Goal: Task Accomplishment & Management: Complete application form

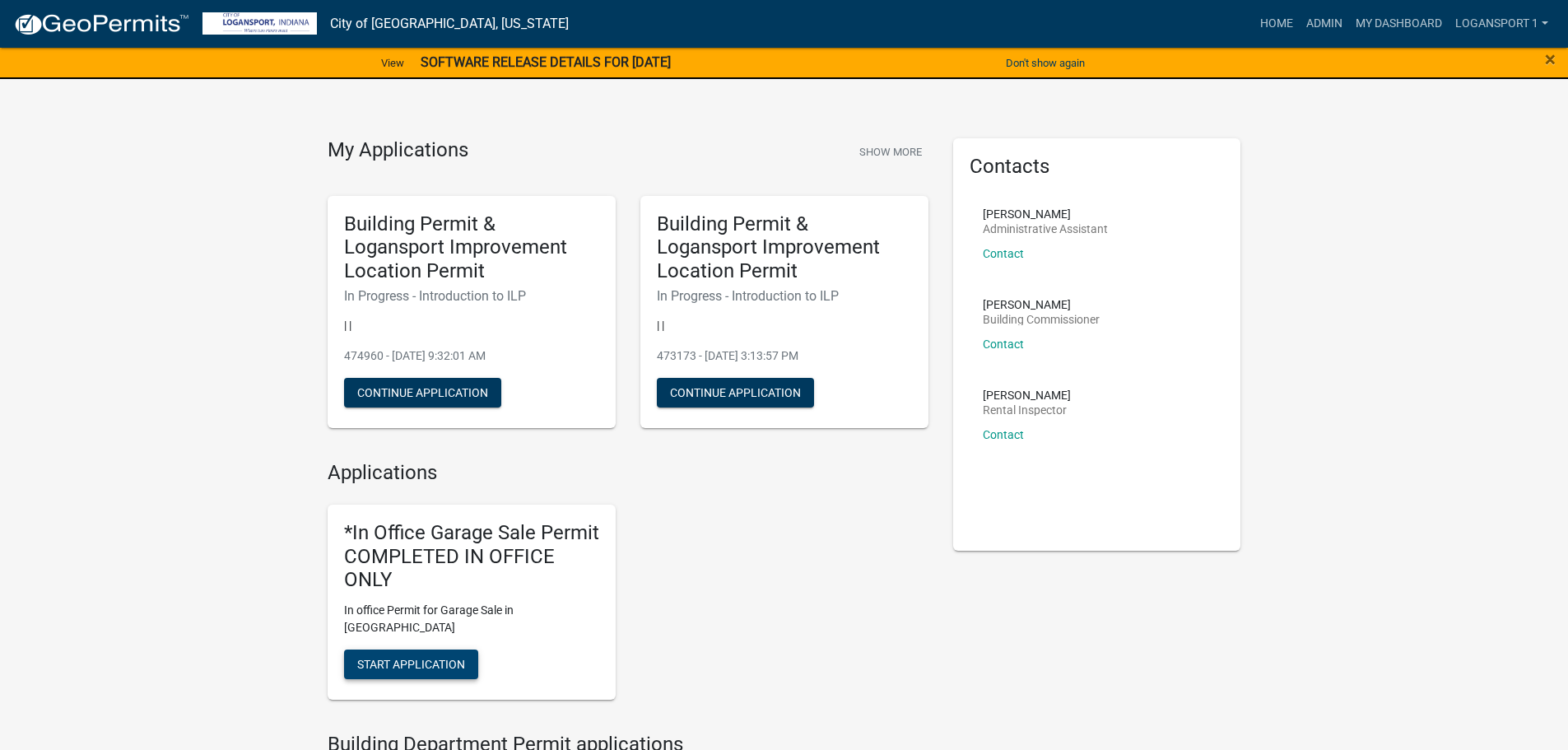
click at [419, 650] on button "Start Application" at bounding box center [411, 665] width 134 height 30
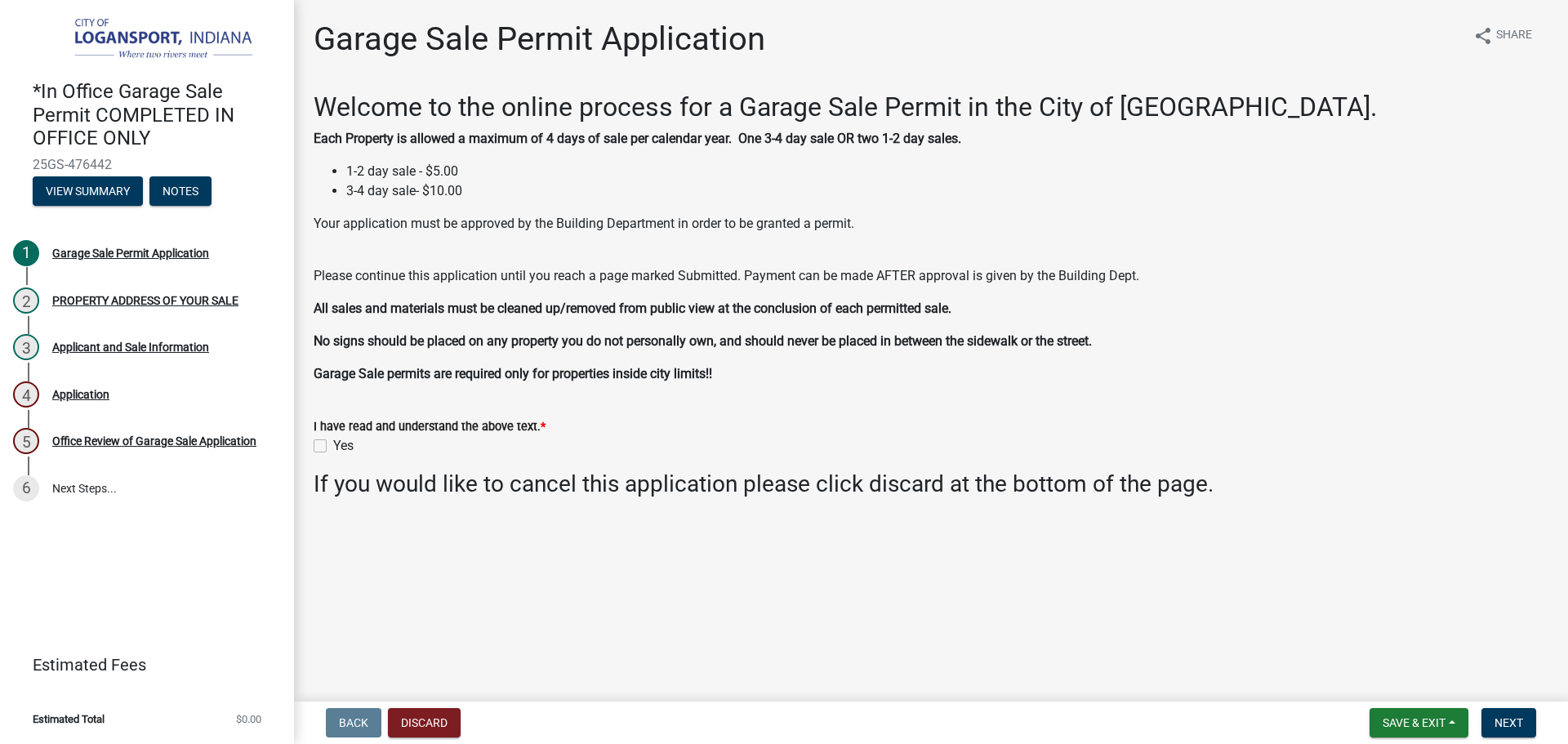
click at [333, 446] on label "Yes" at bounding box center [343, 446] width 21 height 20
click at [333, 446] on input "Yes" at bounding box center [338, 441] width 11 height 11
checkbox input "true"
click at [1515, 711] on button "Next" at bounding box center [1509, 723] width 55 height 30
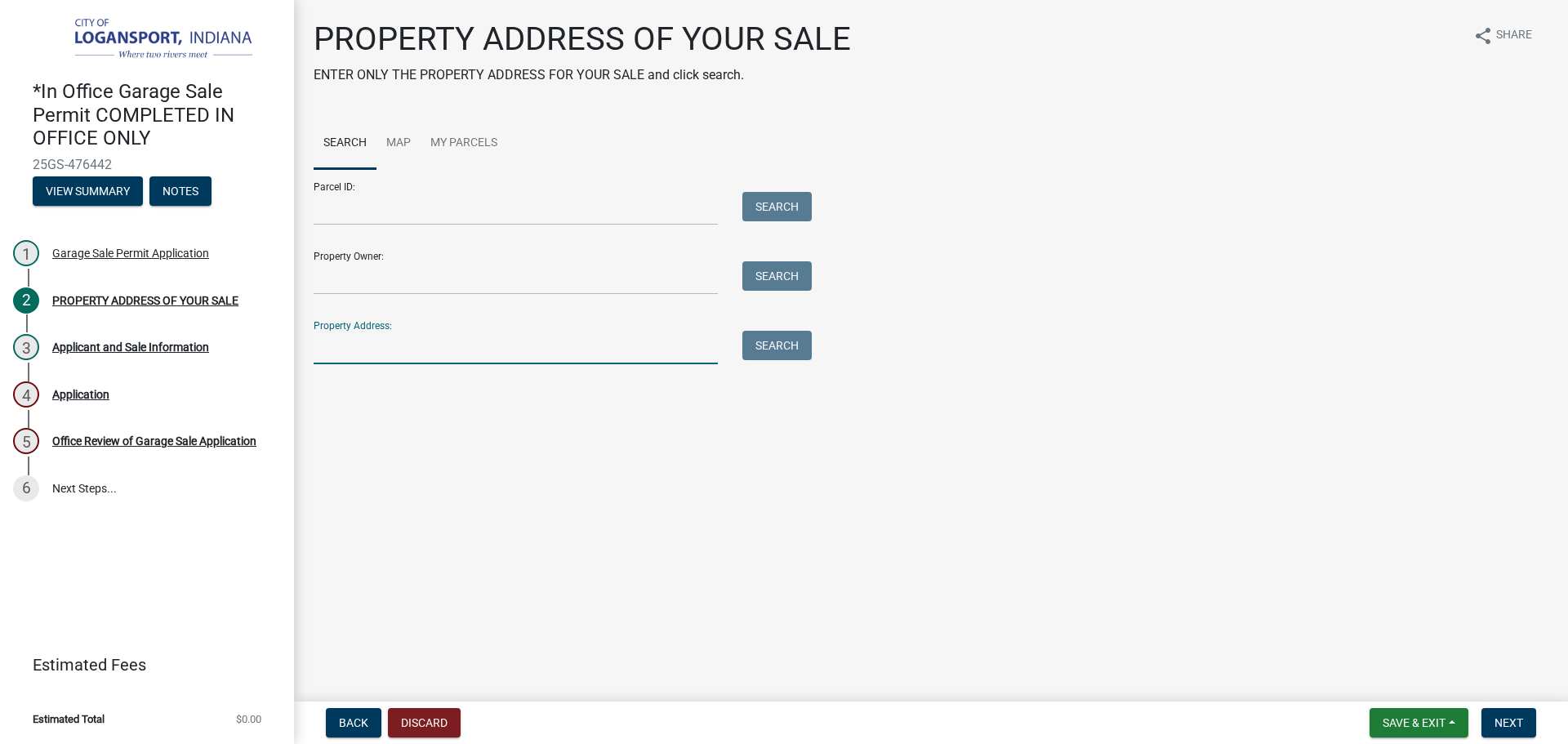
click at [376, 356] on input "Property Address:" at bounding box center [516, 347] width 405 height 34
type input "8"
type input "1801 high"
click at [760, 347] on button "Search" at bounding box center [777, 345] width 69 height 30
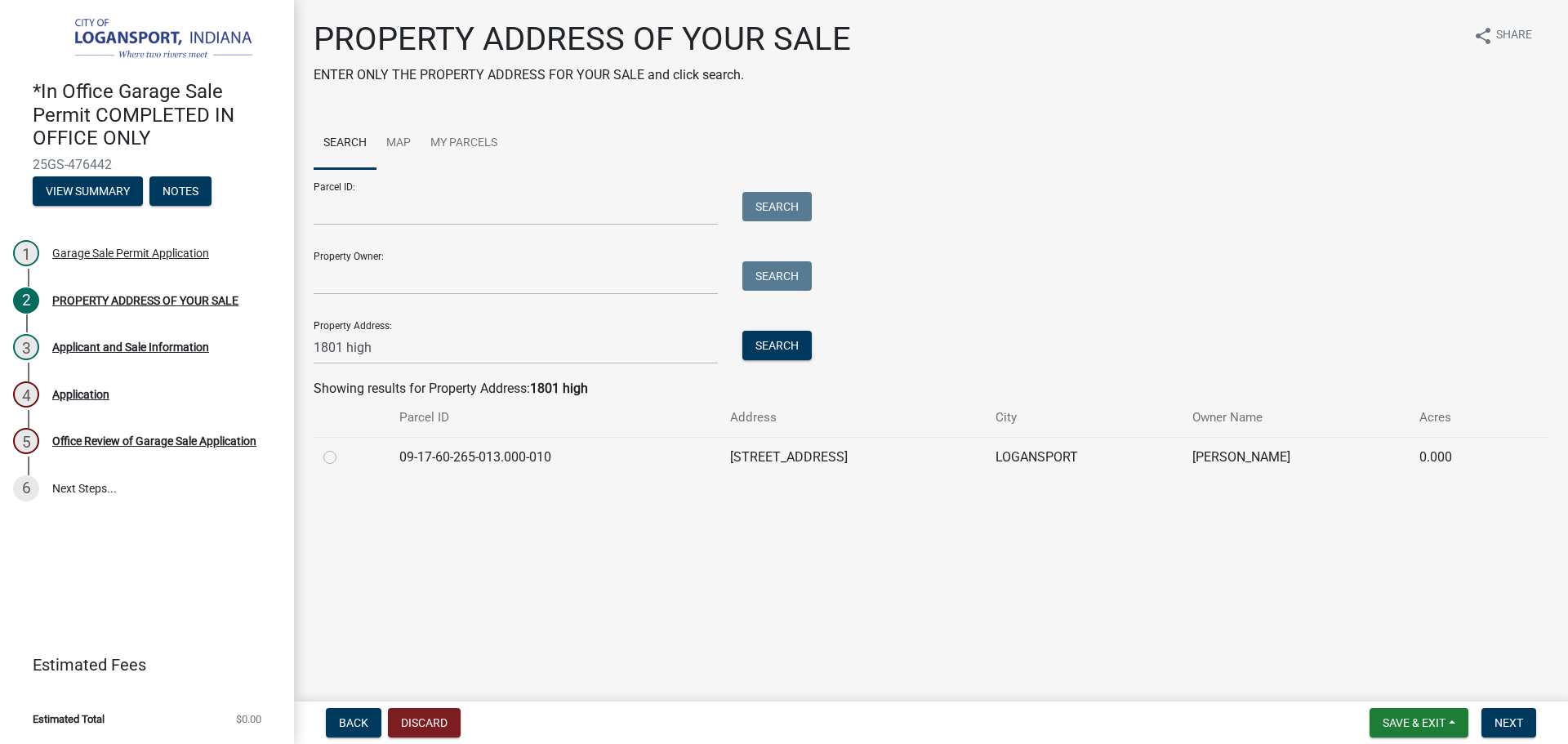
click at [343, 447] on label at bounding box center [343, 447] width 0 height 0
click at [343, 457] on input "radio" at bounding box center [348, 452] width 11 height 11
radio input "true"
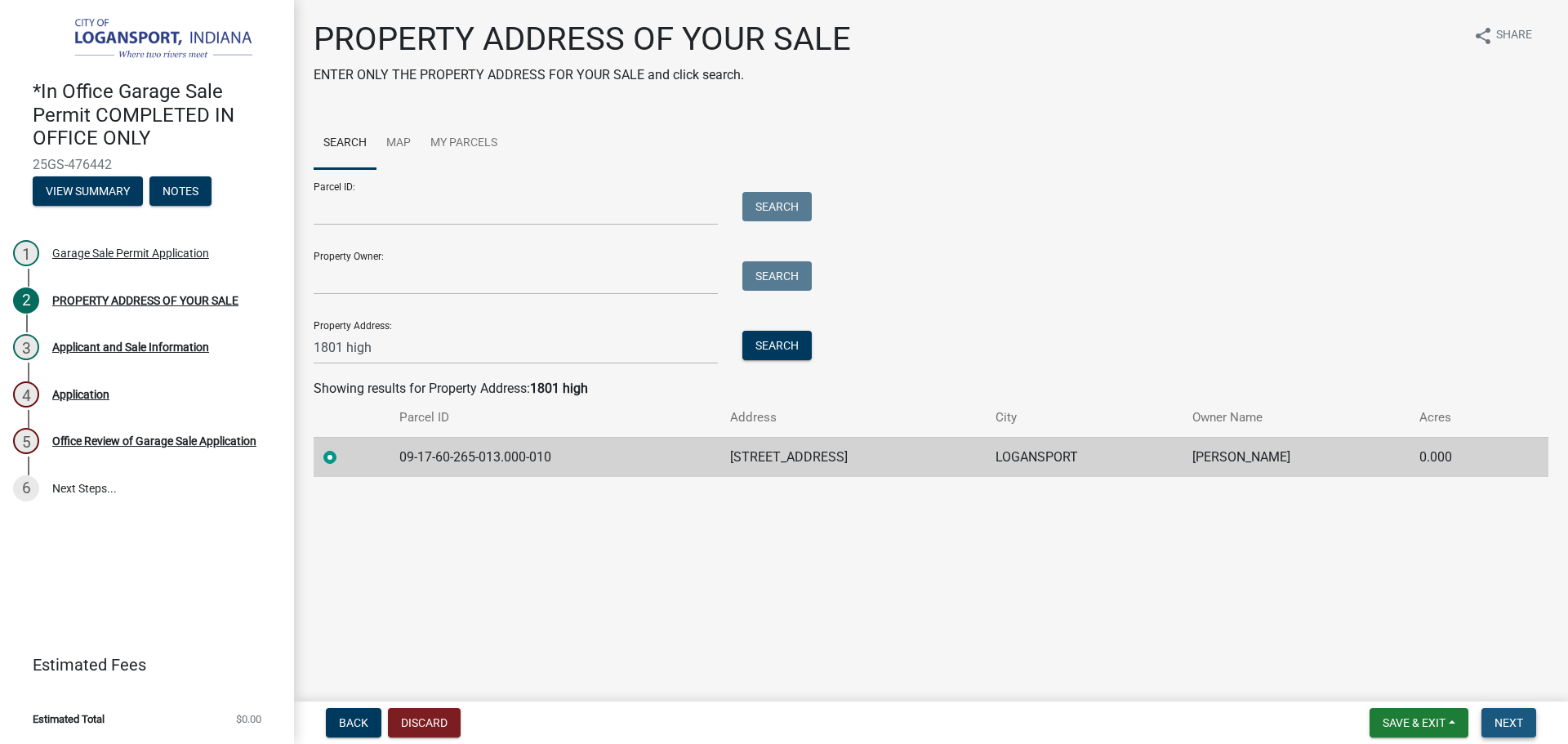
click at [1511, 723] on span "Next" at bounding box center [1509, 723] width 29 height 13
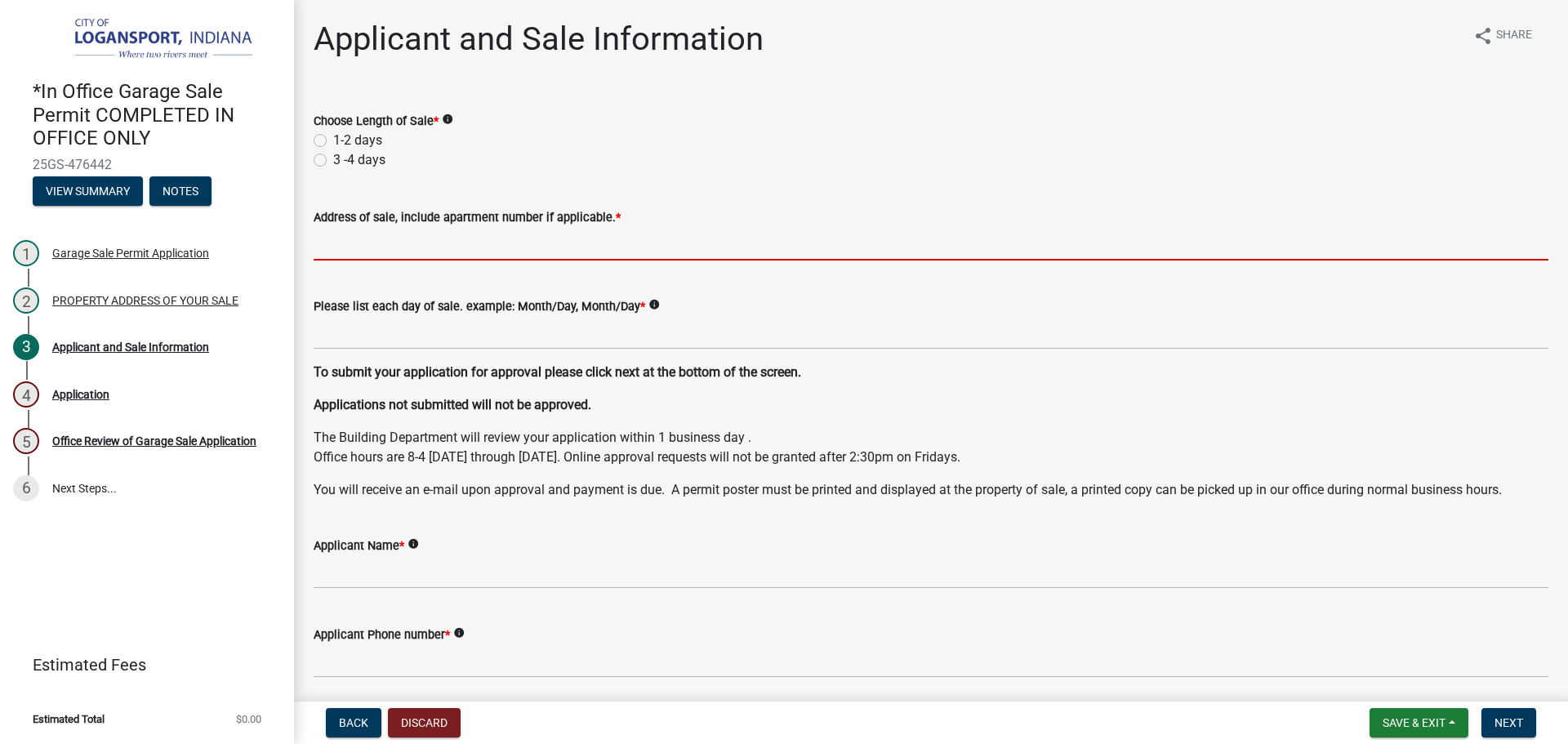
click at [339, 243] on input "Address of sale, include apartment number if applicable. *" at bounding box center [931, 243] width 1235 height 34
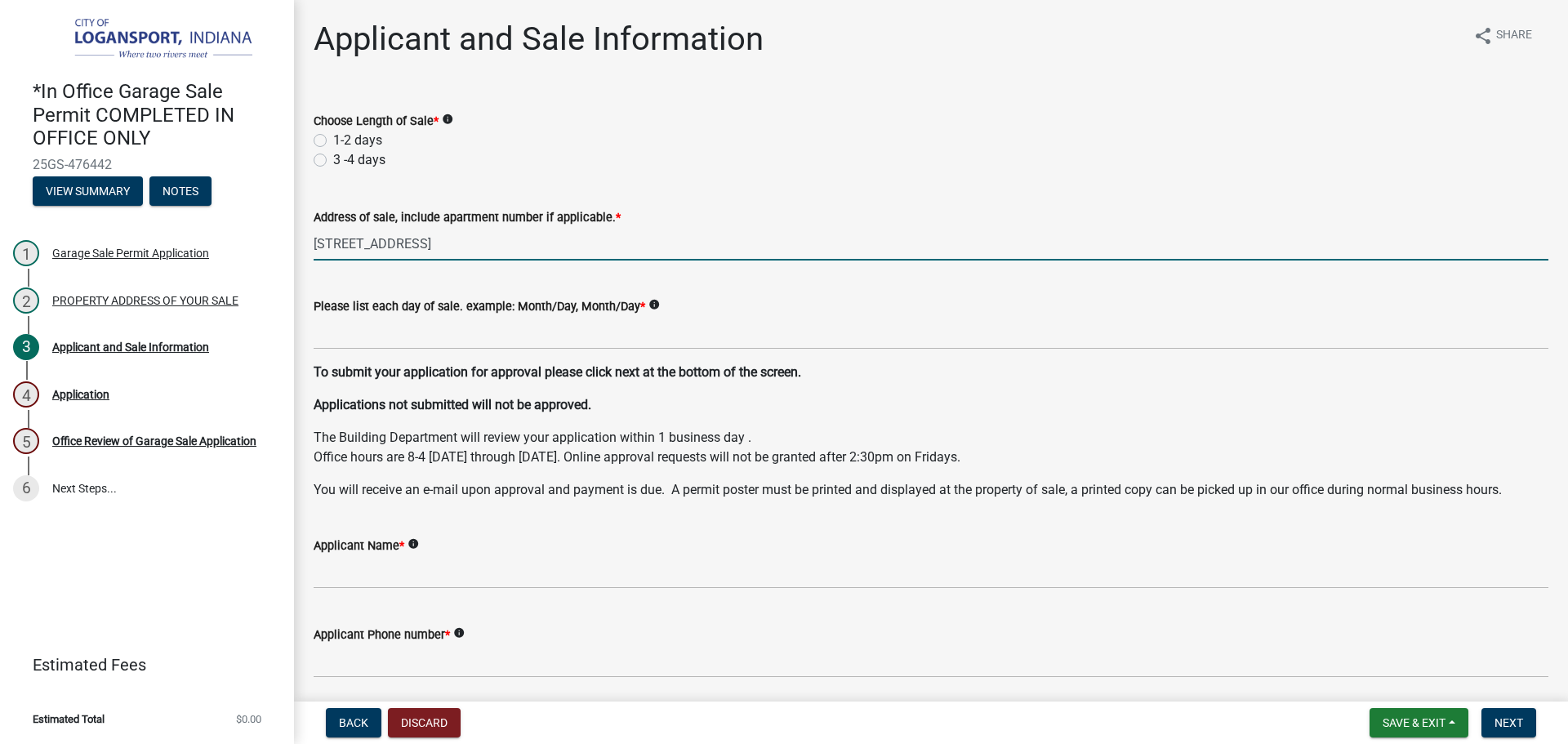
type input "[STREET_ADDRESS]"
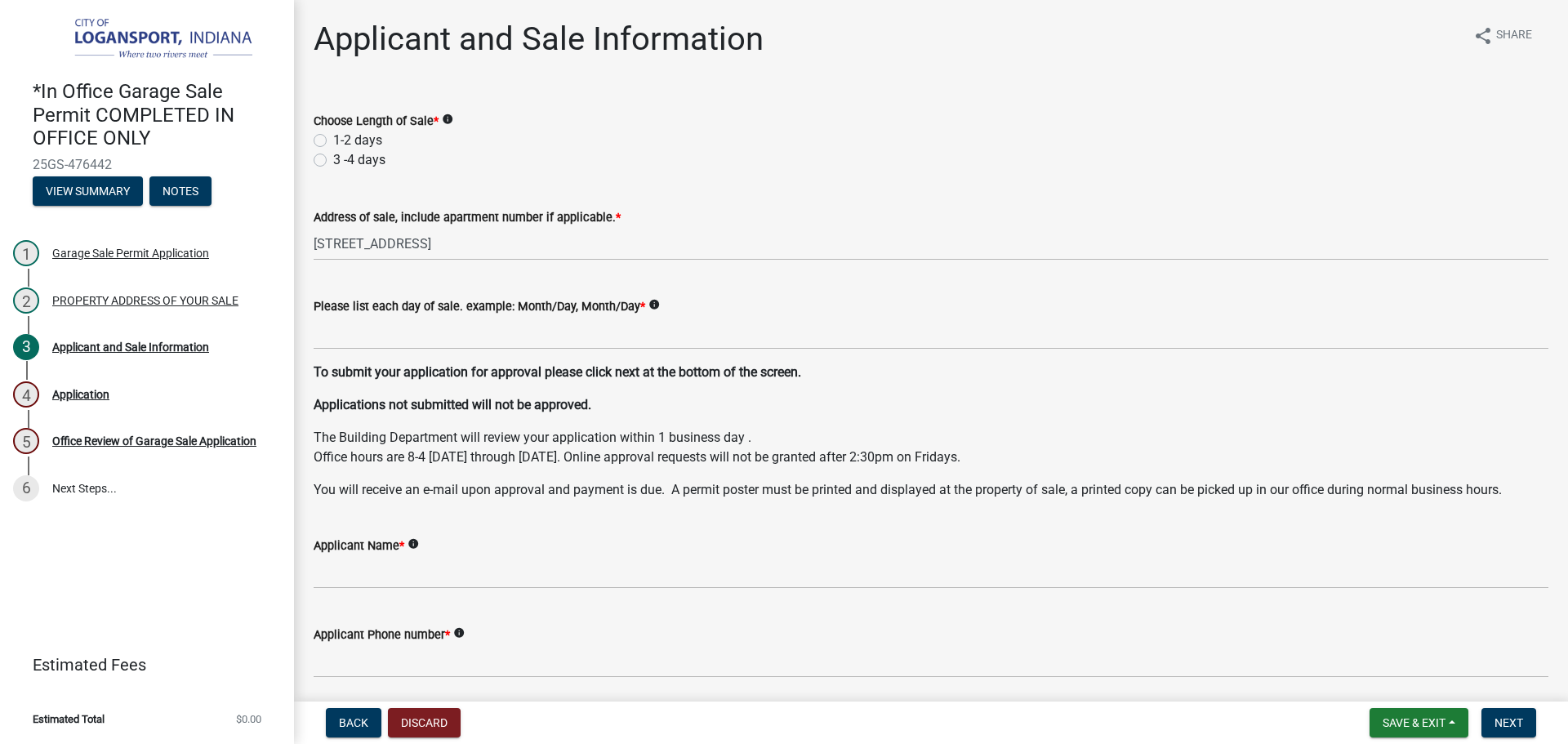
click at [333, 136] on label "1-2 days" at bounding box center [358, 141] width 49 height 20
click at [333, 136] on input "1-2 days" at bounding box center [338, 136] width 11 height 11
radio input "true"
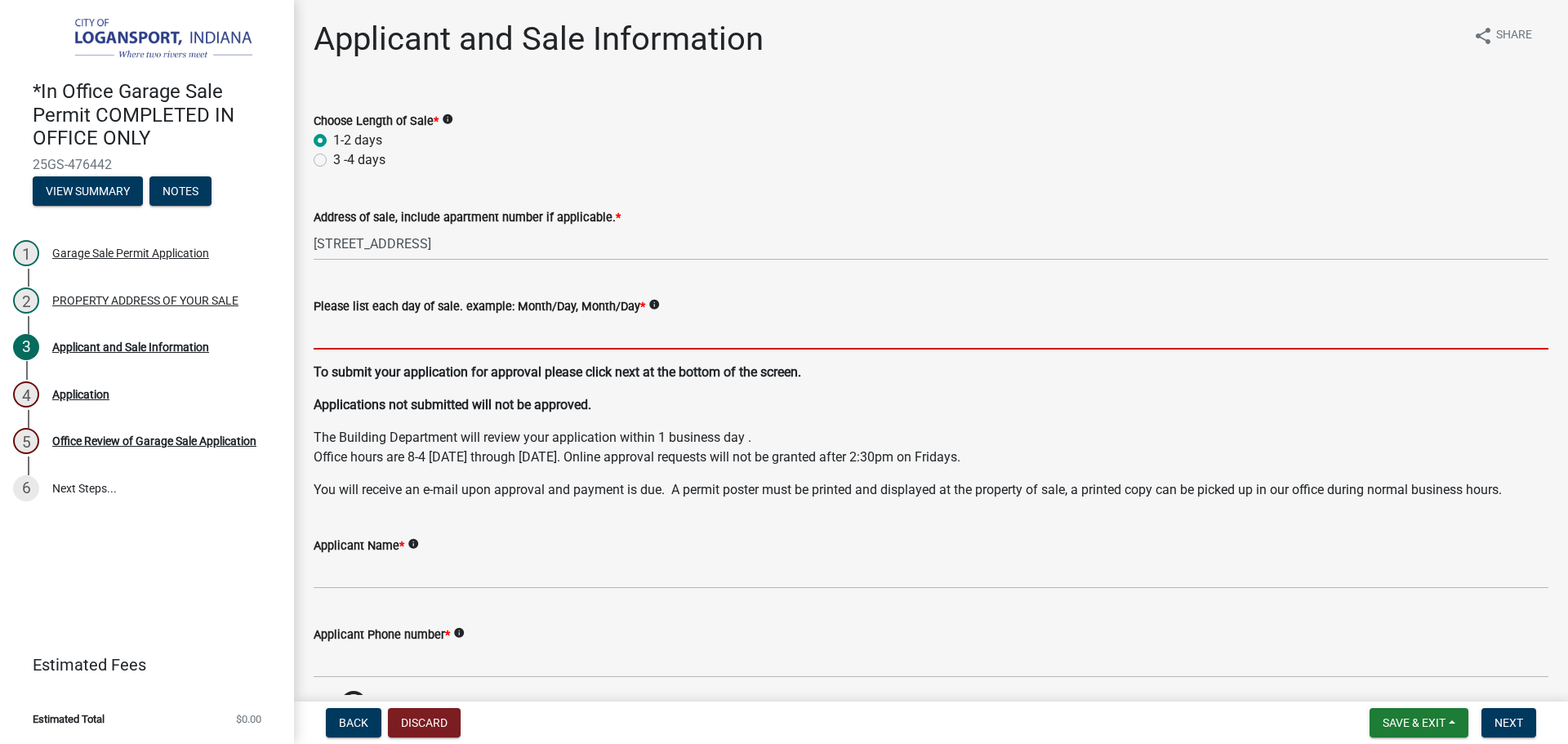
click at [340, 332] on input "Please list each day of sale. example: Month/Day, Month/Day *" at bounding box center [931, 332] width 1235 height 34
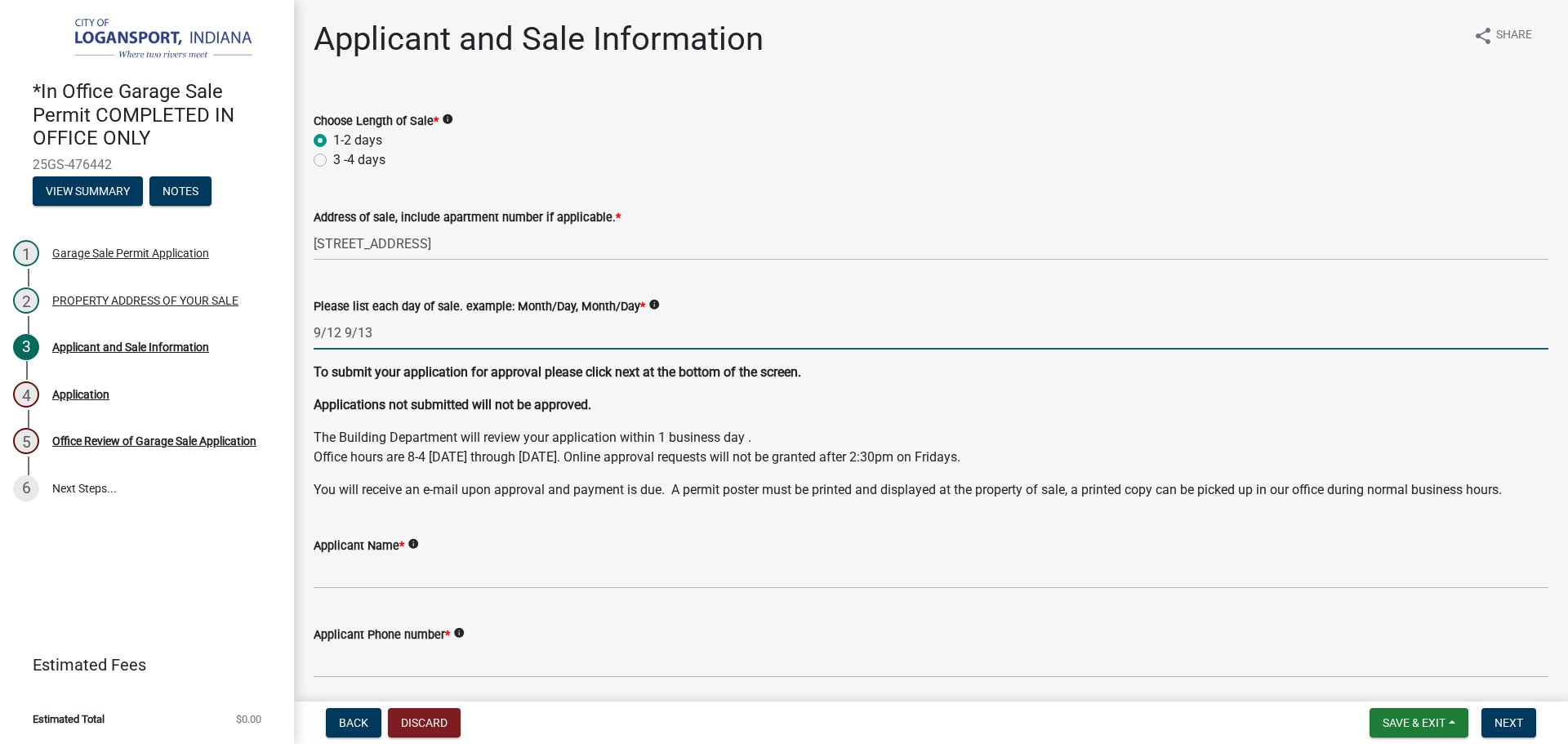
type input "9/12 9/13"
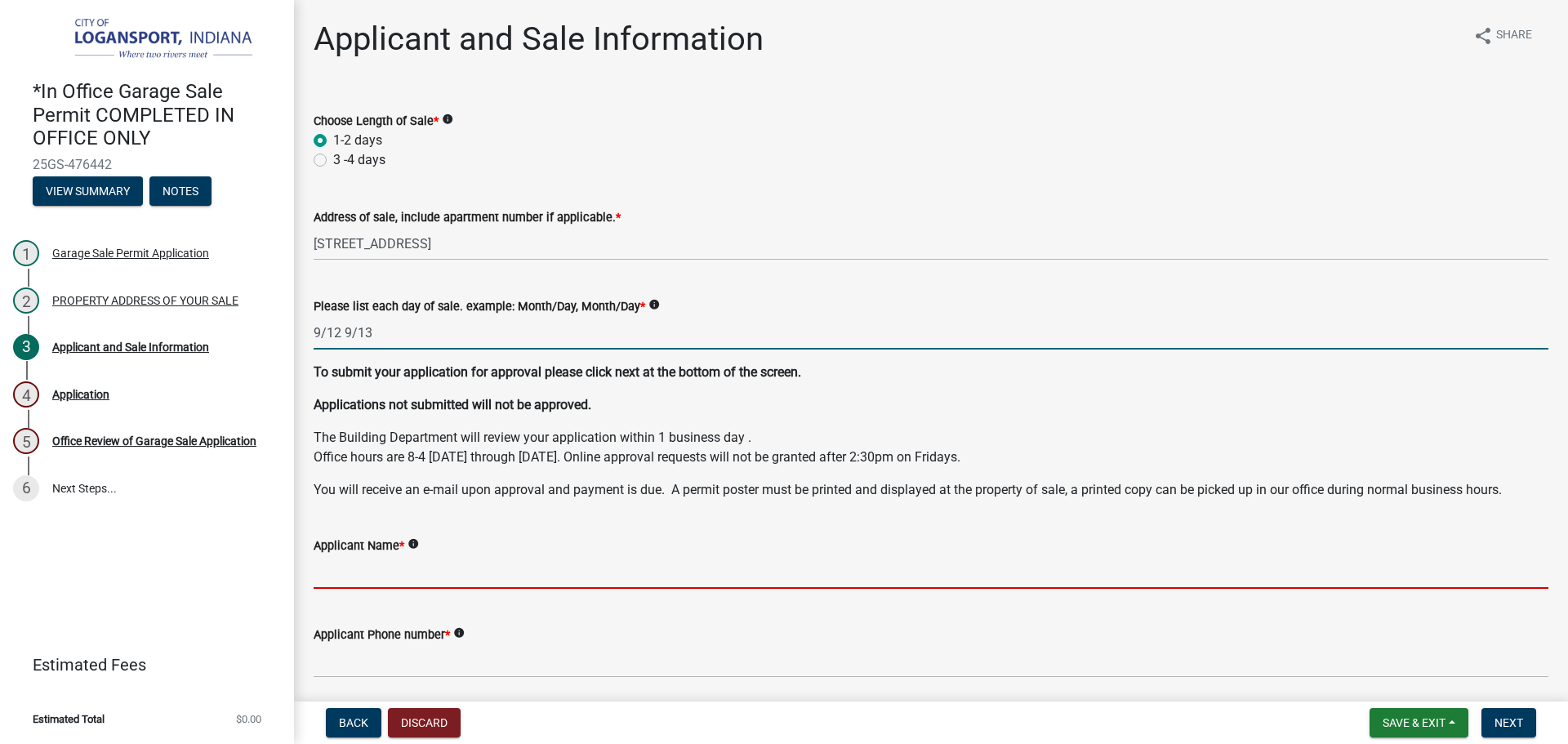
click at [382, 576] on input "Applicant Name *" at bounding box center [931, 571] width 1235 height 34
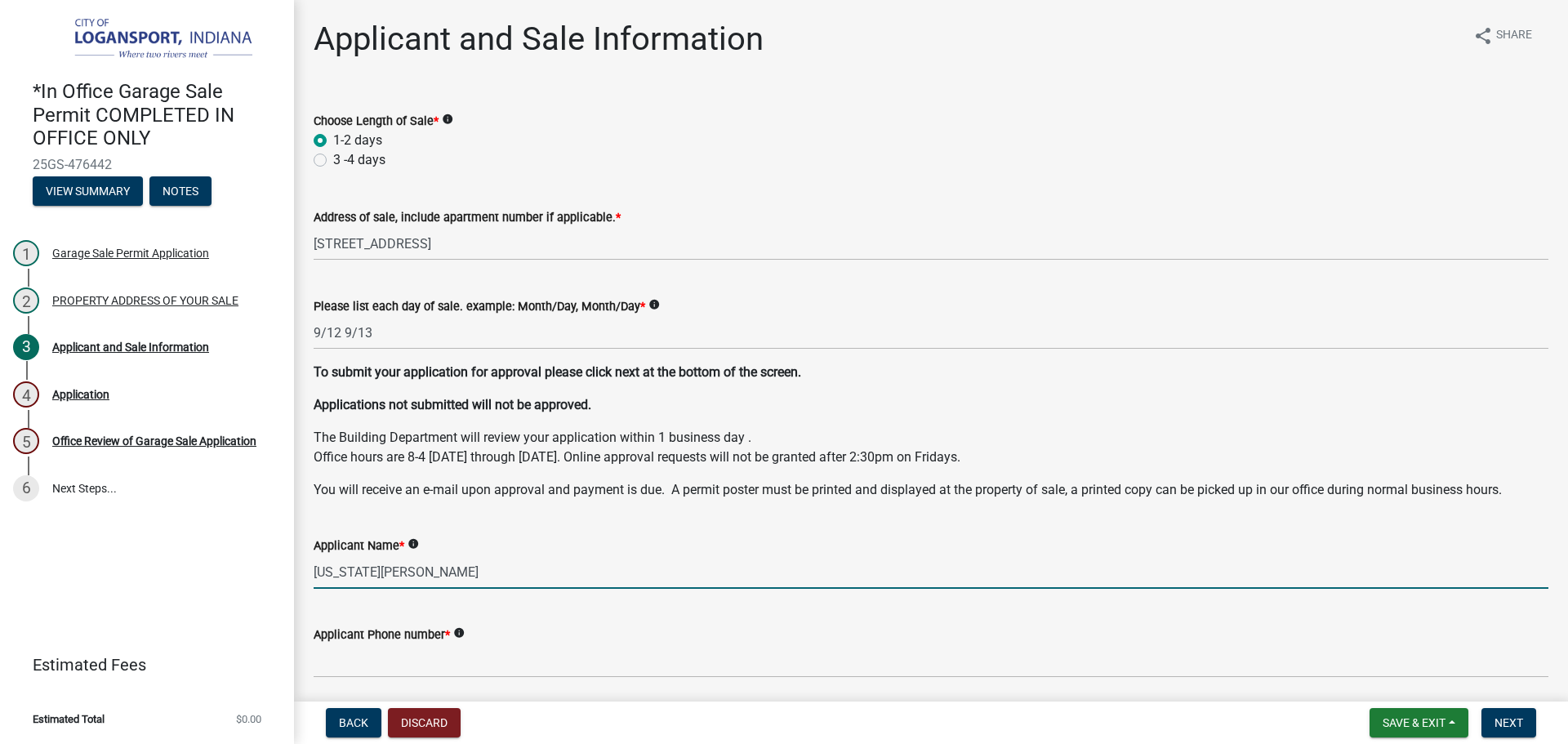
type input "[US_STATE][PERSON_NAME]"
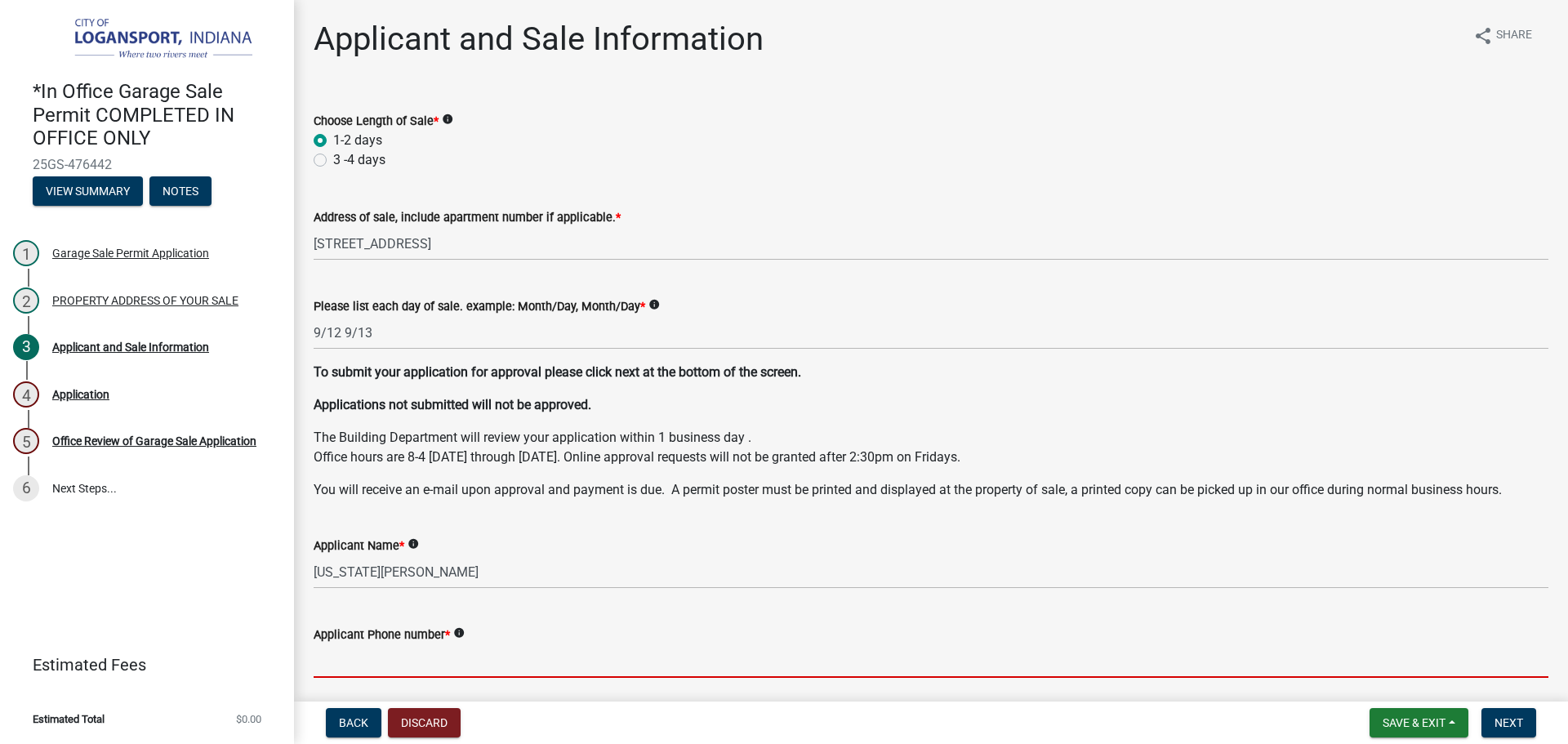
click at [406, 663] on input "Applicant Phone number *" at bounding box center [931, 661] width 1235 height 34
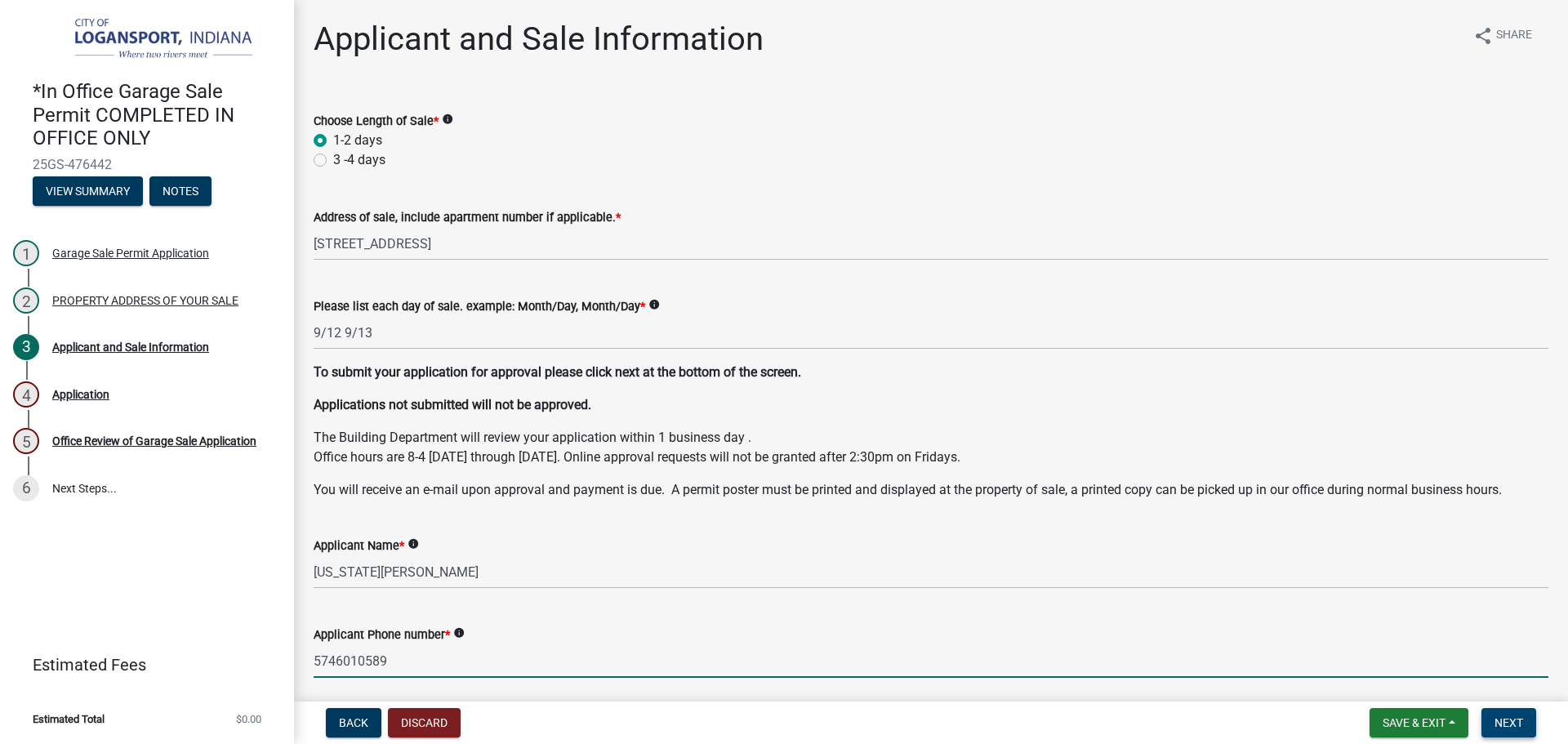
type input "5746010589"
click at [1527, 728] on button "Next" at bounding box center [1509, 723] width 55 height 30
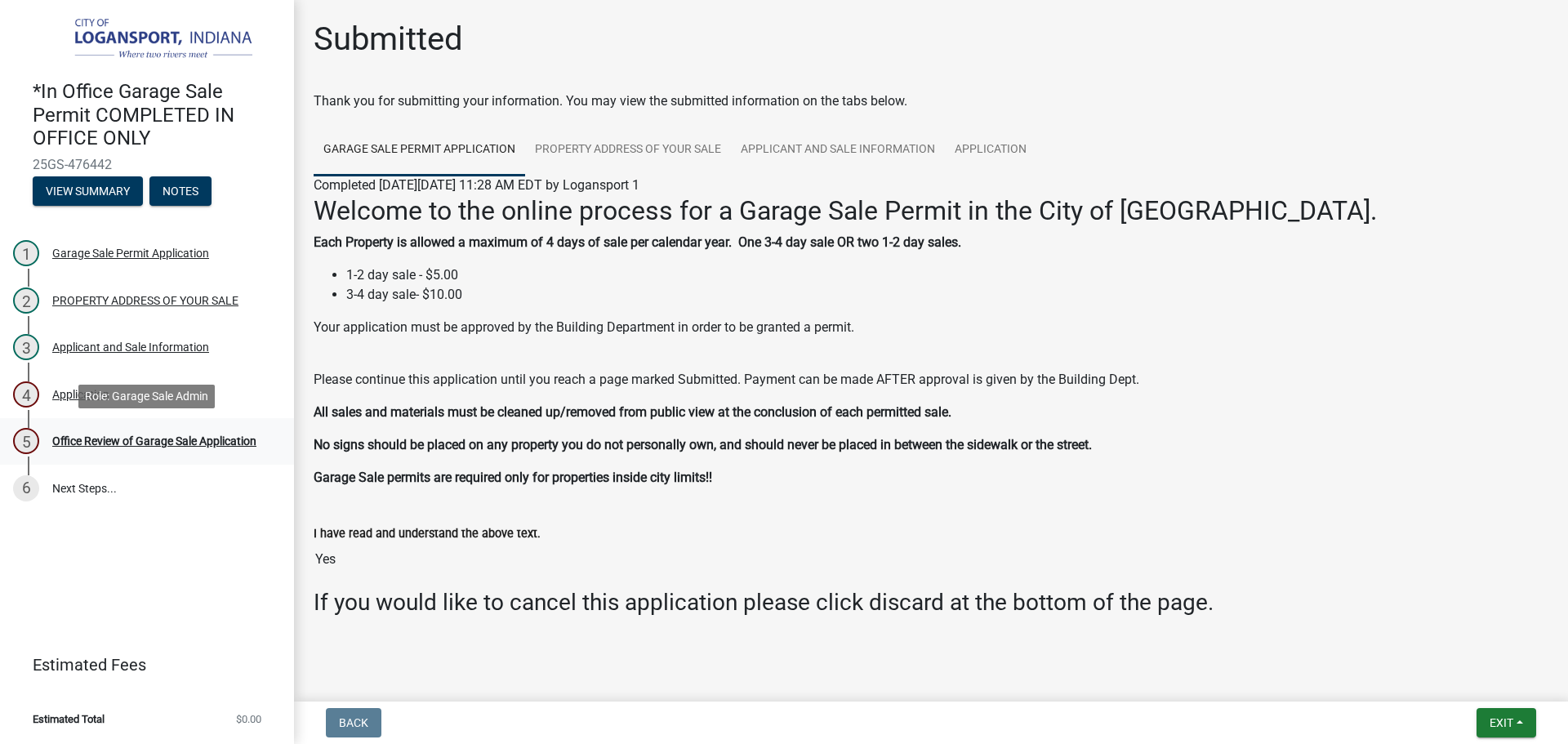
click at [210, 447] on div "5 Office Review of Garage Sale Application" at bounding box center [141, 441] width 255 height 26
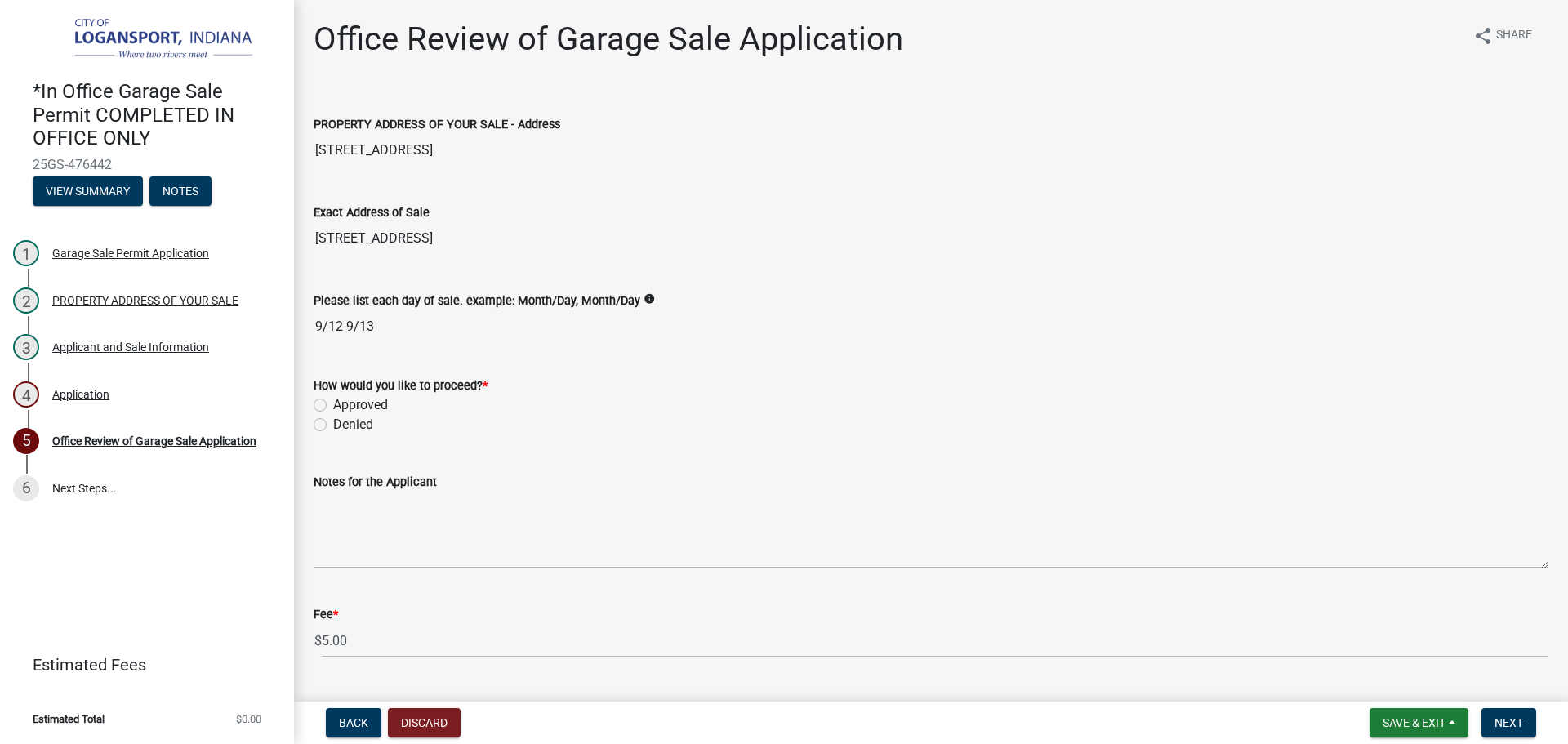
click at [333, 402] on label "Approved" at bounding box center [360, 405] width 55 height 20
click at [333, 402] on input "Approved" at bounding box center [338, 400] width 11 height 11
radio input "true"
click at [1519, 719] on span "Next" at bounding box center [1509, 723] width 29 height 13
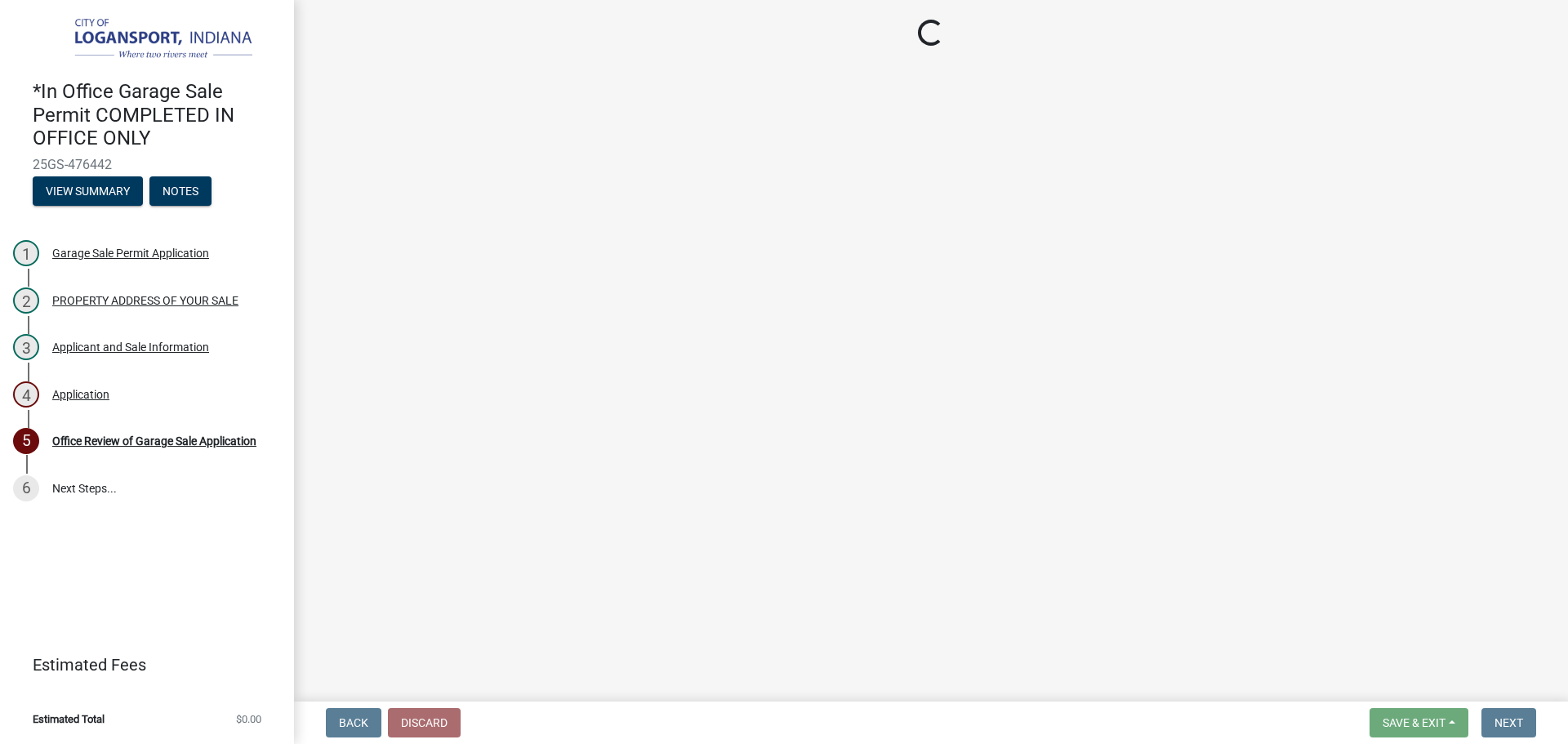
select select "3: 3"
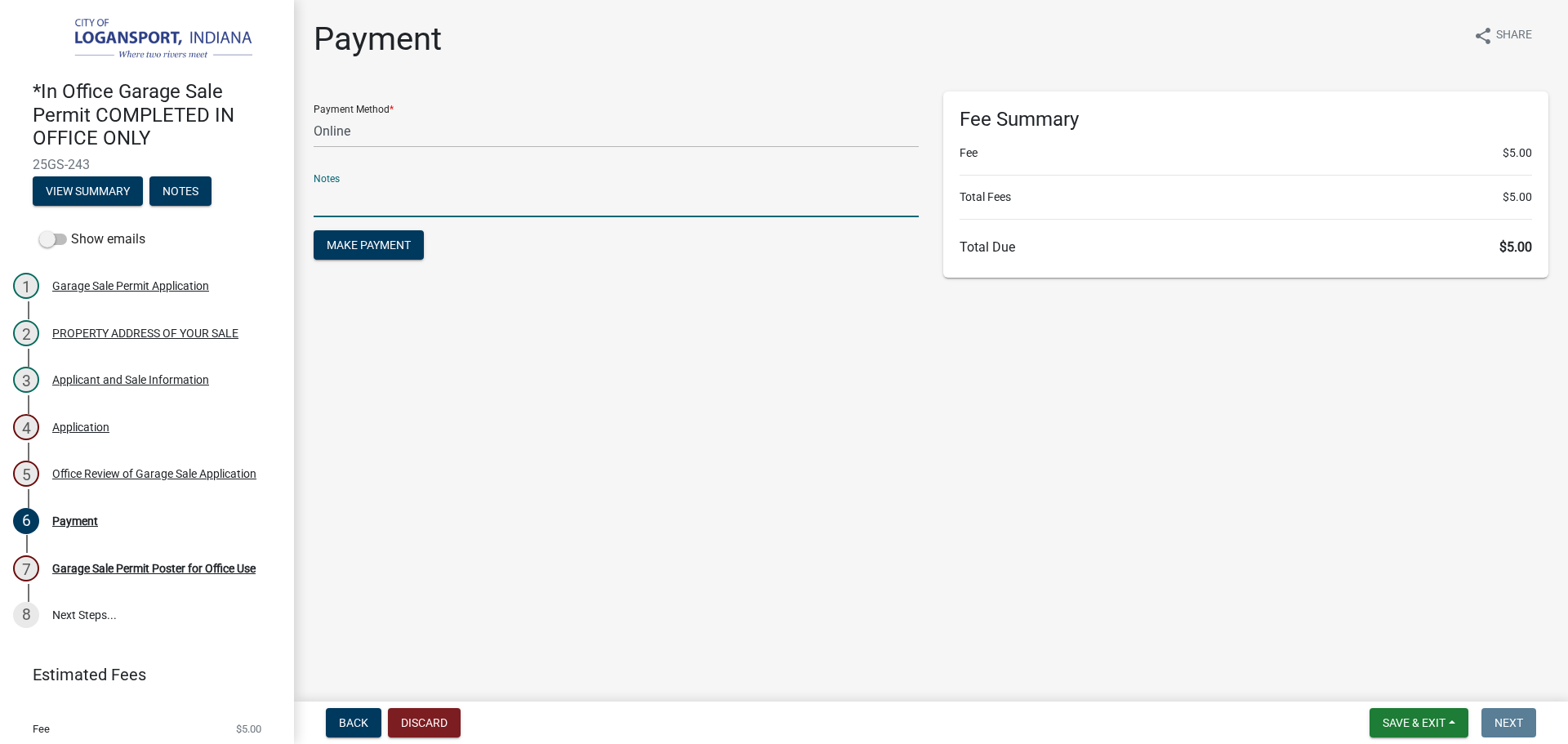
click at [358, 192] on input "text" at bounding box center [616, 200] width 605 height 34
type input "117"
click at [320, 125] on select "Credit Card POS Check Cash Online" at bounding box center [616, 131] width 605 height 34
select select "2: 1"
click at [313, 114] on select "Credit Card POS Check Cash Online" at bounding box center [616, 131] width 605 height 34
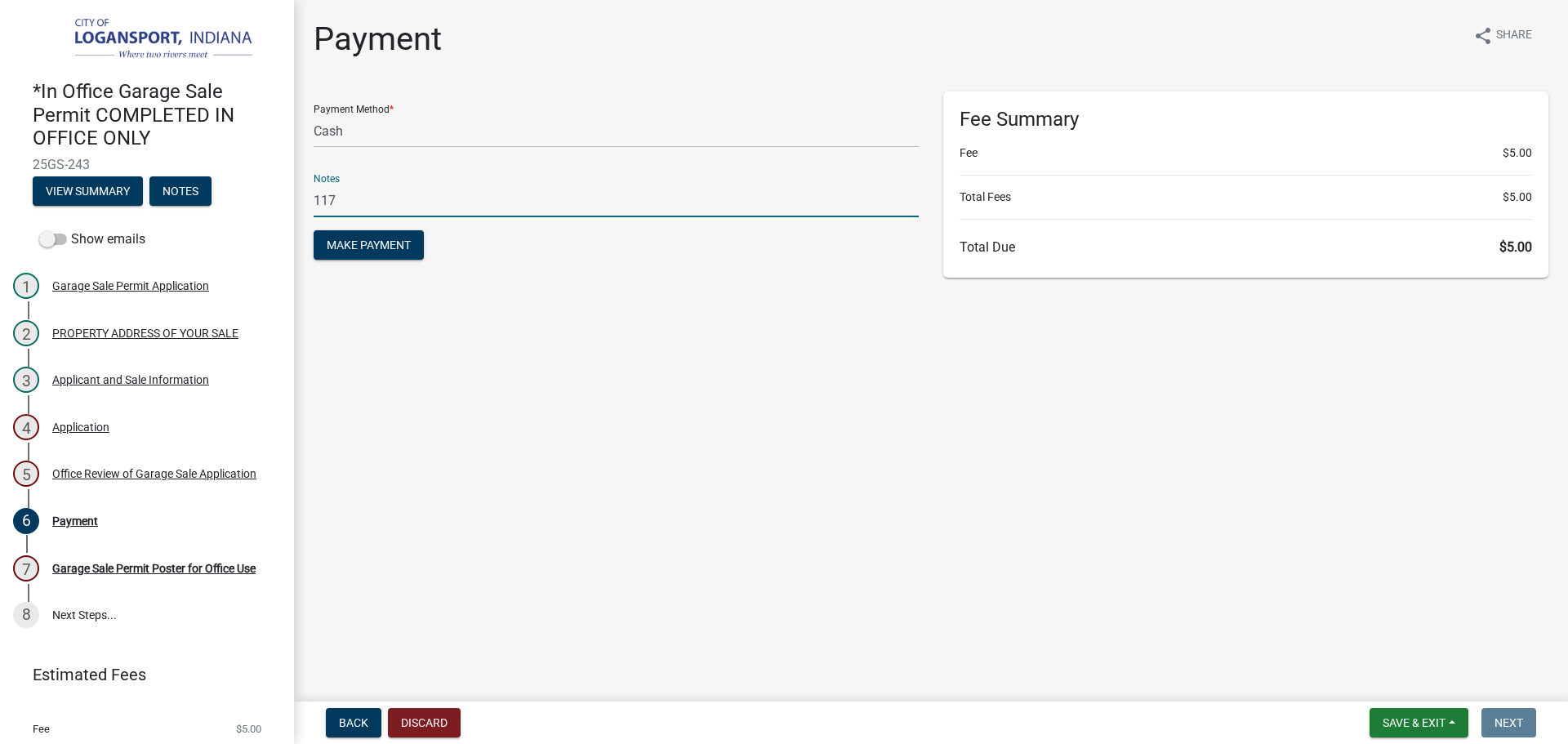
click at [345, 201] on input "117" at bounding box center [616, 200] width 605 height 34
type input "117887"
click at [363, 245] on span "Make Payment" at bounding box center [368, 245] width 84 height 13
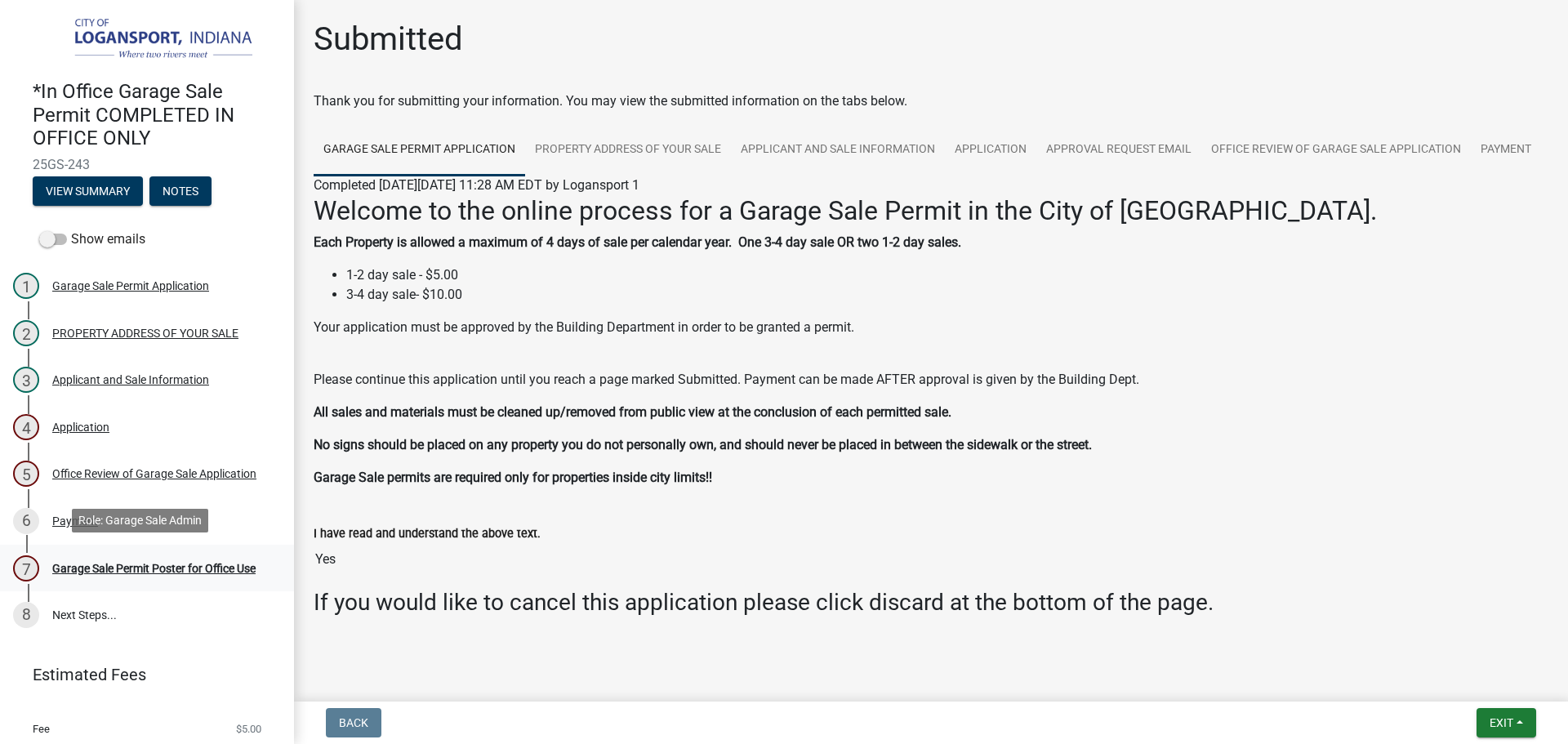
click at [177, 562] on div "Garage Sale Permit Poster for Office Use" at bounding box center [154, 568] width 203 height 12
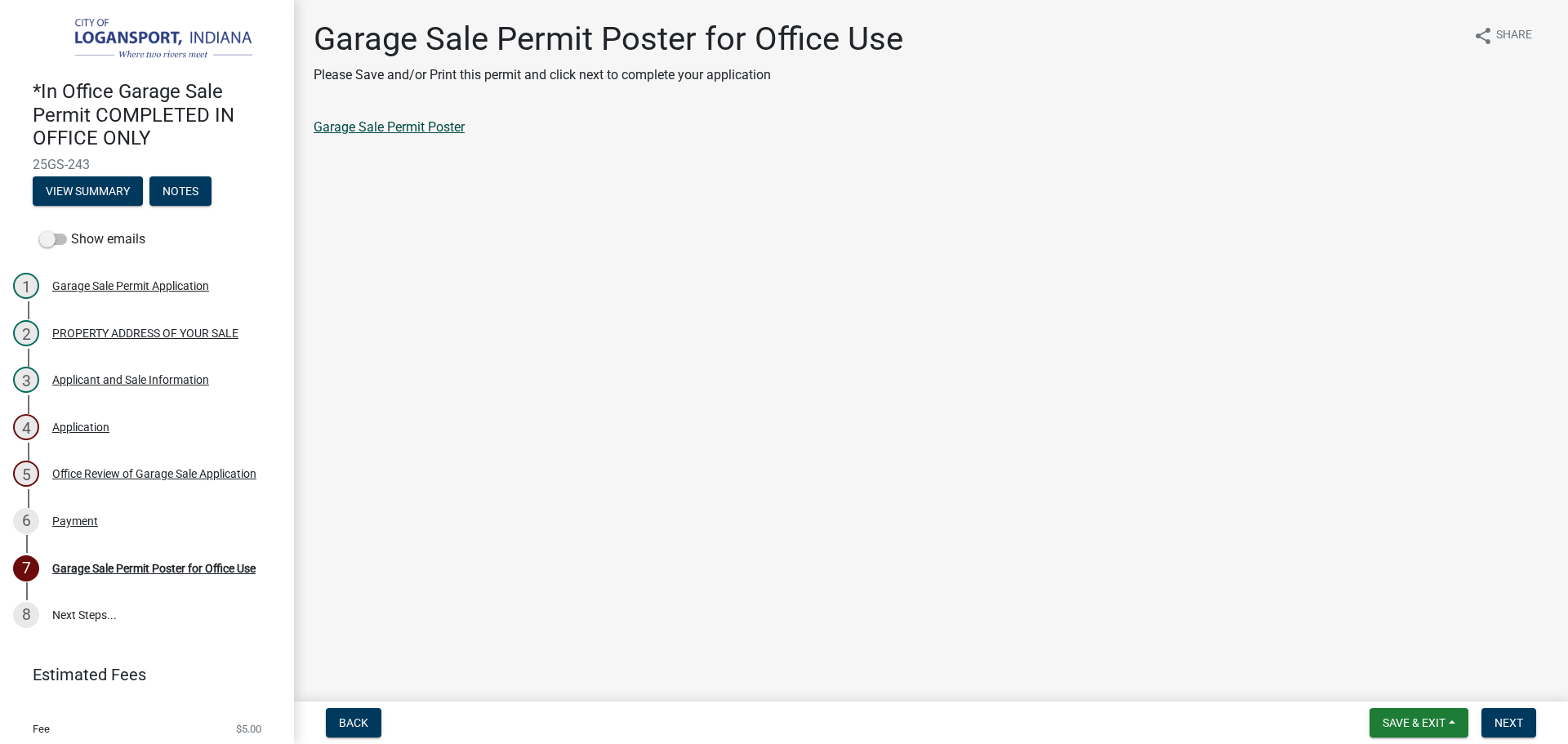
click at [396, 132] on link "Garage Sale Permit Poster" at bounding box center [389, 127] width 151 height 16
click at [1504, 731] on button "Next" at bounding box center [1509, 723] width 55 height 30
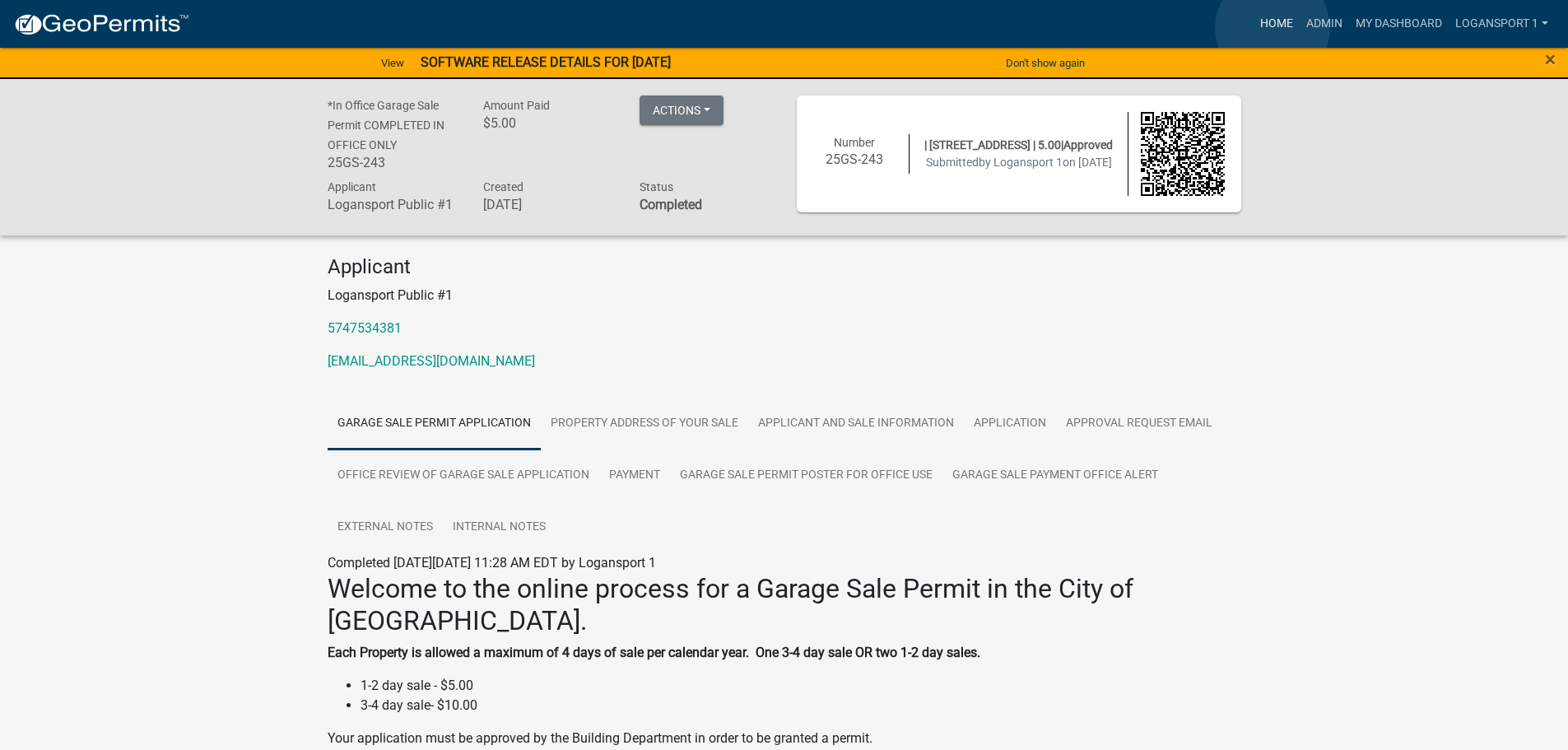
click at [1273, 28] on link "Home" at bounding box center [1277, 24] width 46 height 31
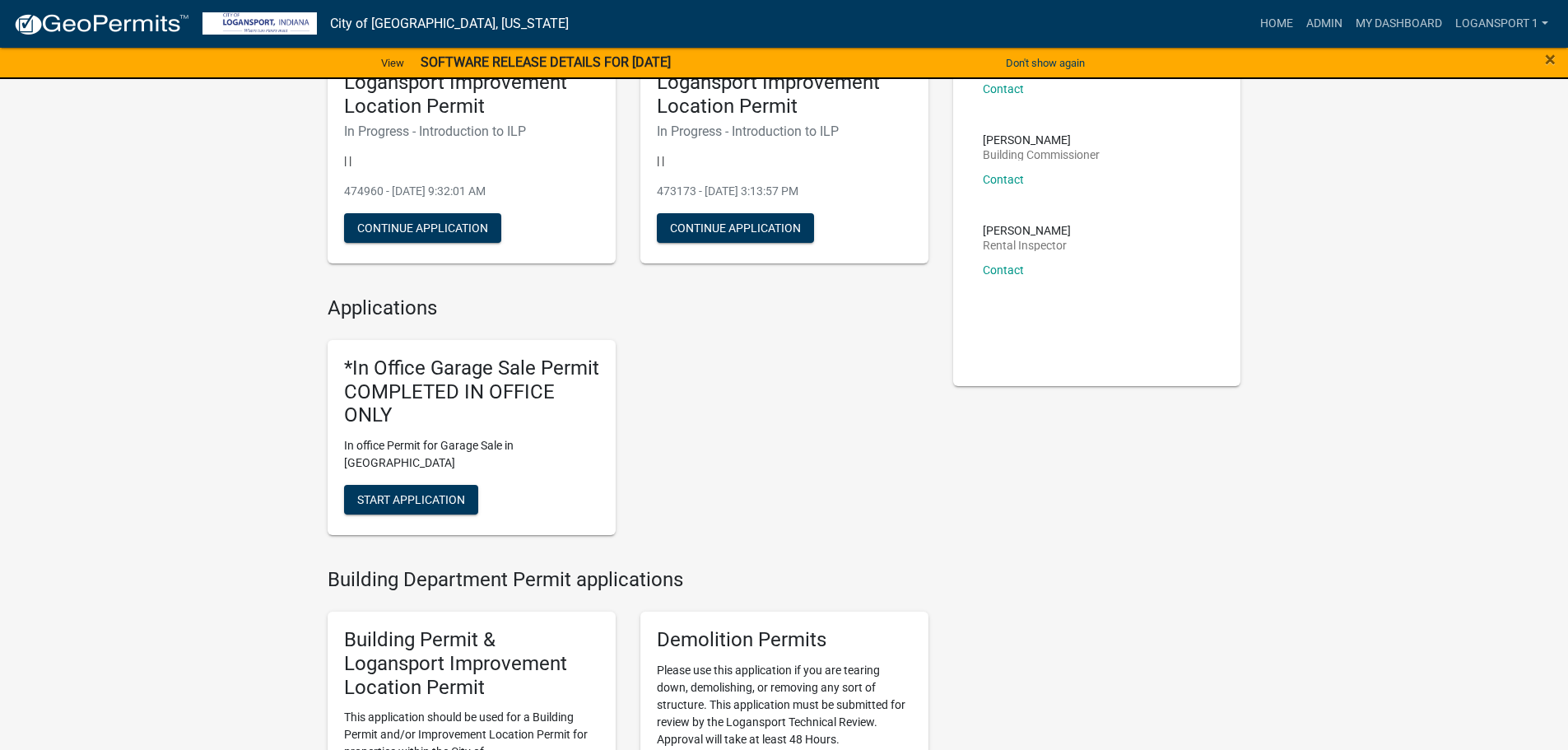
scroll to position [329, 0]
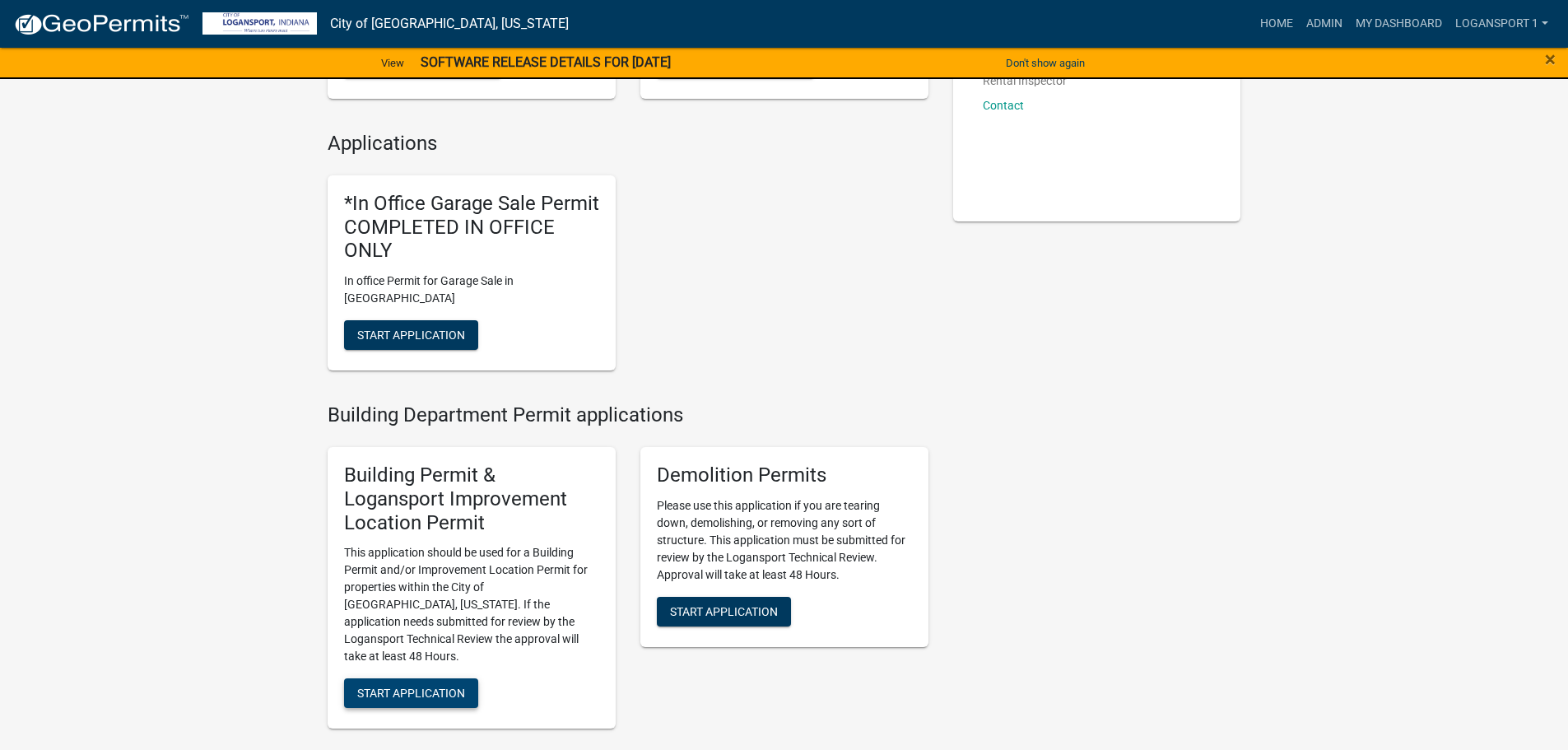
click at [407, 686] on span "Start Application" at bounding box center [411, 693] width 108 height 13
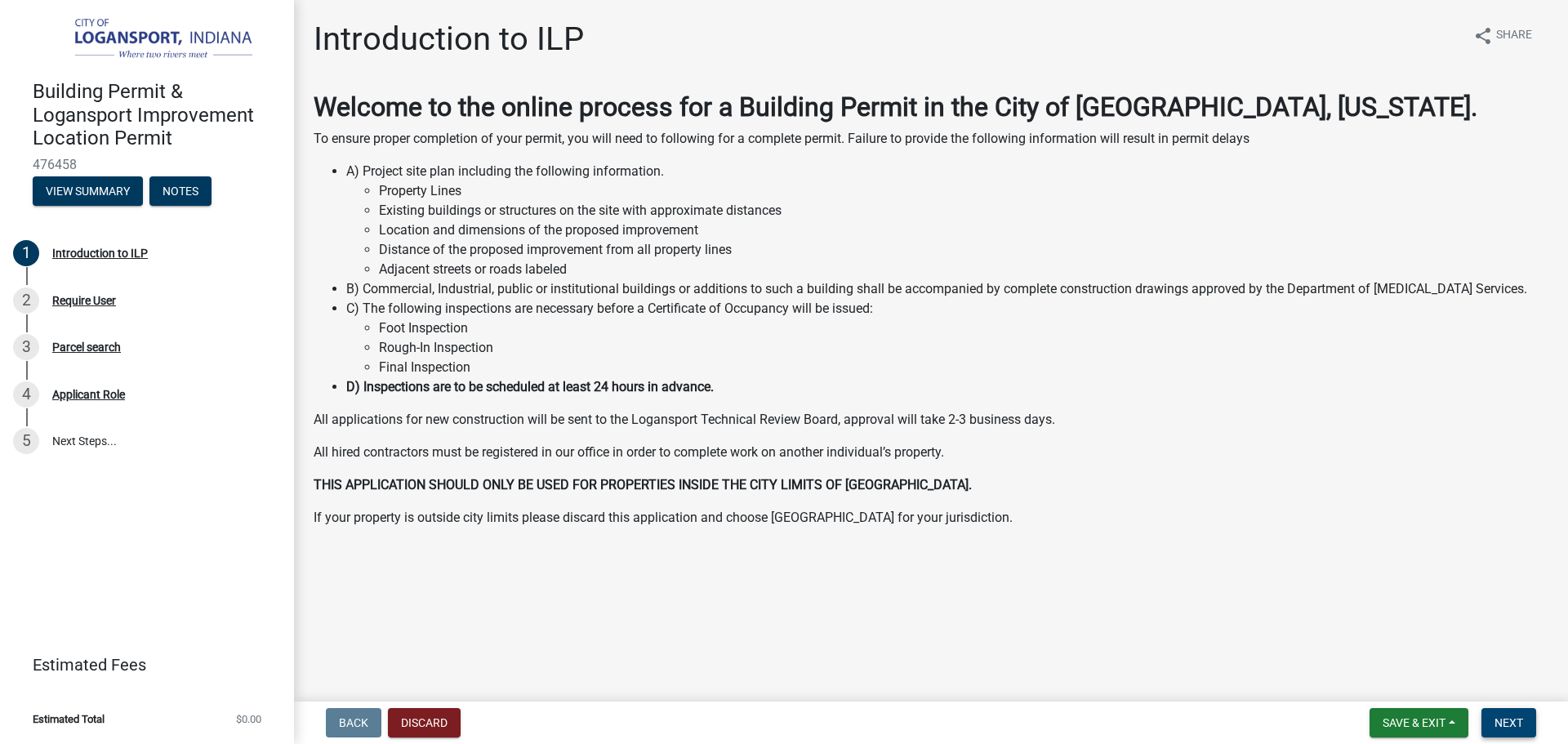
click at [1522, 724] on span "Next" at bounding box center [1509, 723] width 29 height 13
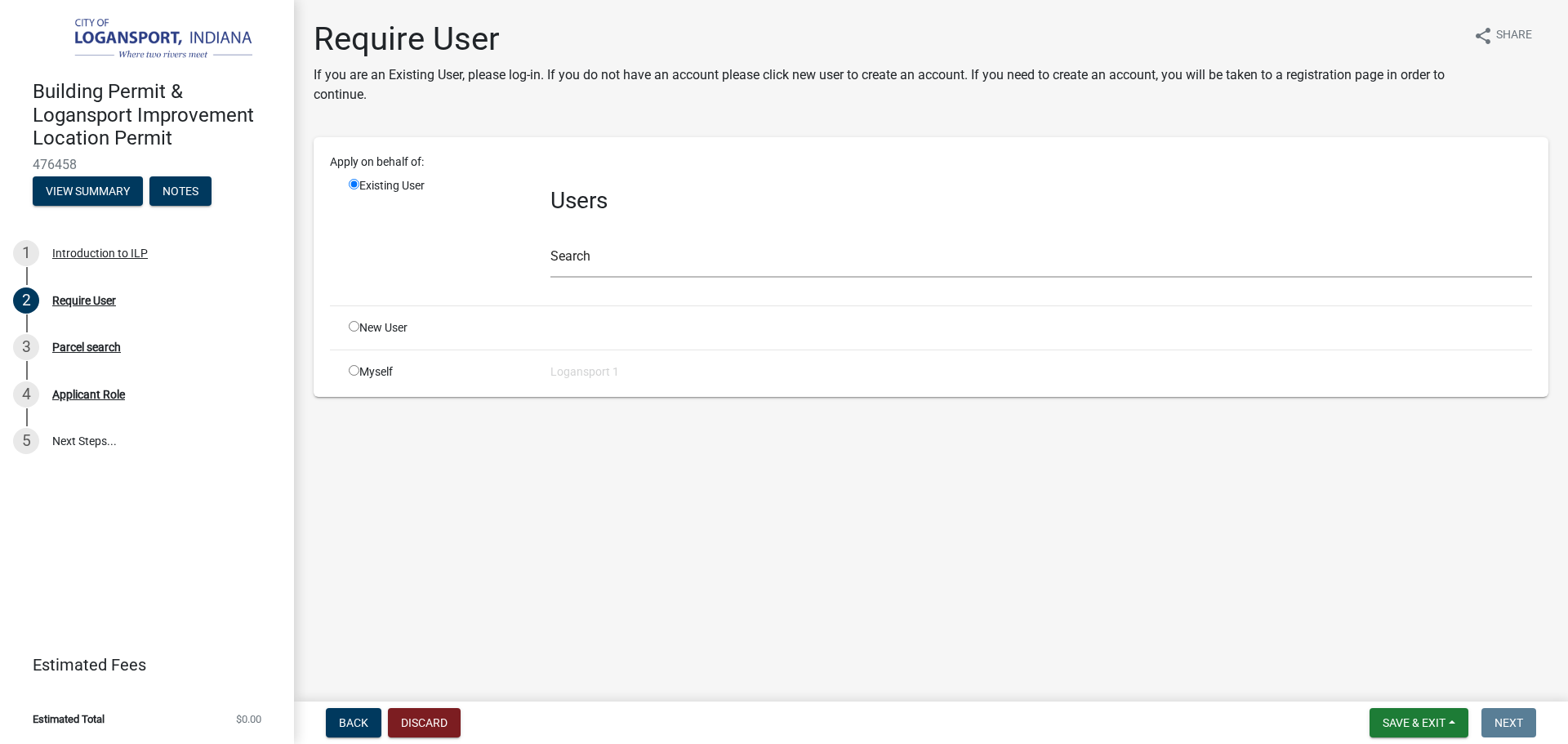
click at [370, 327] on div "New User" at bounding box center [437, 327] width 201 height 17
click at [352, 326] on input "radio" at bounding box center [354, 326] width 11 height 11
radio input "true"
radio input "false"
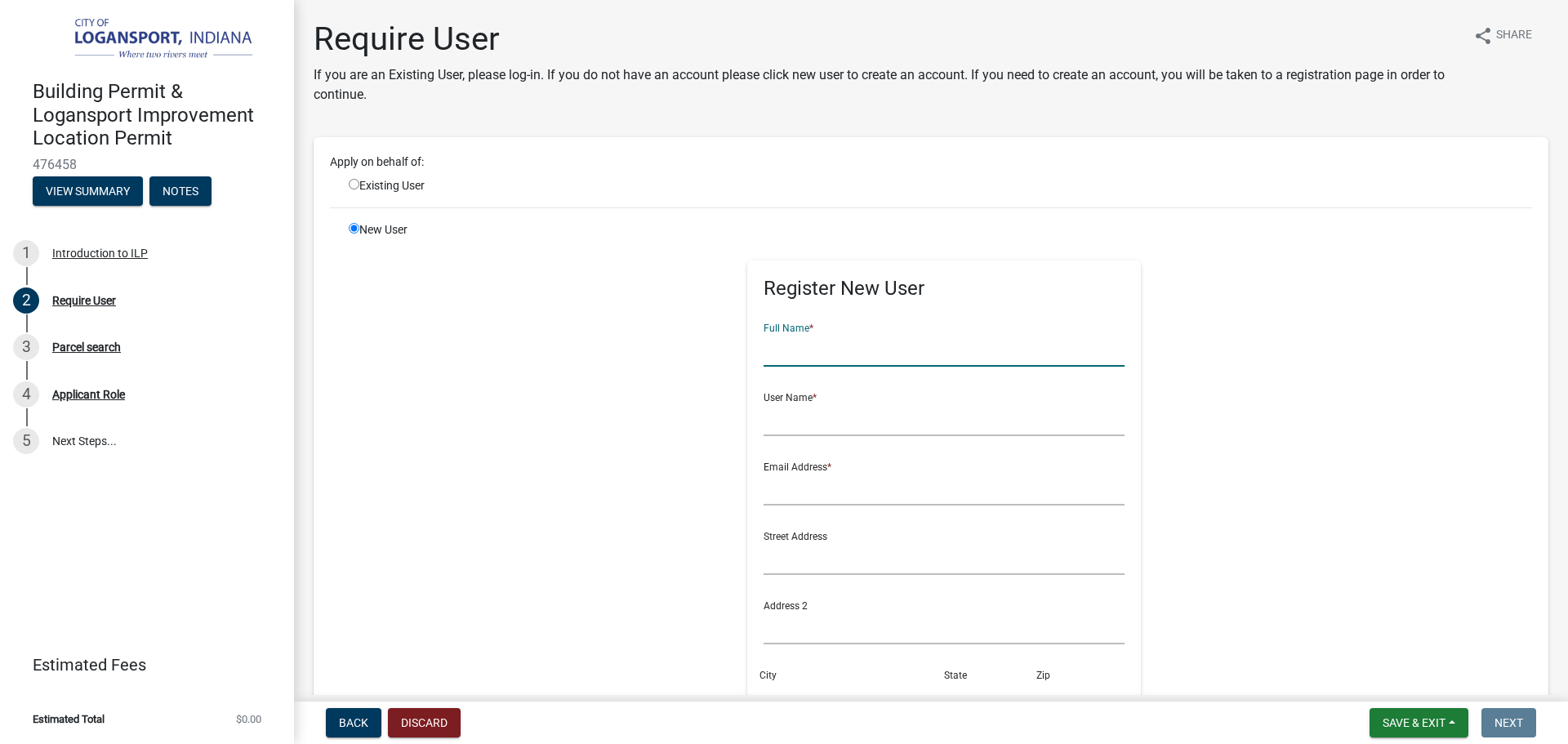
click at [789, 347] on input "text" at bounding box center [945, 349] width 362 height 34
type input "[PERSON_NAME]"
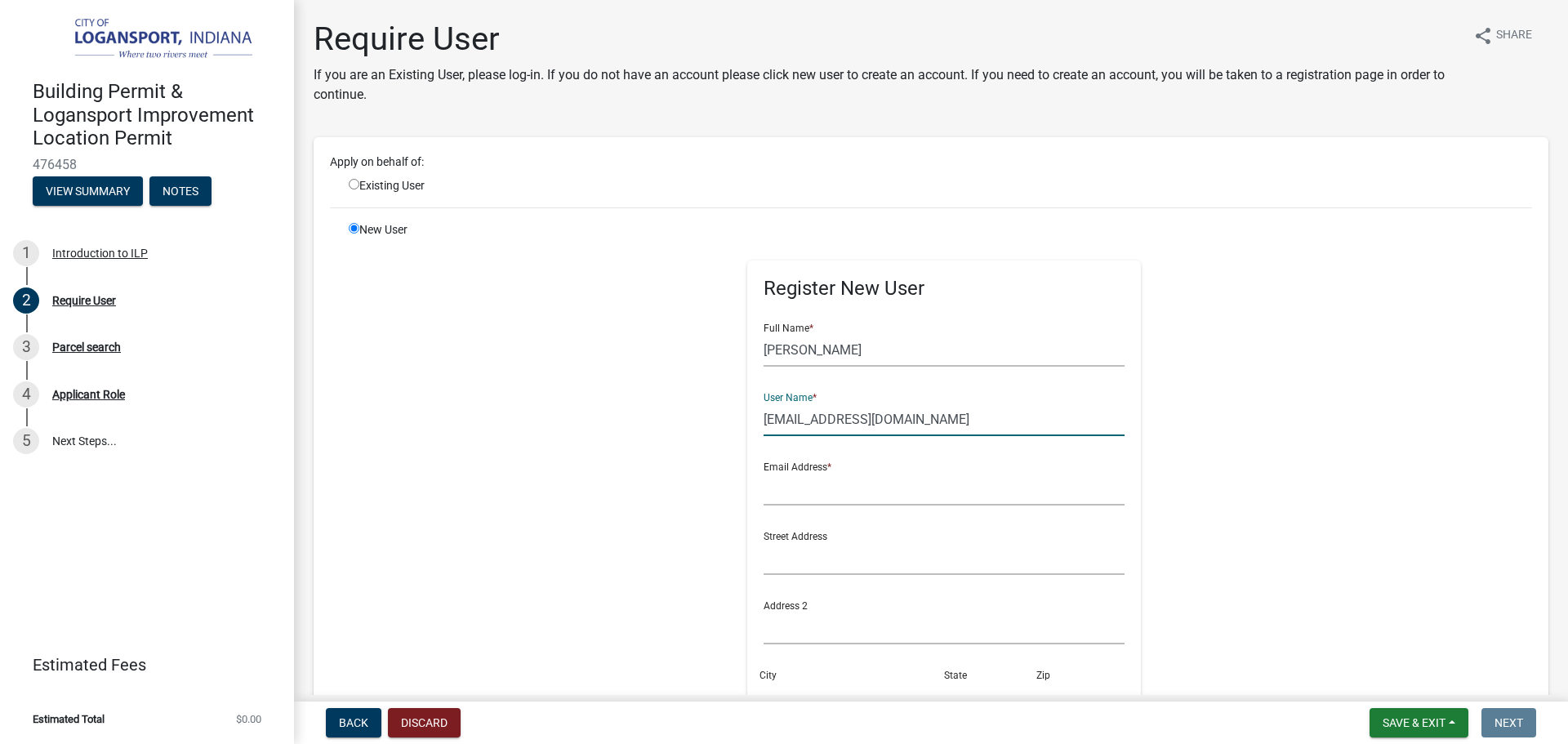
type input "[EMAIL_ADDRESS][DOMAIN_NAME]"
click at [795, 488] on input "text" at bounding box center [945, 488] width 362 height 34
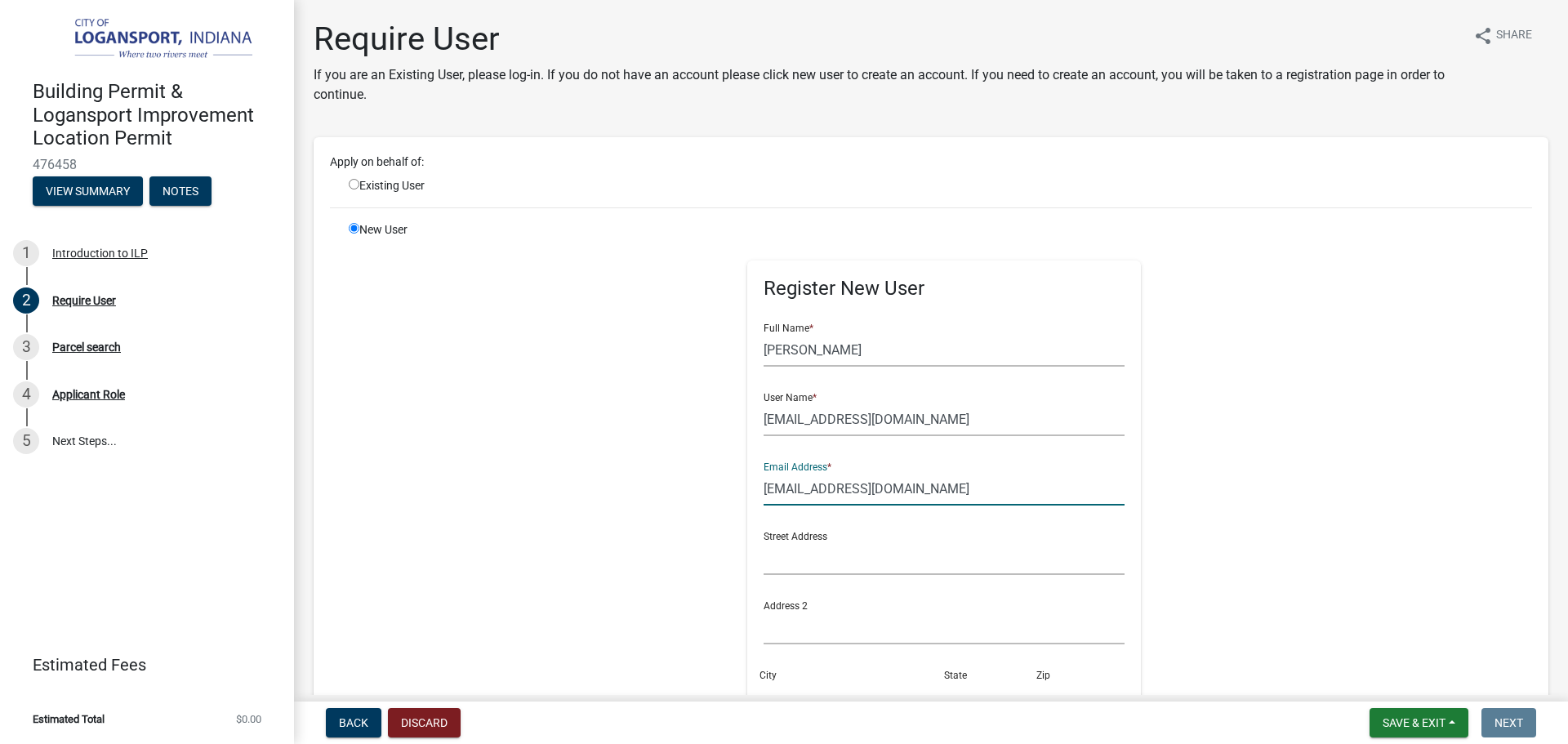
type input "[EMAIL_ADDRESS][DOMAIN_NAME]"
click at [779, 547] on input "text" at bounding box center [945, 558] width 362 height 34
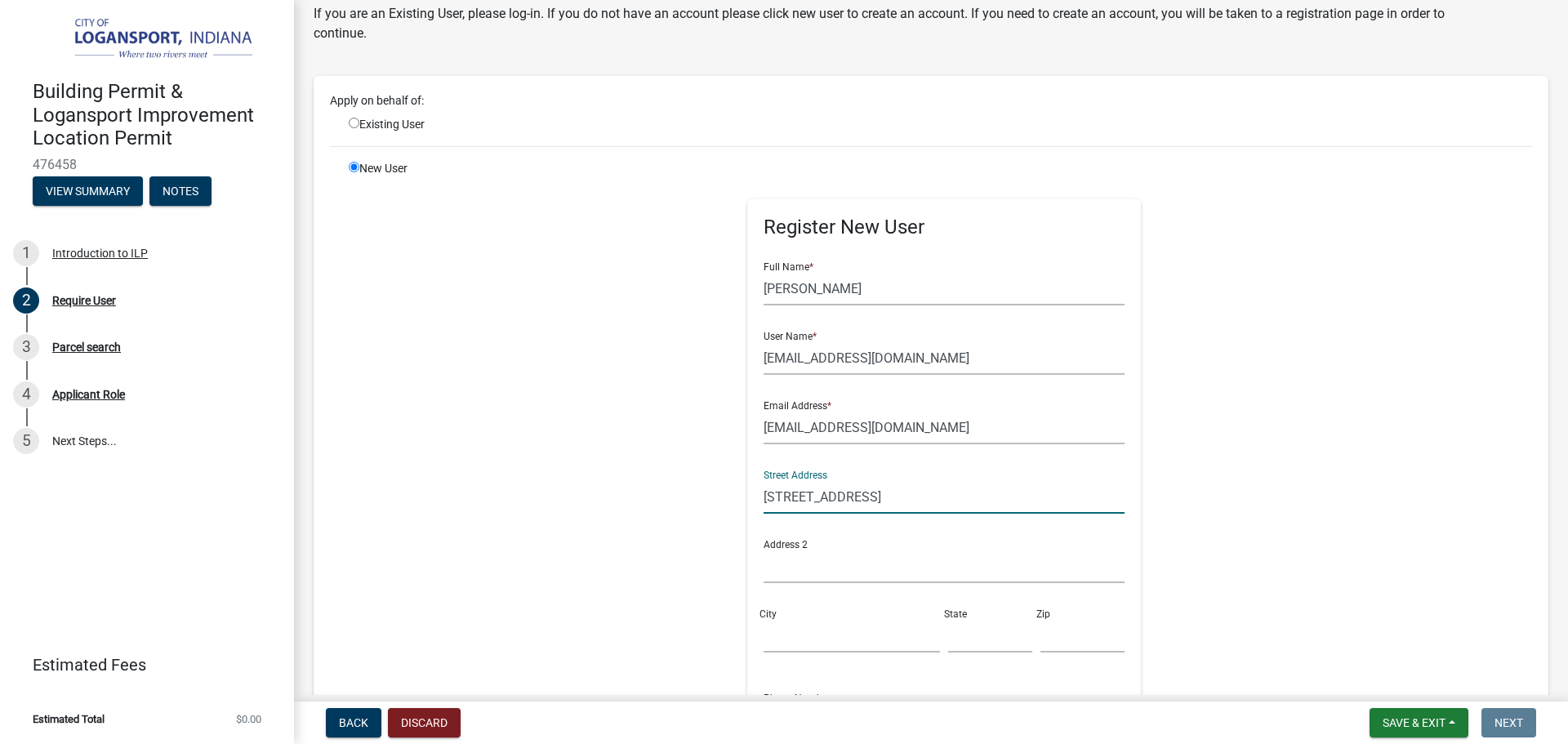
scroll to position [245, 0]
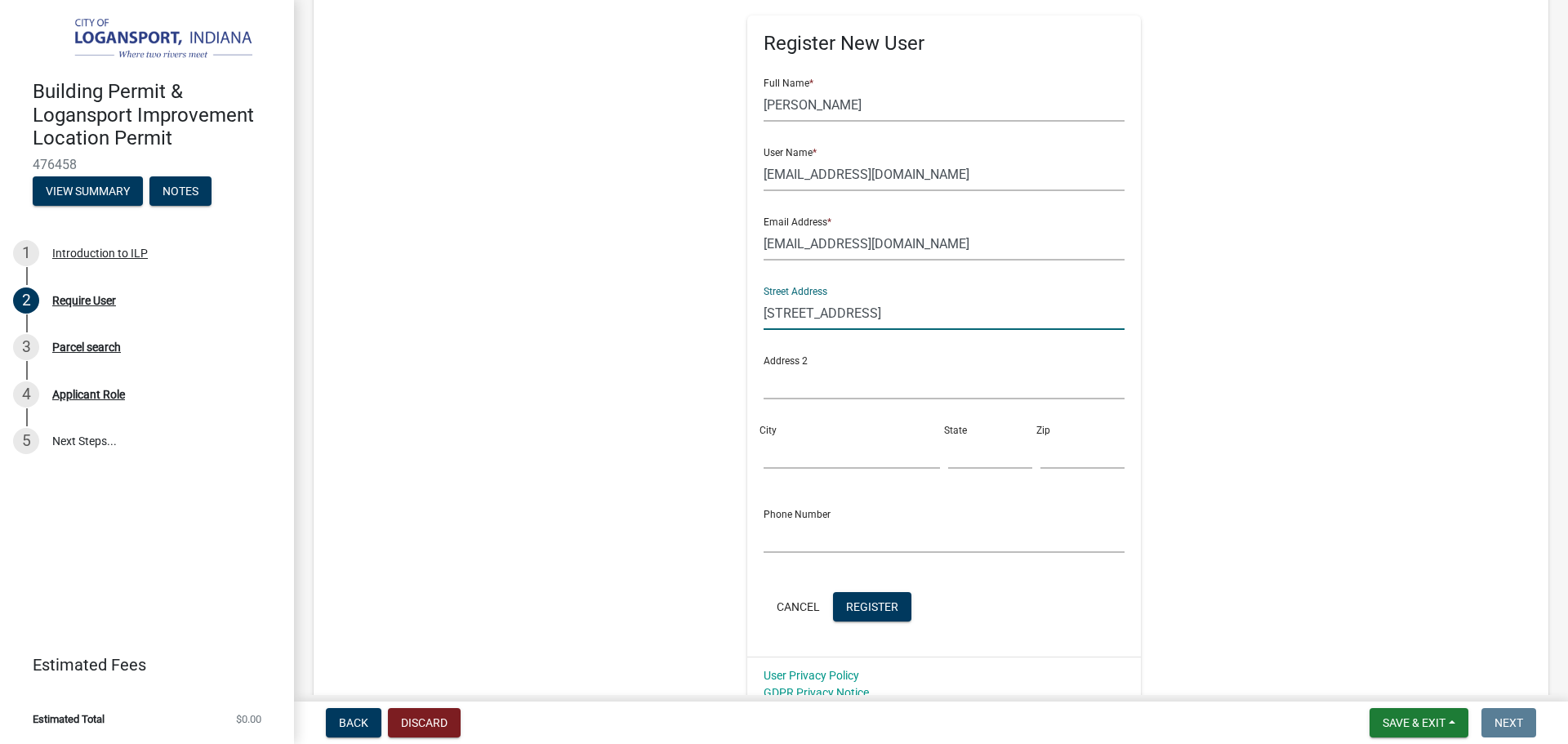
type input "[STREET_ADDRESS]"
click at [791, 446] on input "City" at bounding box center [852, 451] width 177 height 34
type input "Logansport"
type input "IN"
type input "46947"
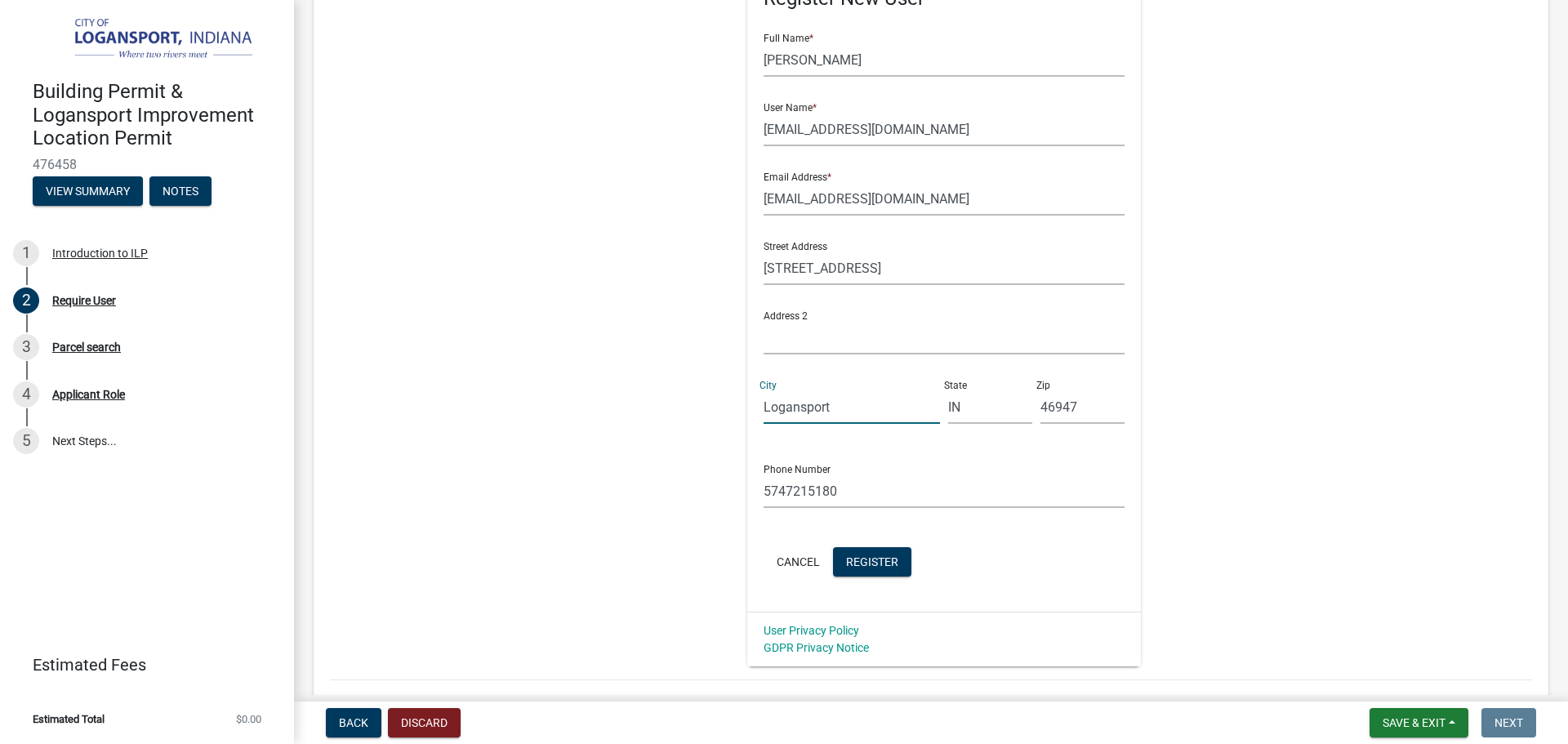
scroll to position [326, 0]
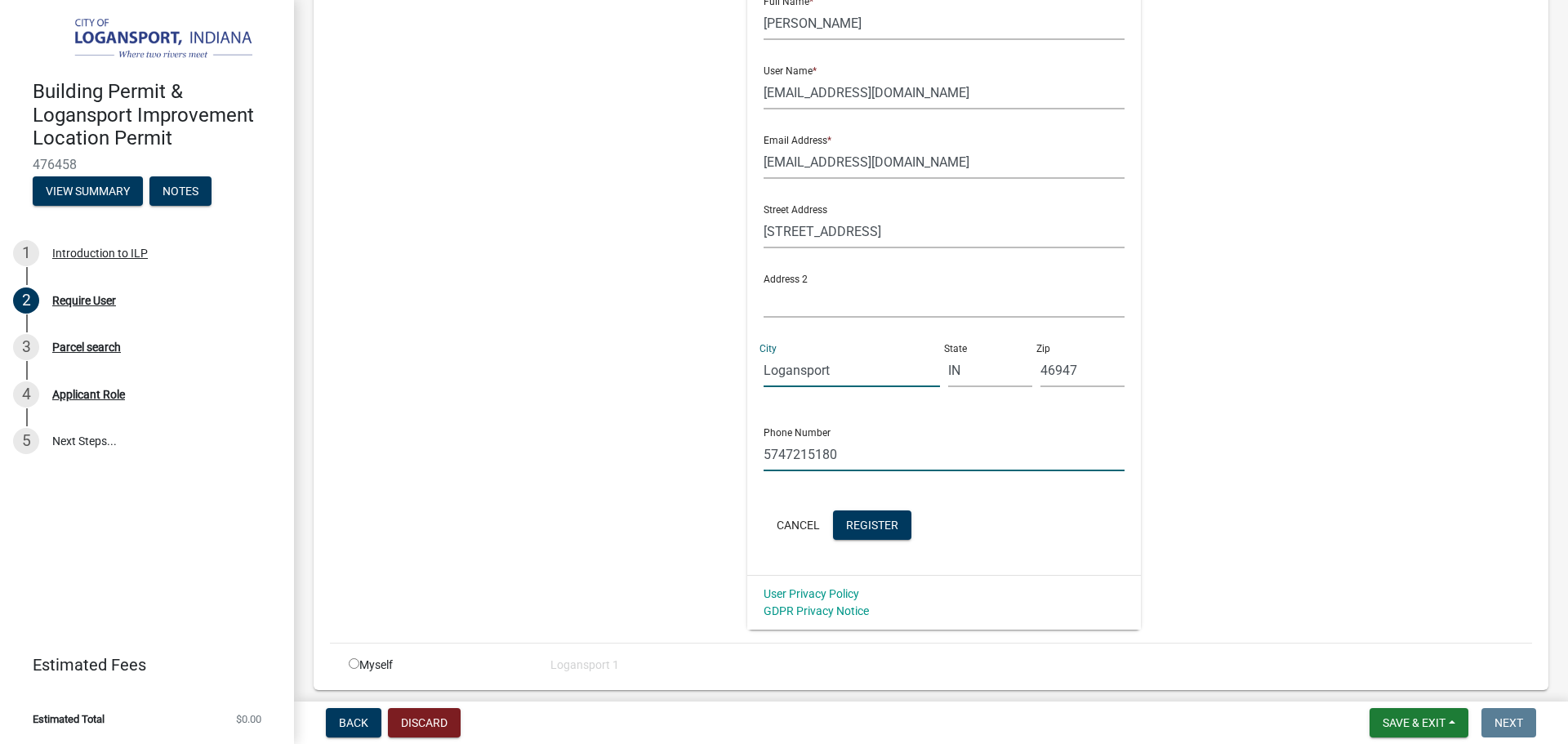
click at [840, 445] on input "5747215180" at bounding box center [945, 454] width 362 height 34
type input "5"
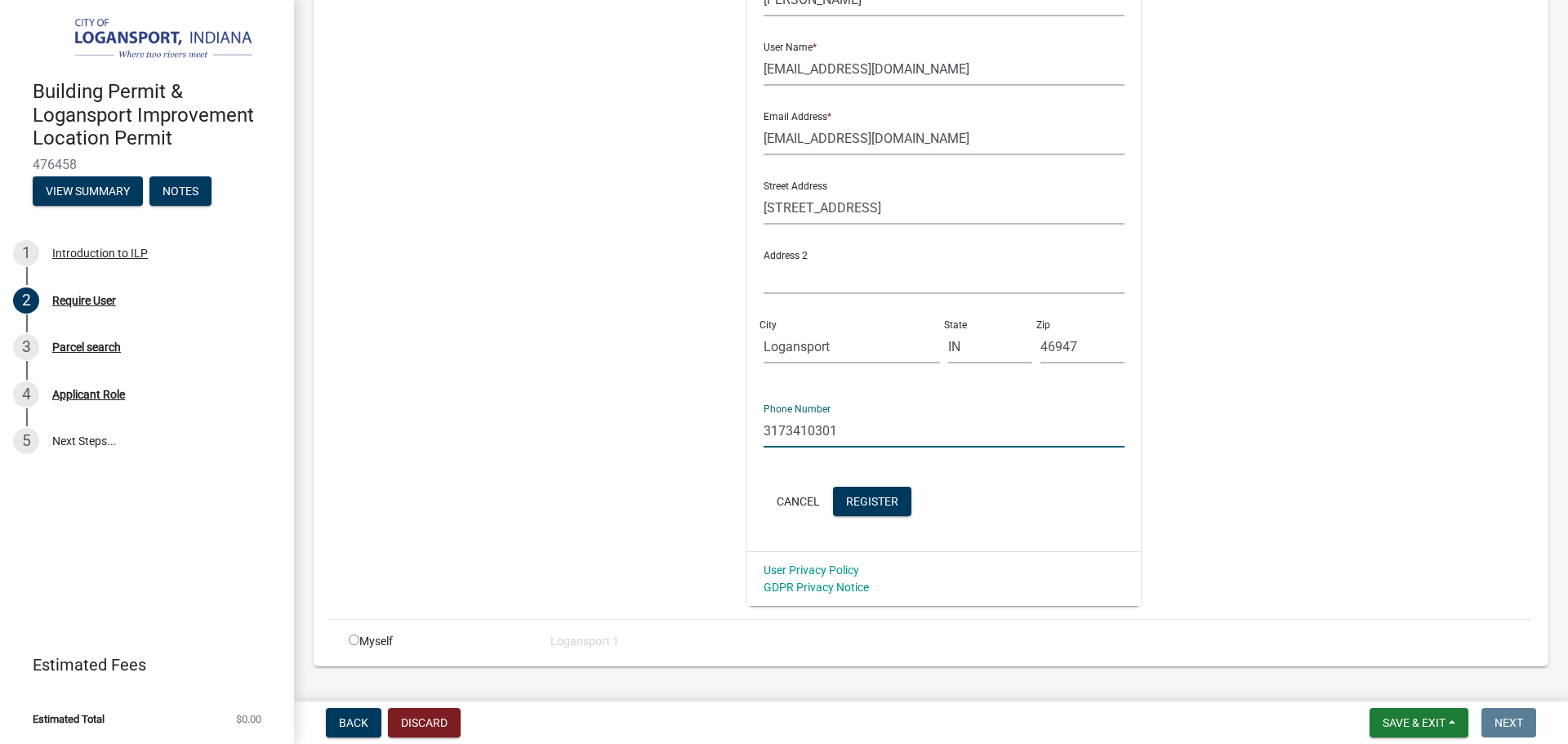
scroll to position [386, 0]
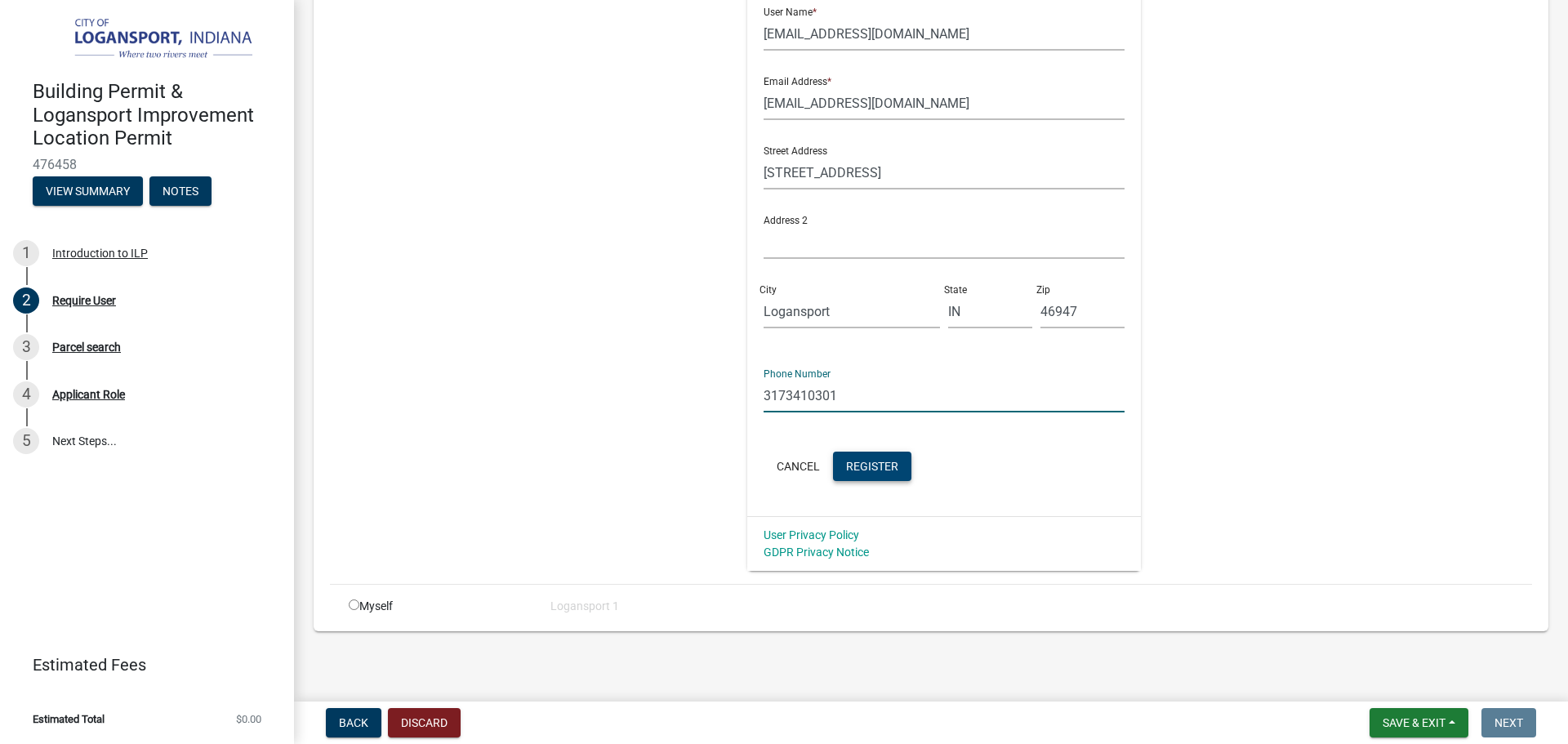
type input "3173410301"
click at [863, 463] on span "Register" at bounding box center [872, 465] width 53 height 13
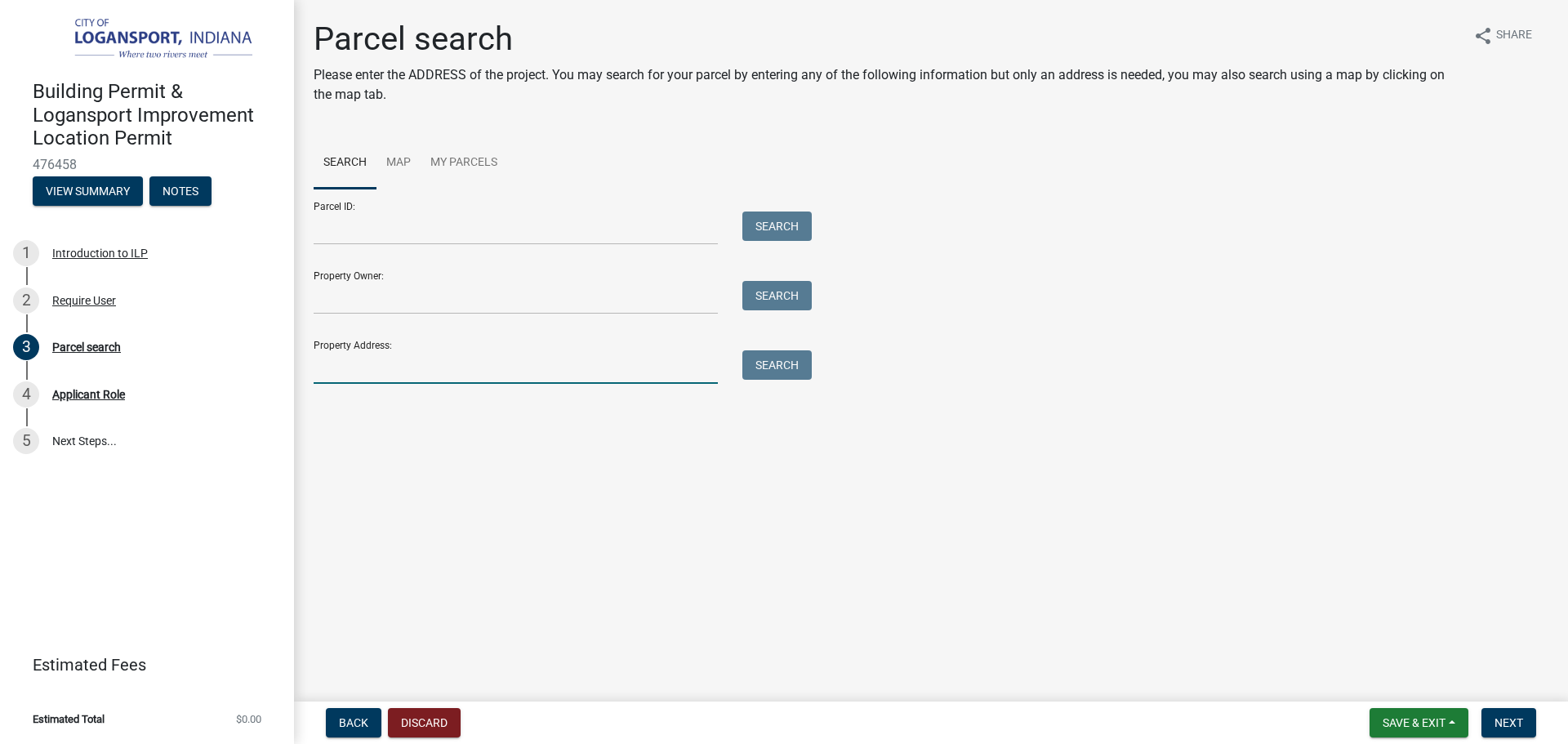
click at [340, 354] on input "Property Address:" at bounding box center [516, 367] width 405 height 34
type input "25 E [GEOGRAPHIC_DATA]"
click at [787, 363] on button "Search" at bounding box center [777, 365] width 69 height 30
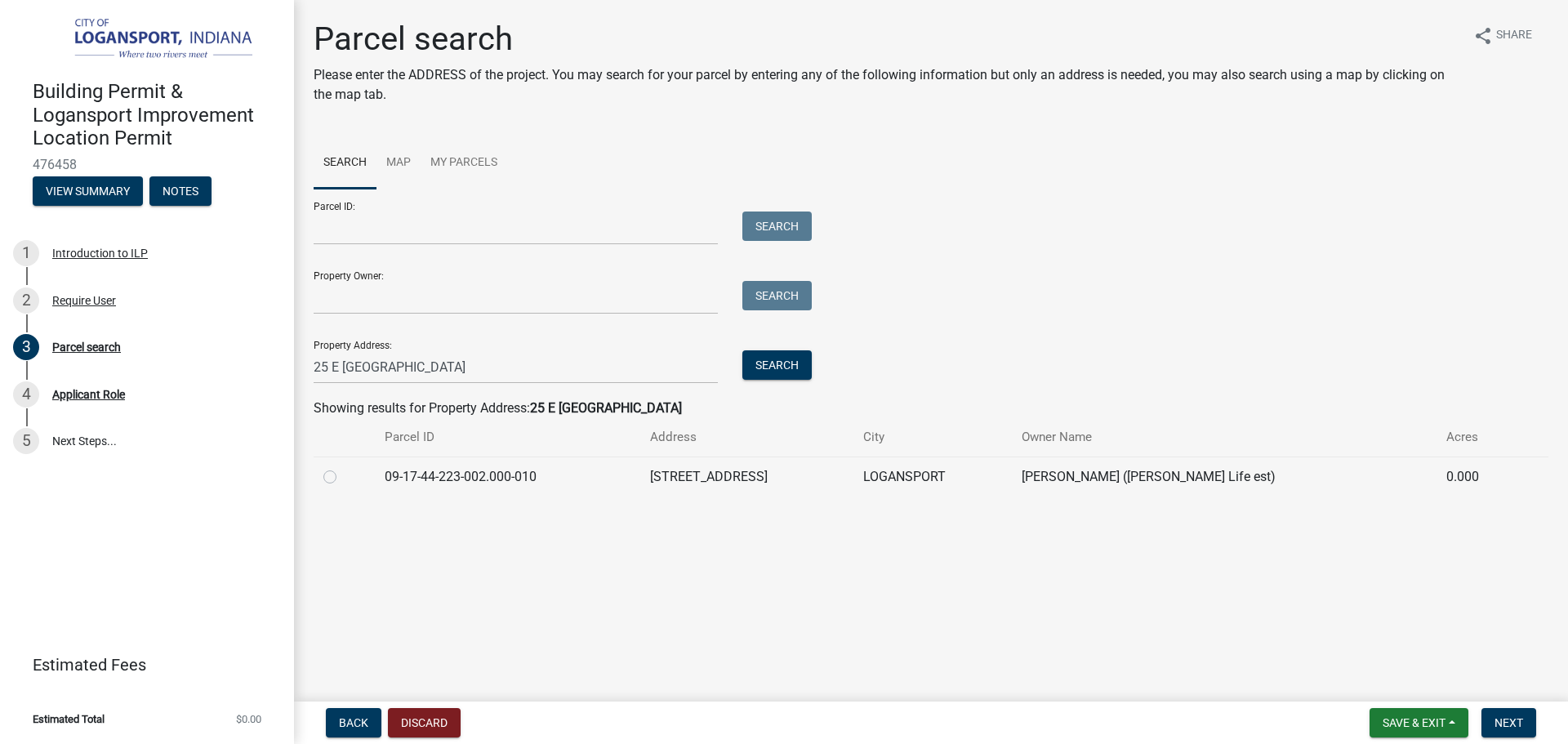
click at [327, 467] on div at bounding box center [344, 477] width 42 height 20
click at [337, 474] on div at bounding box center [344, 477] width 42 height 20
click at [343, 467] on label at bounding box center [343, 467] width 0 height 0
click at [343, 478] on input "radio" at bounding box center [348, 472] width 11 height 11
radio input "true"
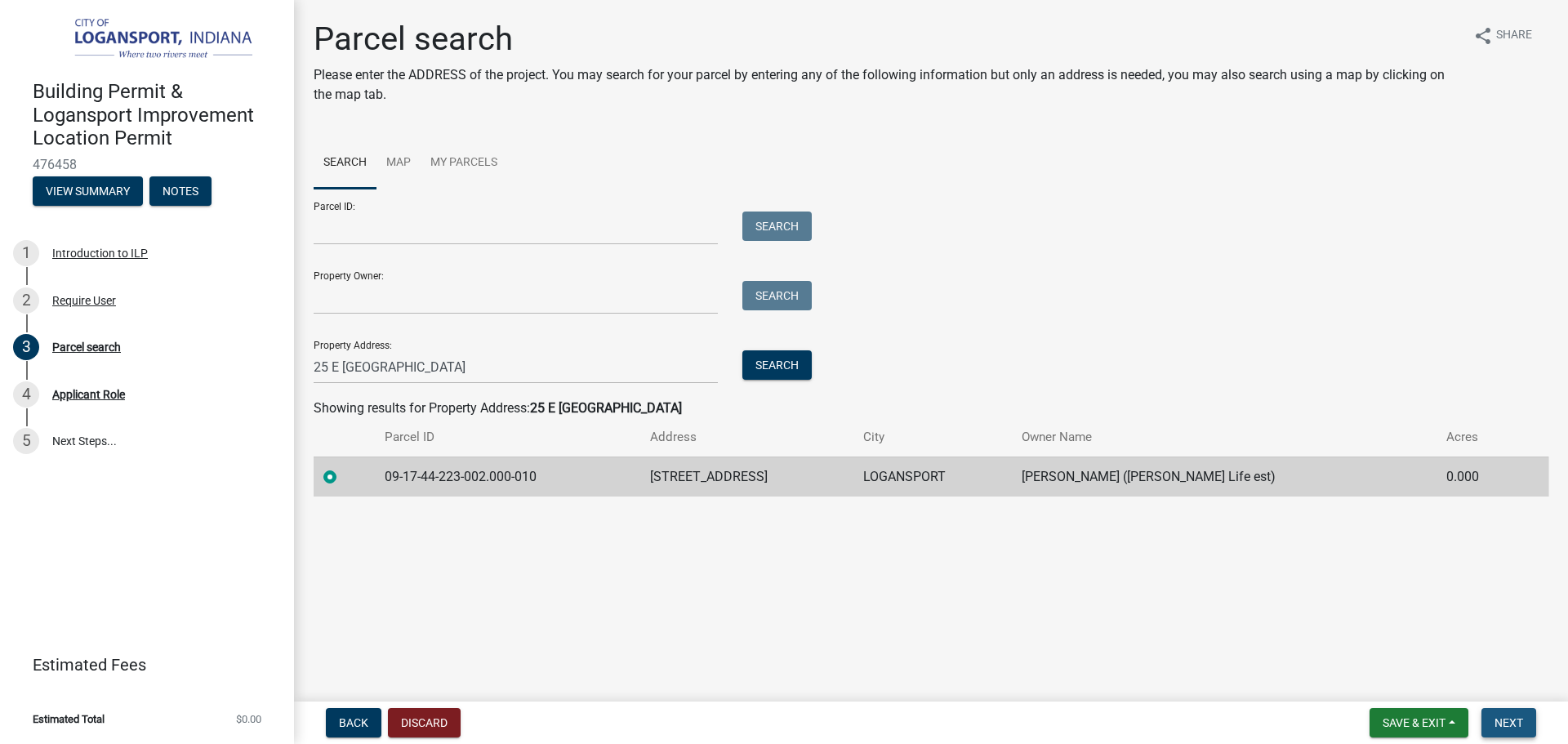
click at [1508, 730] on button "Next" at bounding box center [1509, 723] width 55 height 30
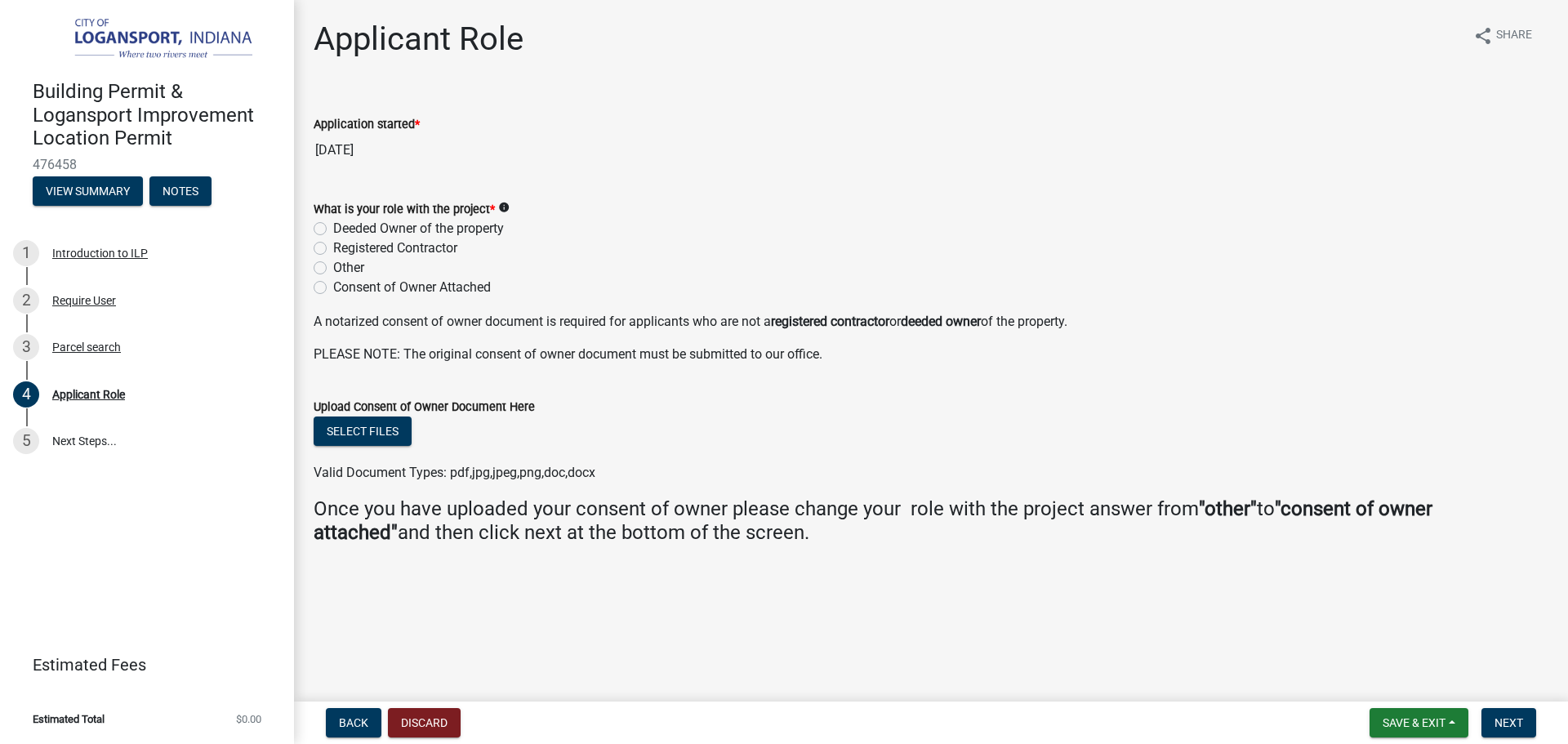
click at [333, 249] on label "Registered Contractor" at bounding box center [395, 248] width 124 height 20
click at [333, 249] on input "Registered Contractor" at bounding box center [338, 243] width 11 height 11
radio input "true"
click at [1514, 726] on span "Next" at bounding box center [1509, 723] width 29 height 13
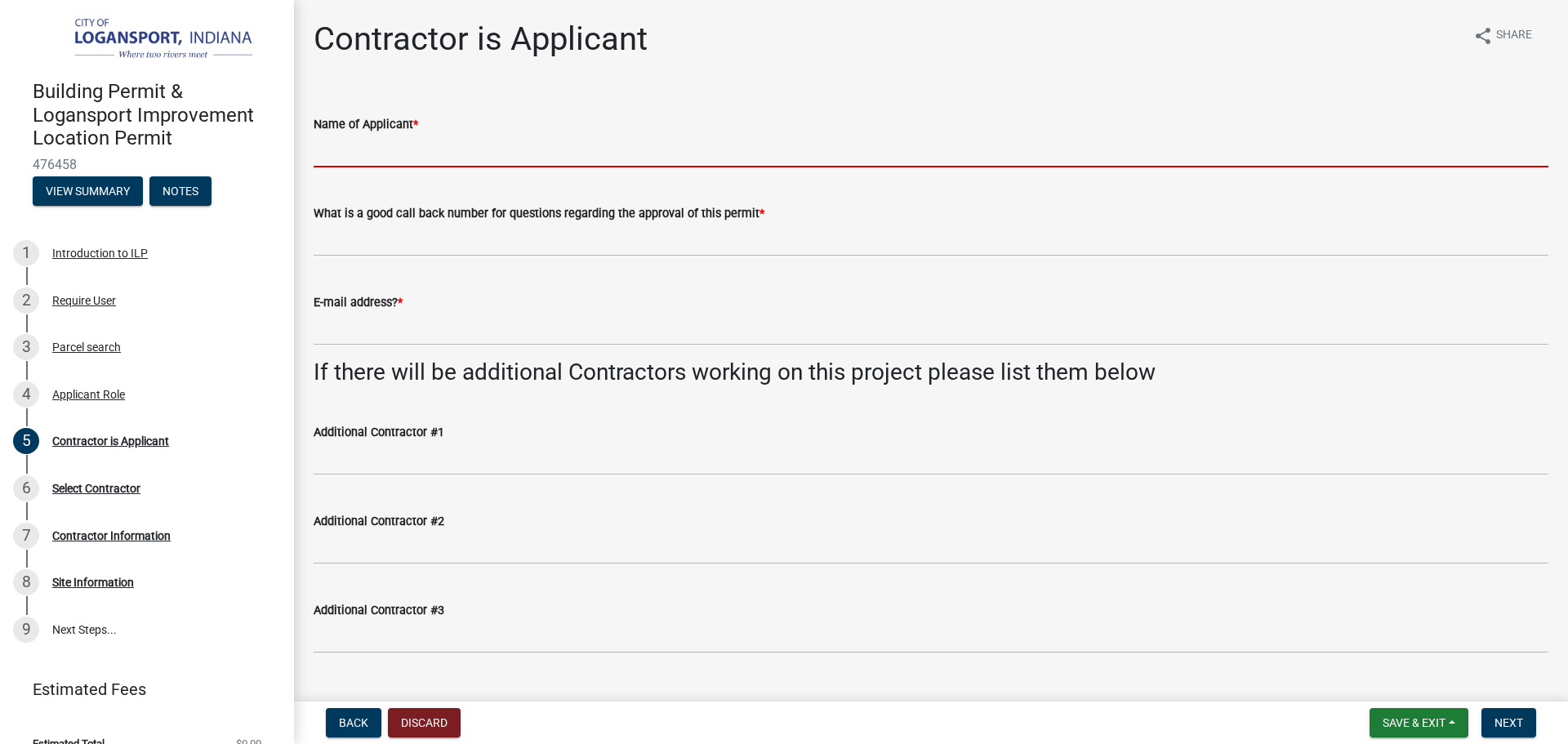
click at [370, 155] on input "Name of Applicant *" at bounding box center [931, 150] width 1235 height 34
click at [99, 390] on div "Applicant Role" at bounding box center [89, 395] width 72 height 12
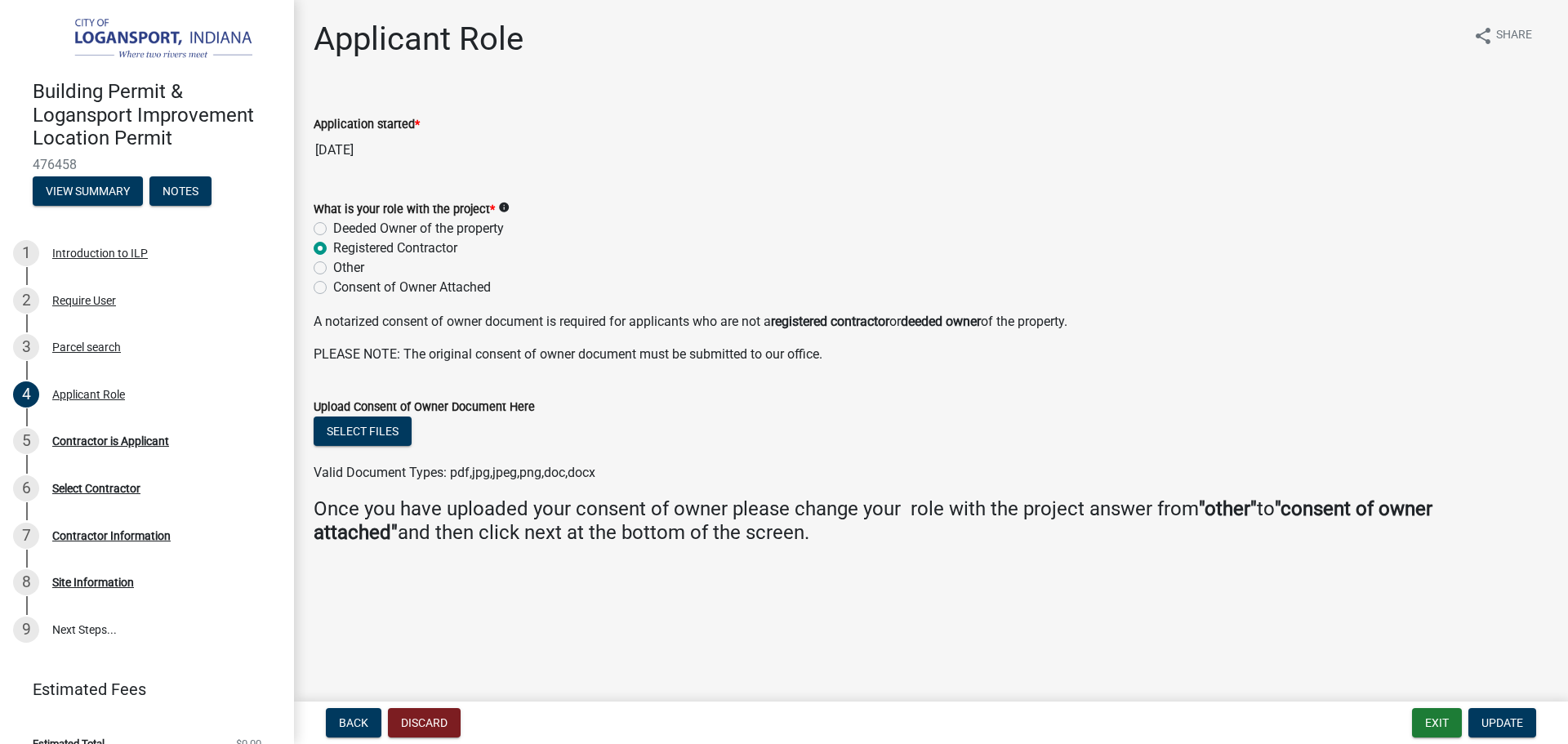
click at [312, 228] on div "What is your role with the project * info Deeded Owner of the property Register…" at bounding box center [932, 238] width 1260 height 118
click at [333, 225] on label "Deeded Owner of the property" at bounding box center [419, 229] width 171 height 20
click at [333, 225] on input "Deeded Owner of the property" at bounding box center [338, 224] width 11 height 11
radio input "true"
click at [1509, 721] on span "Update" at bounding box center [1502, 723] width 42 height 13
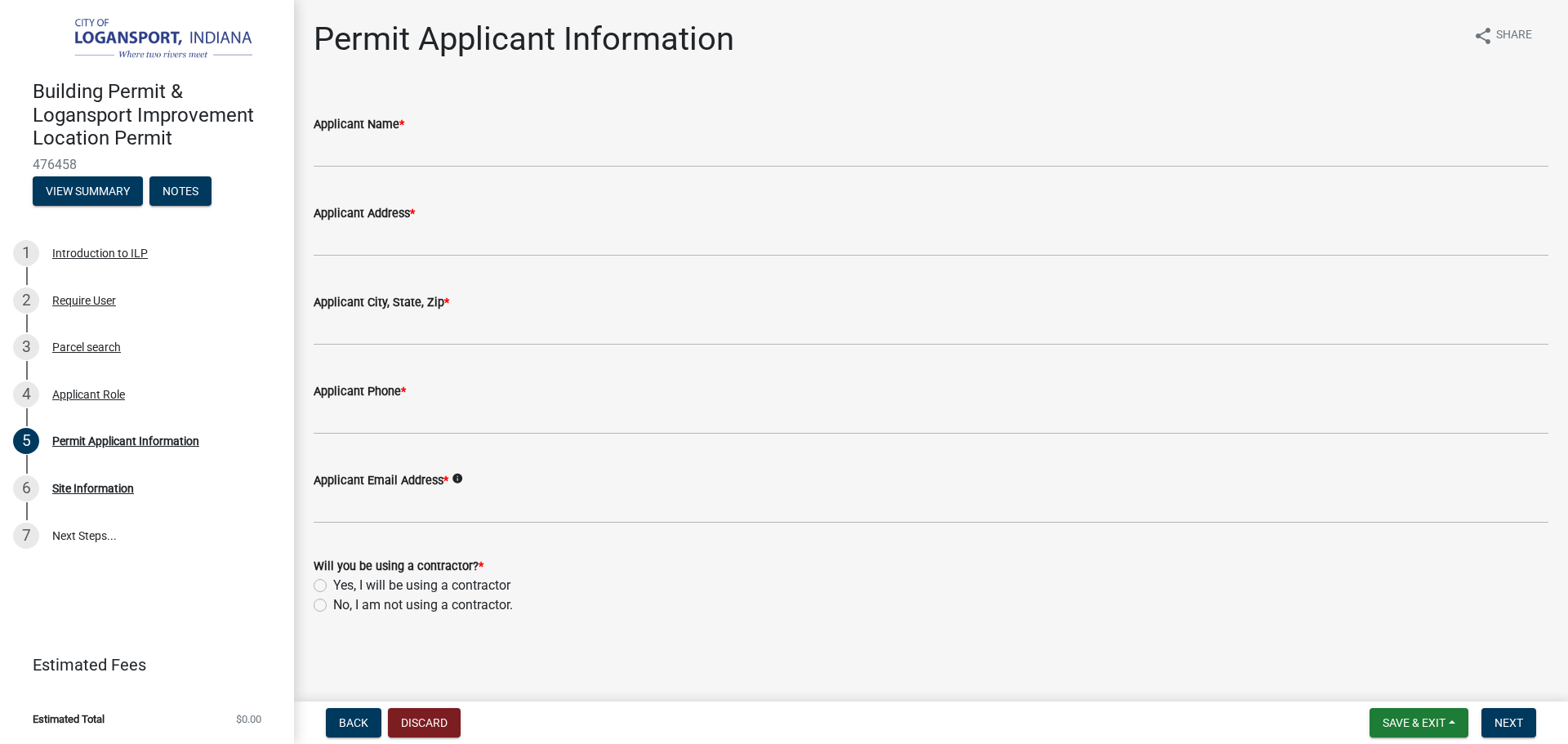
click at [333, 603] on label "No, I am not using a contractor." at bounding box center [423, 605] width 180 height 20
click at [333, 603] on input "No, I am not using a contractor." at bounding box center [338, 600] width 11 height 11
radio input "true"
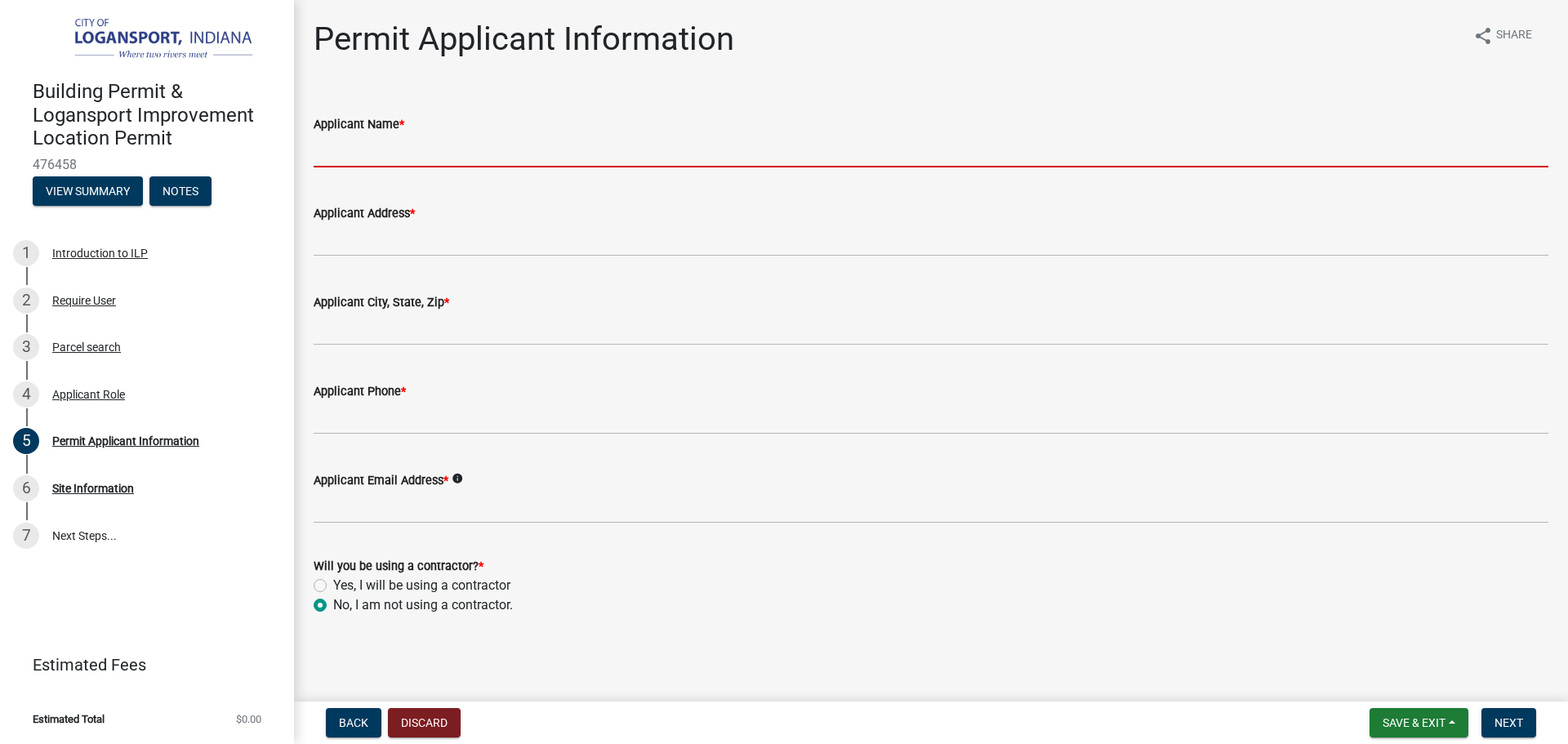
click at [371, 157] on input "Applicant Name *" at bounding box center [931, 150] width 1235 height 34
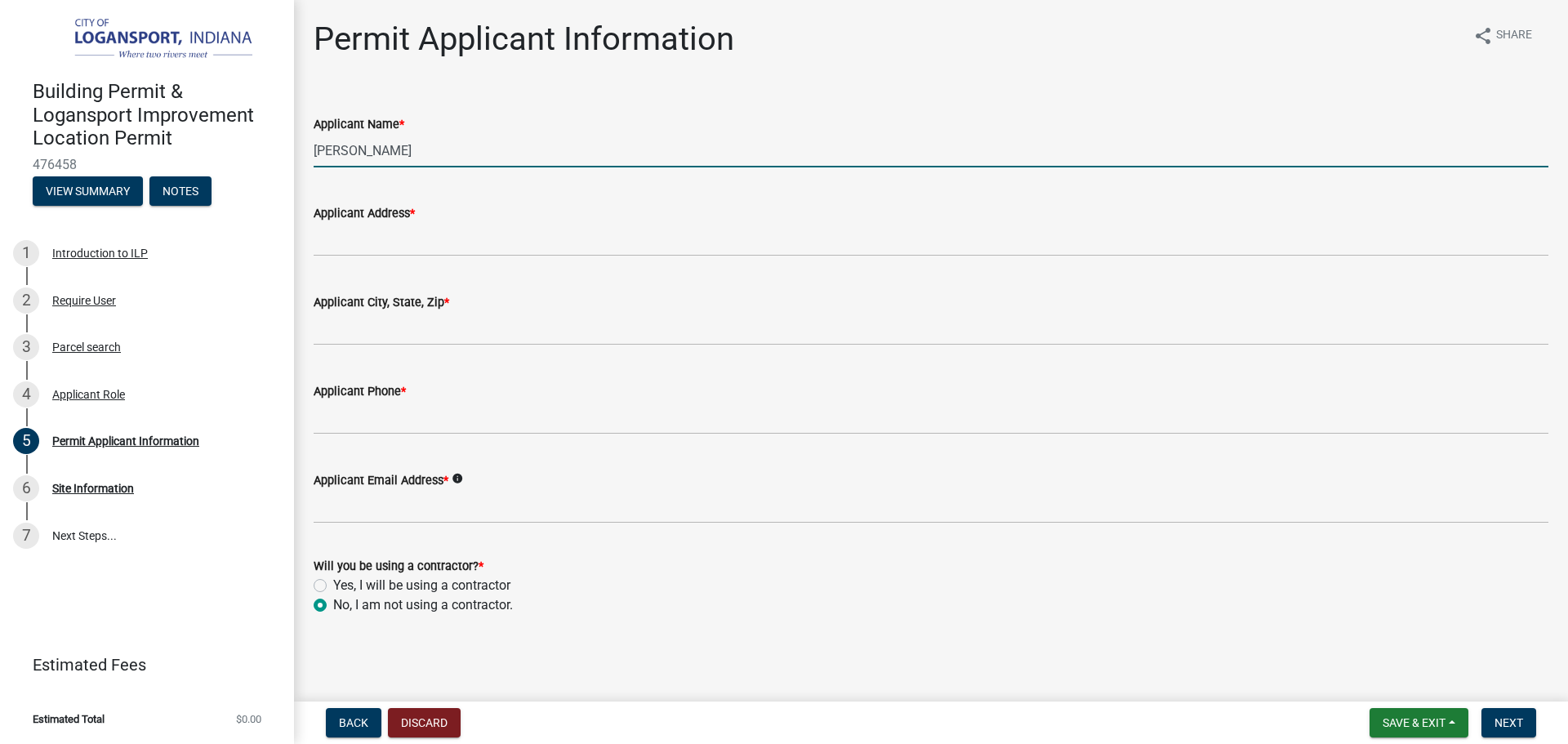
type input "[PERSON_NAME]"
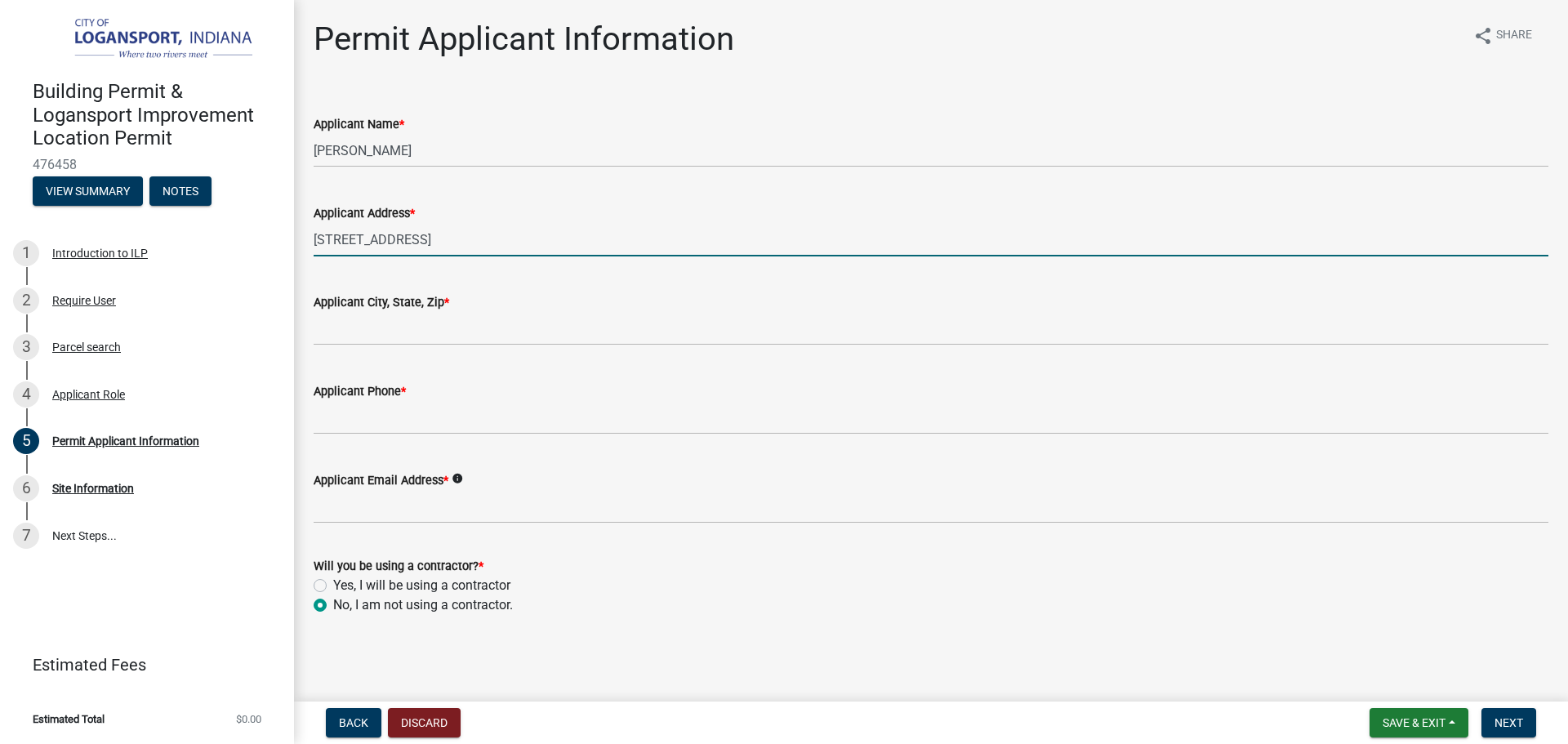
type input "[STREET_ADDRESS]"
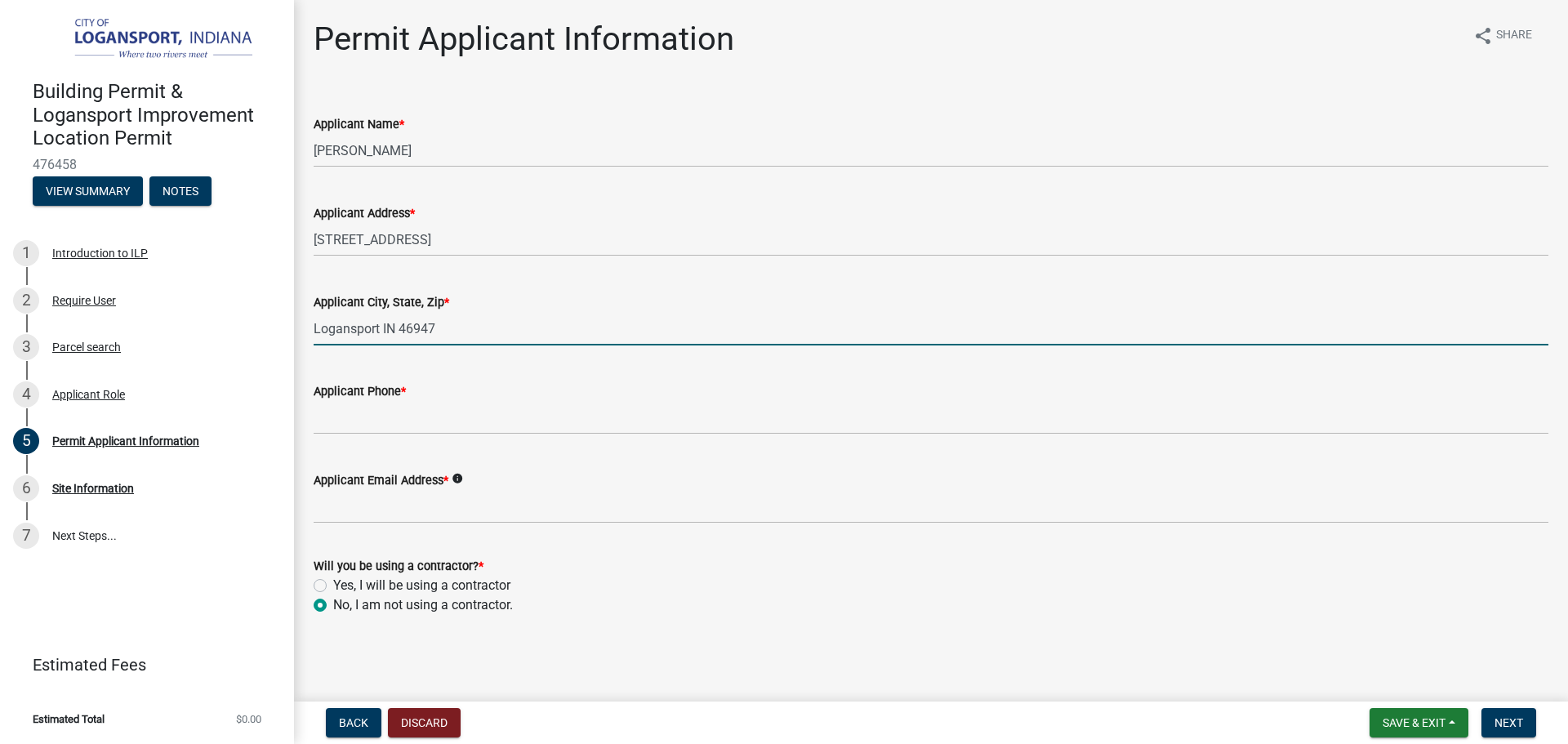
type input "Logansport IN 46947"
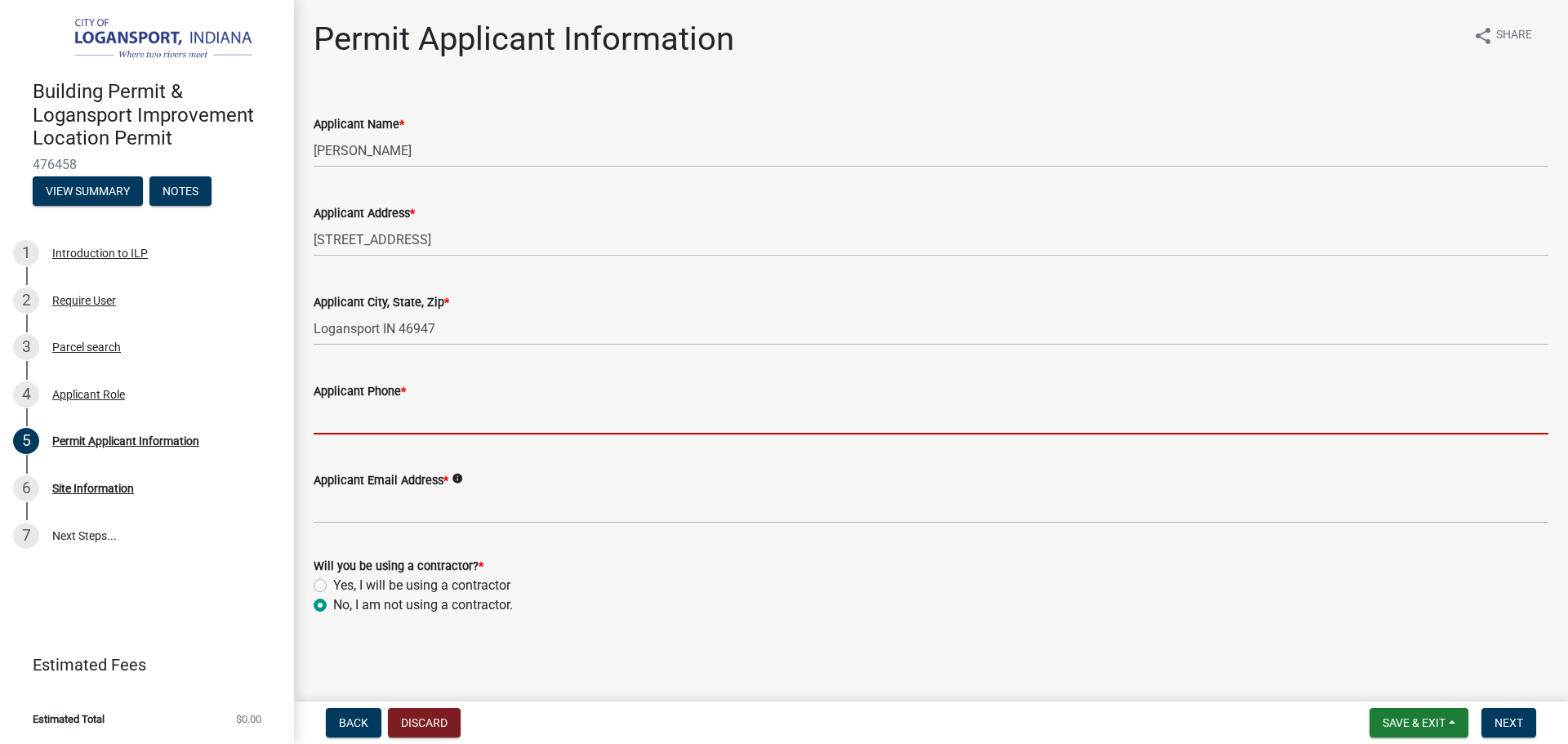
click at [337, 423] on input "Applicant Phone *" at bounding box center [931, 418] width 1235 height 34
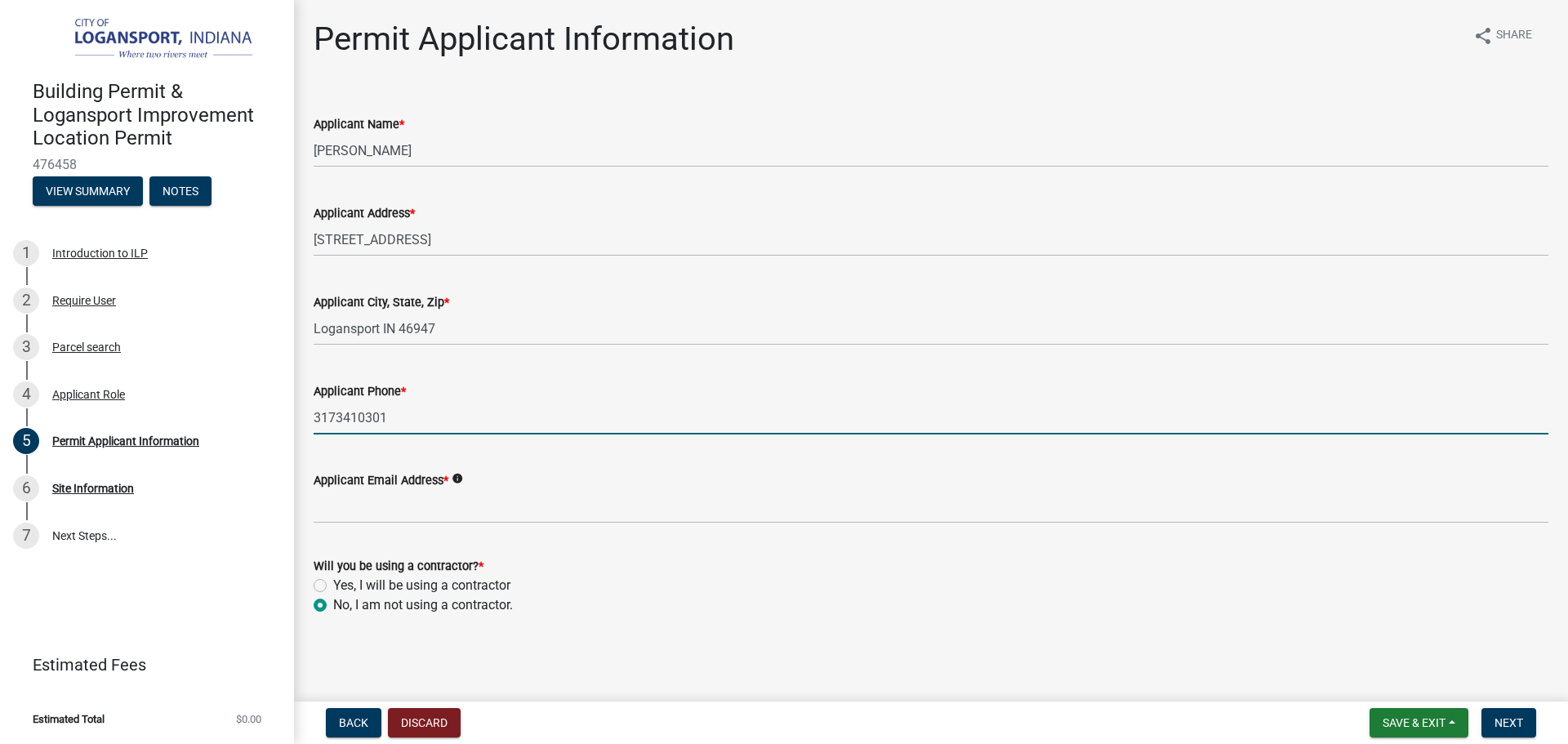
type input "3173410301"
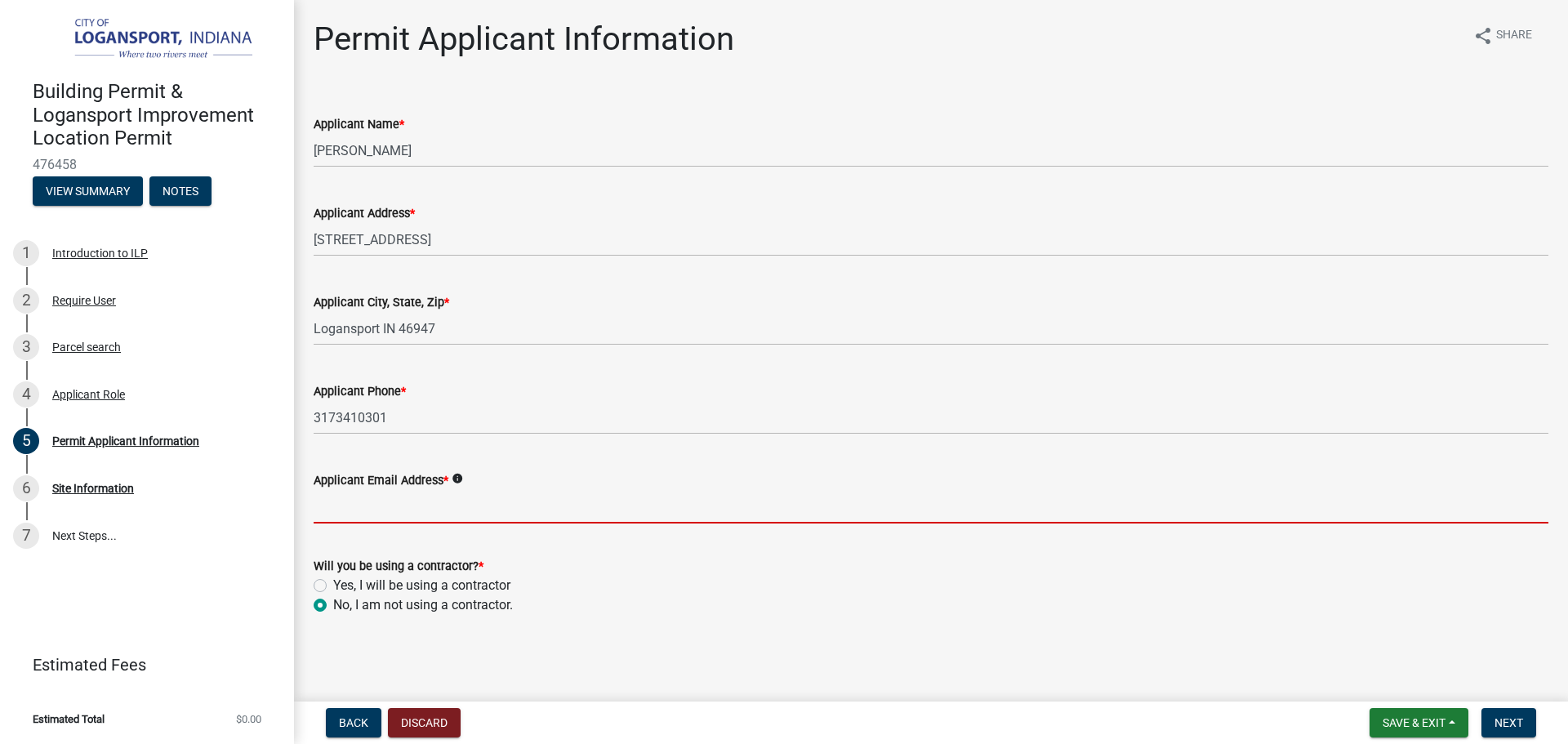
click at [325, 495] on input "Applicant Email Address *" at bounding box center [931, 506] width 1235 height 34
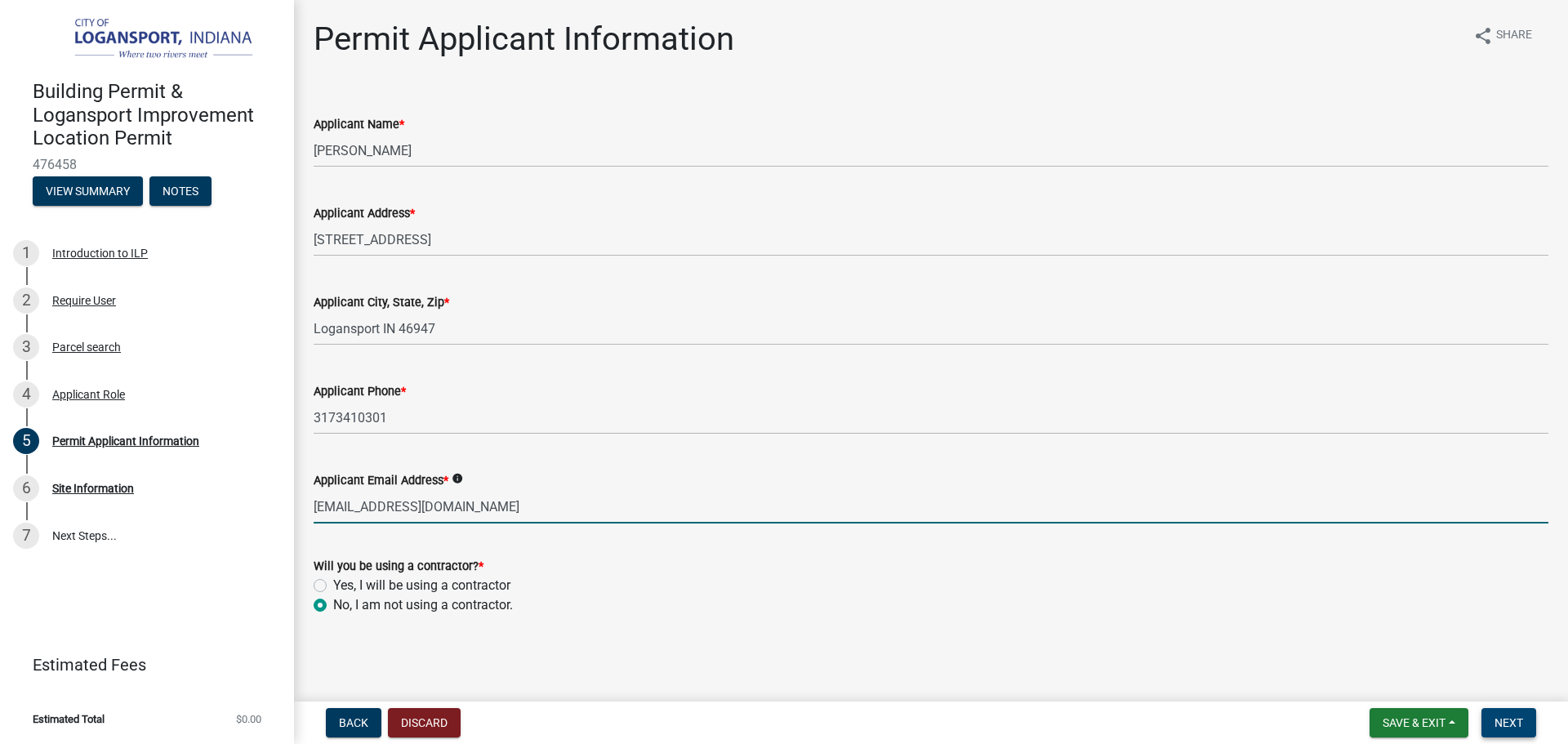
type input "[EMAIL_ADDRESS][DOMAIN_NAME]"
click at [1503, 719] on span "Next" at bounding box center [1509, 723] width 29 height 13
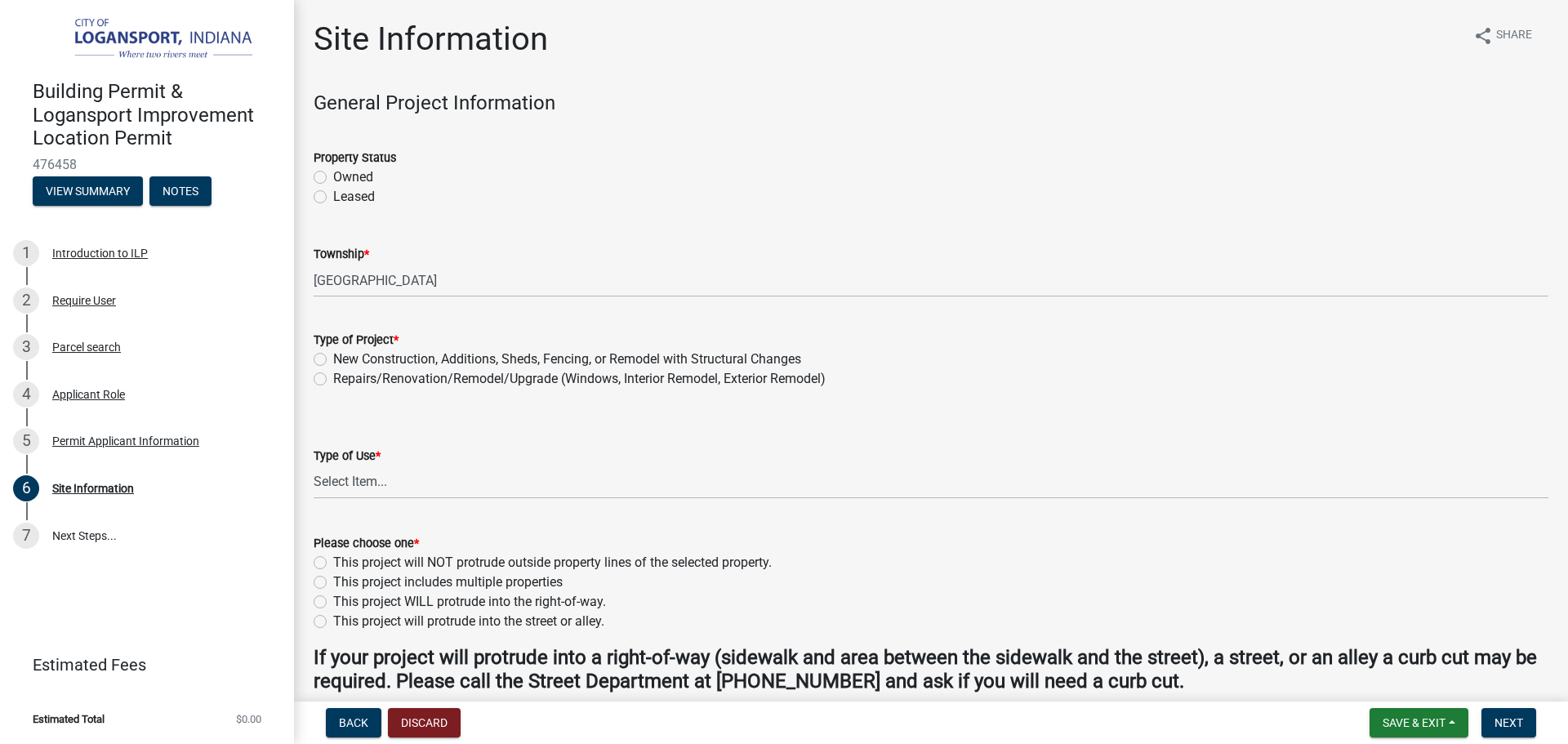
click at [333, 176] on label "Owned" at bounding box center [353, 178] width 40 height 20
click at [333, 176] on input "Owned" at bounding box center [338, 173] width 11 height 11
radio input "true"
click at [333, 381] on label "Repairs/Renovation/Remodel/Upgrade (Windows, Interior Remodel, Exterior Remodel)" at bounding box center [579, 379] width 493 height 20
click at [333, 380] on input "Repairs/Renovation/Remodel/Upgrade (Windows, Interior Remodel, Exterior Remodel)" at bounding box center [338, 374] width 11 height 11
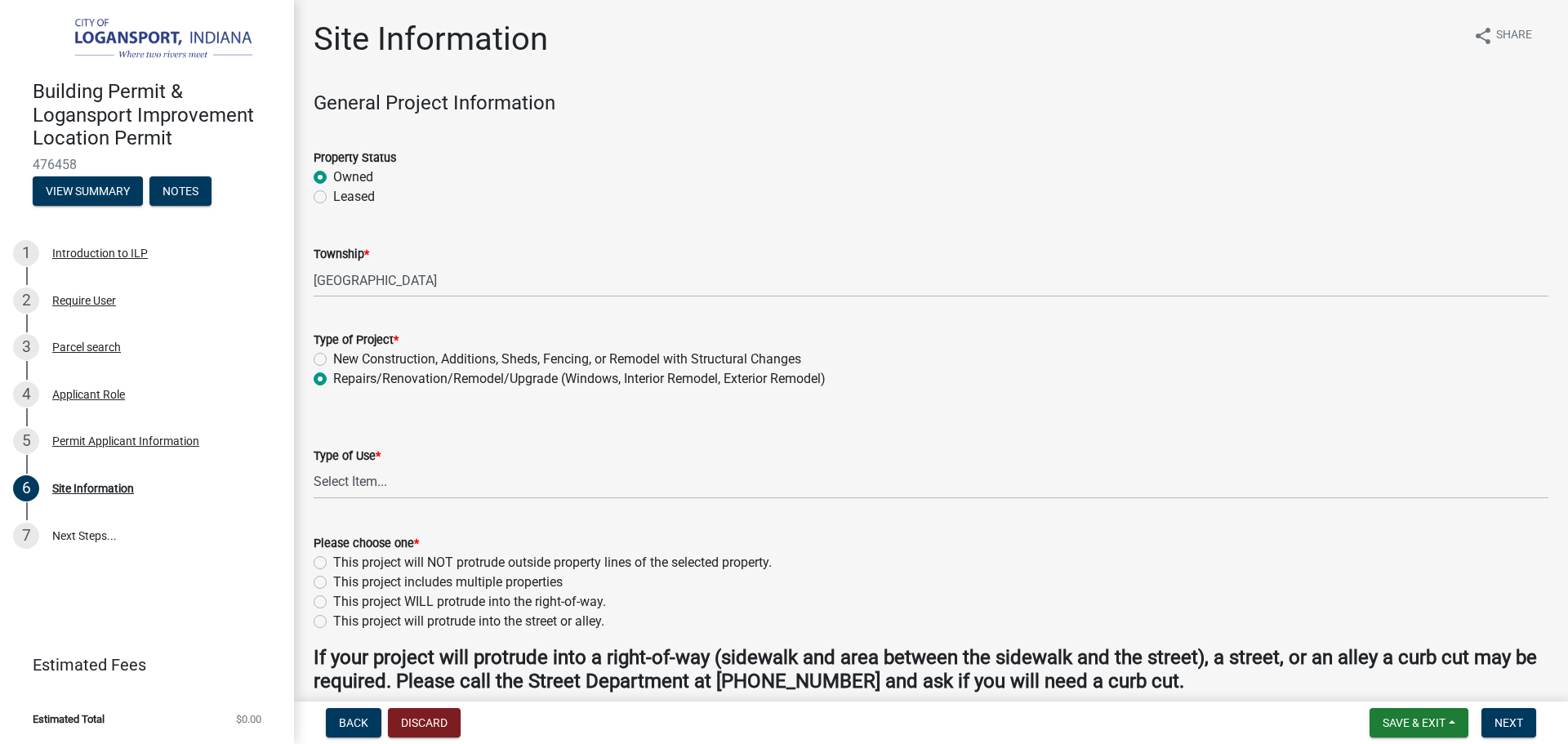
radio input "true"
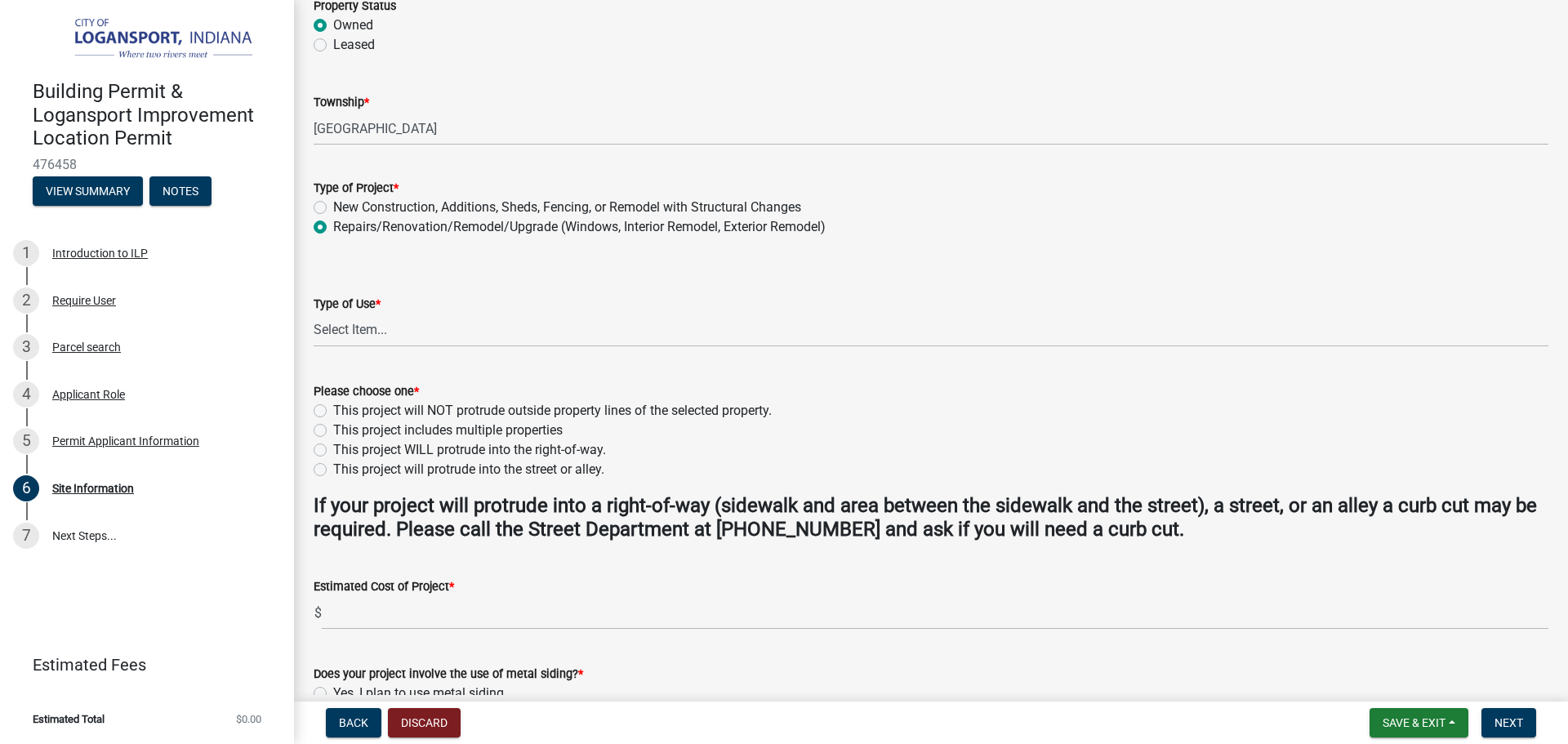
scroll to position [164, 0]
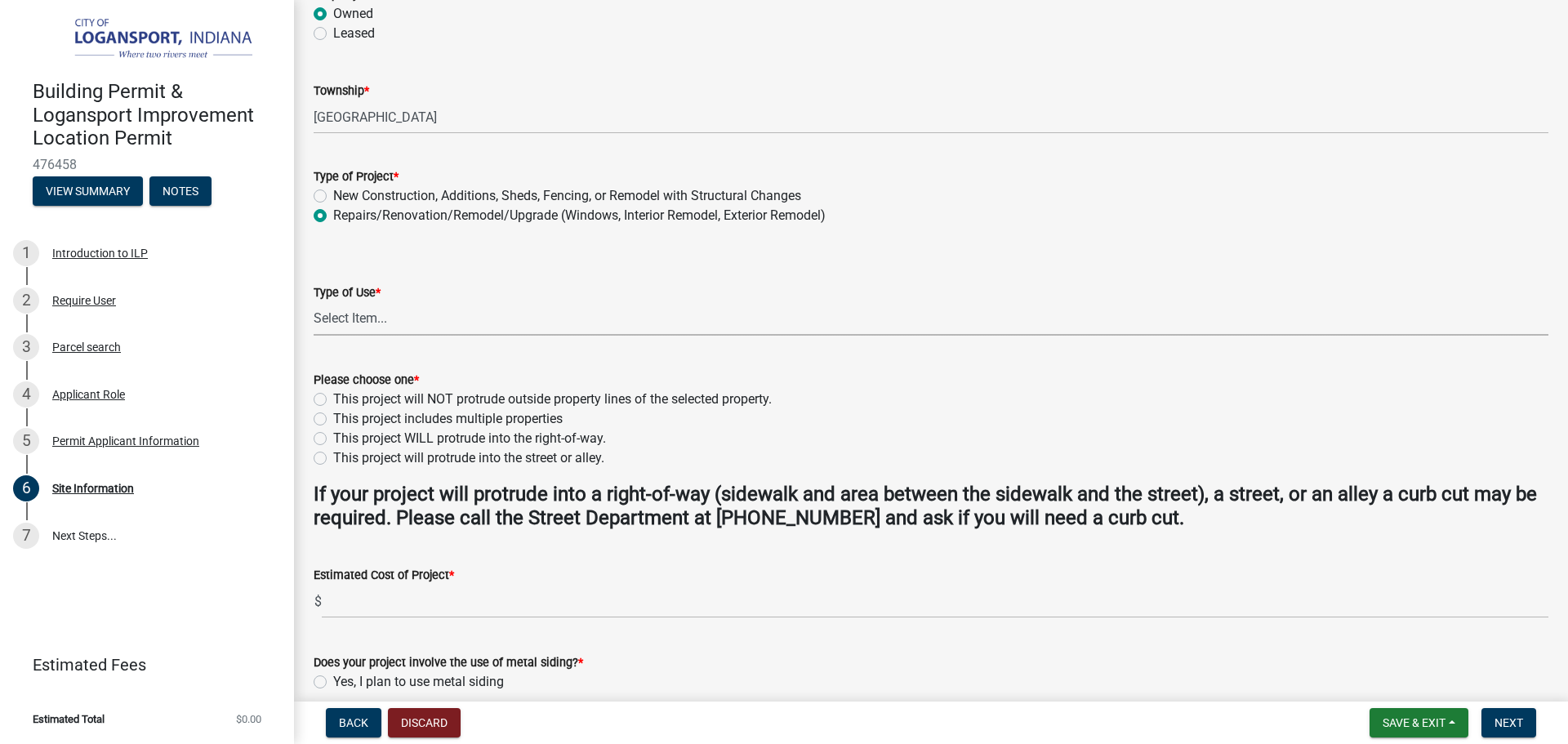
click at [345, 316] on select "Select Item... Residential Commercial/Industrial Agricultural Public/Semi Public" at bounding box center [931, 319] width 1235 height 34
click at [313, 303] on select "Select Item... Residential Commercial/Industrial Agricultural Public/Semi Public" at bounding box center [931, 319] width 1235 height 34
select select "62802869-e470-474a-8a4c-8dbe1ccdd5ac"
click at [333, 400] on label "This project will NOT protrude outside property lines of the selected property." at bounding box center [552, 400] width 438 height 20
click at [333, 400] on input "This project will NOT protrude outside property lines of the selected property." at bounding box center [338, 395] width 11 height 11
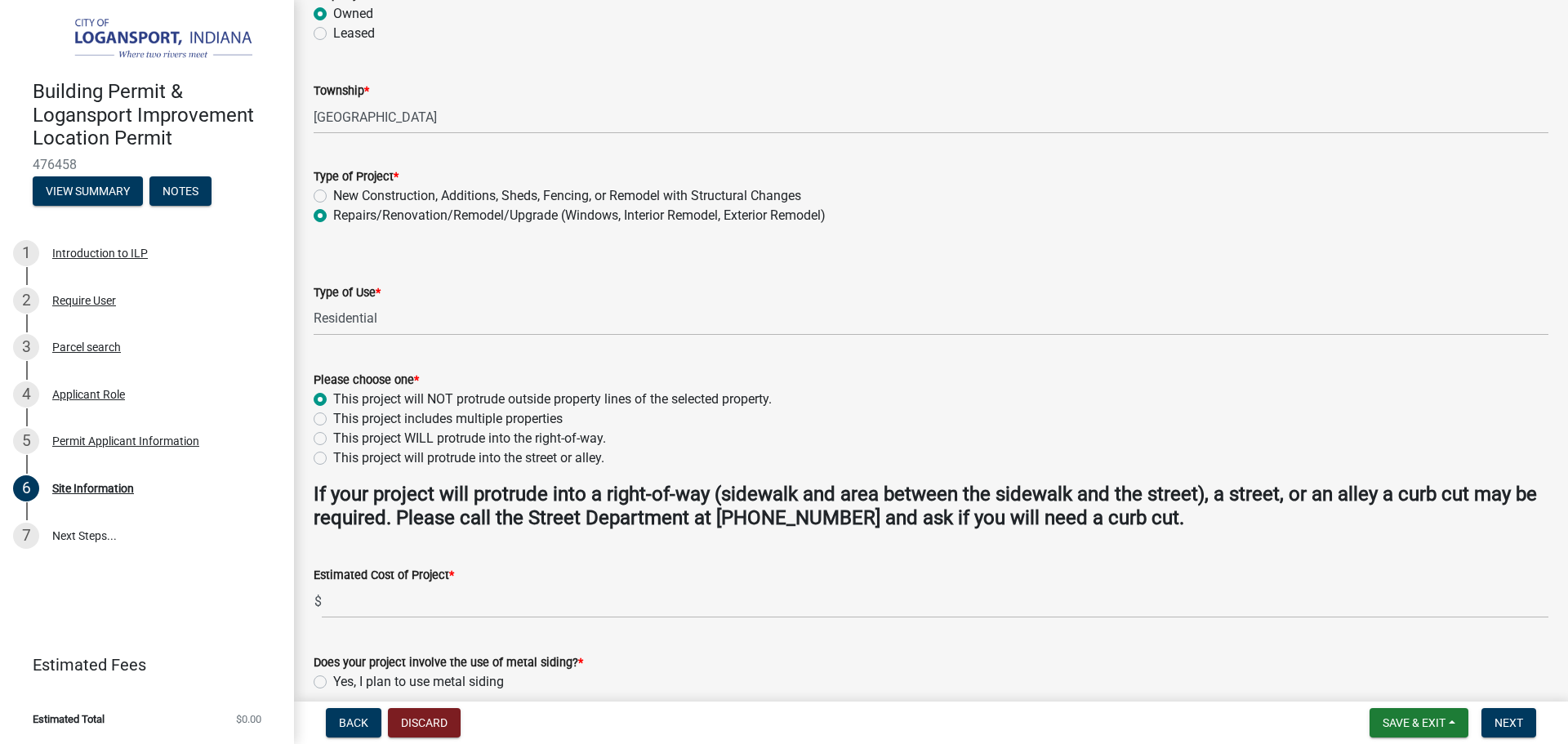
radio input "true"
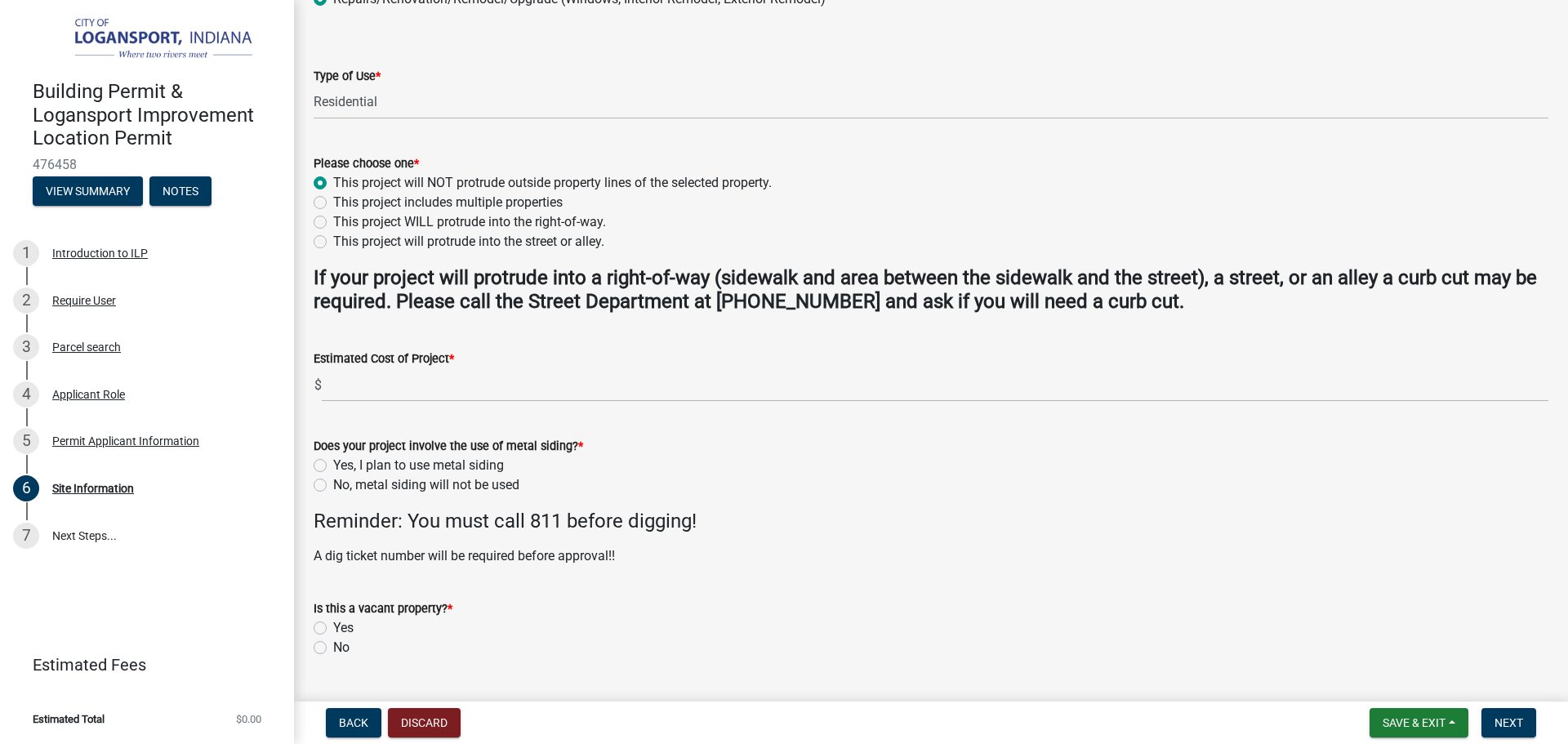
scroll to position [409, 0]
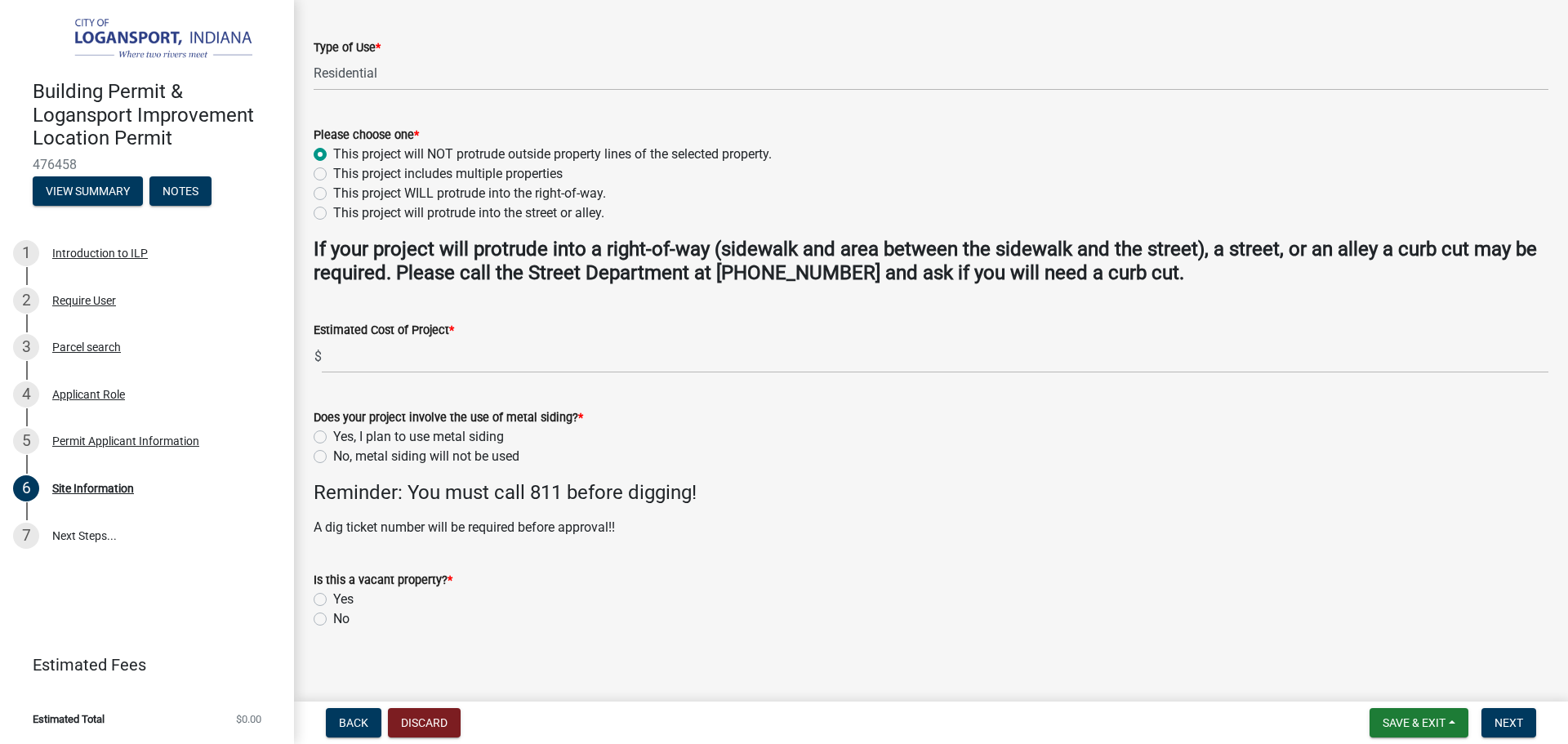
click at [333, 617] on label "No" at bounding box center [341, 619] width 16 height 20
click at [333, 617] on input "No" at bounding box center [338, 614] width 11 height 11
radio input "true"
click at [333, 456] on label "No, metal siding will not be used" at bounding box center [426, 456] width 186 height 20
click at [333, 456] on input "No, metal siding will not be used" at bounding box center [338, 451] width 11 height 11
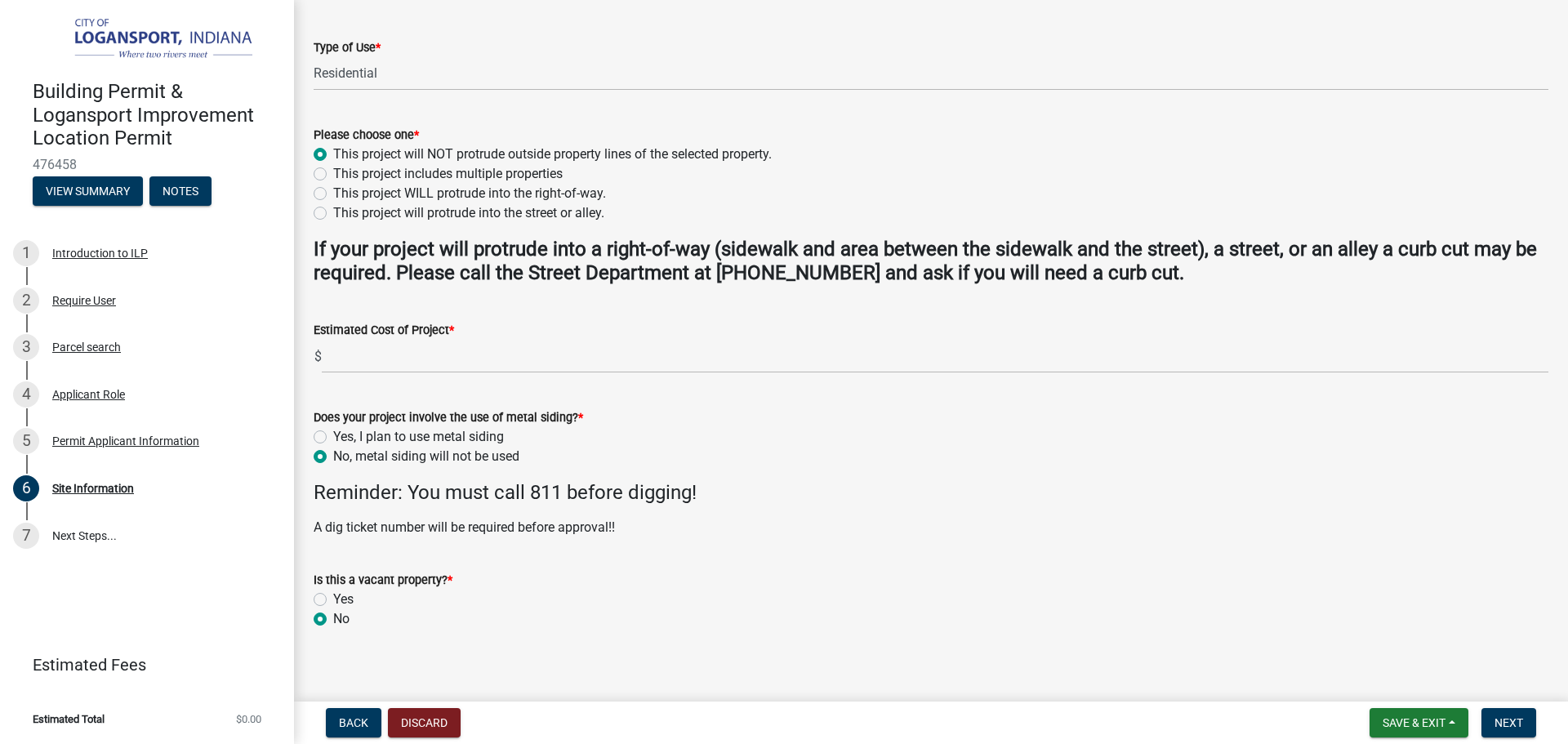
radio input "true"
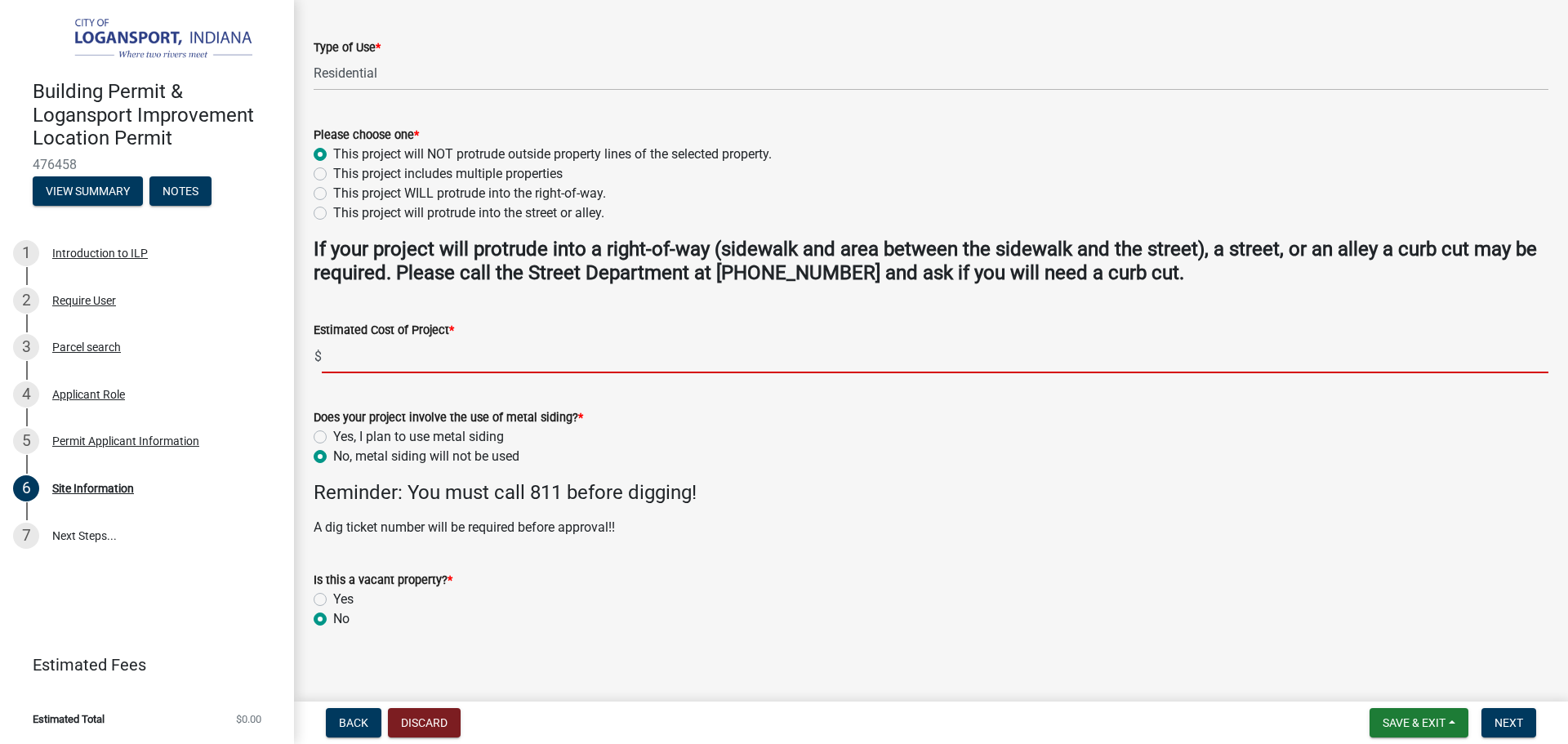
click at [391, 361] on input "text" at bounding box center [935, 356] width 1227 height 34
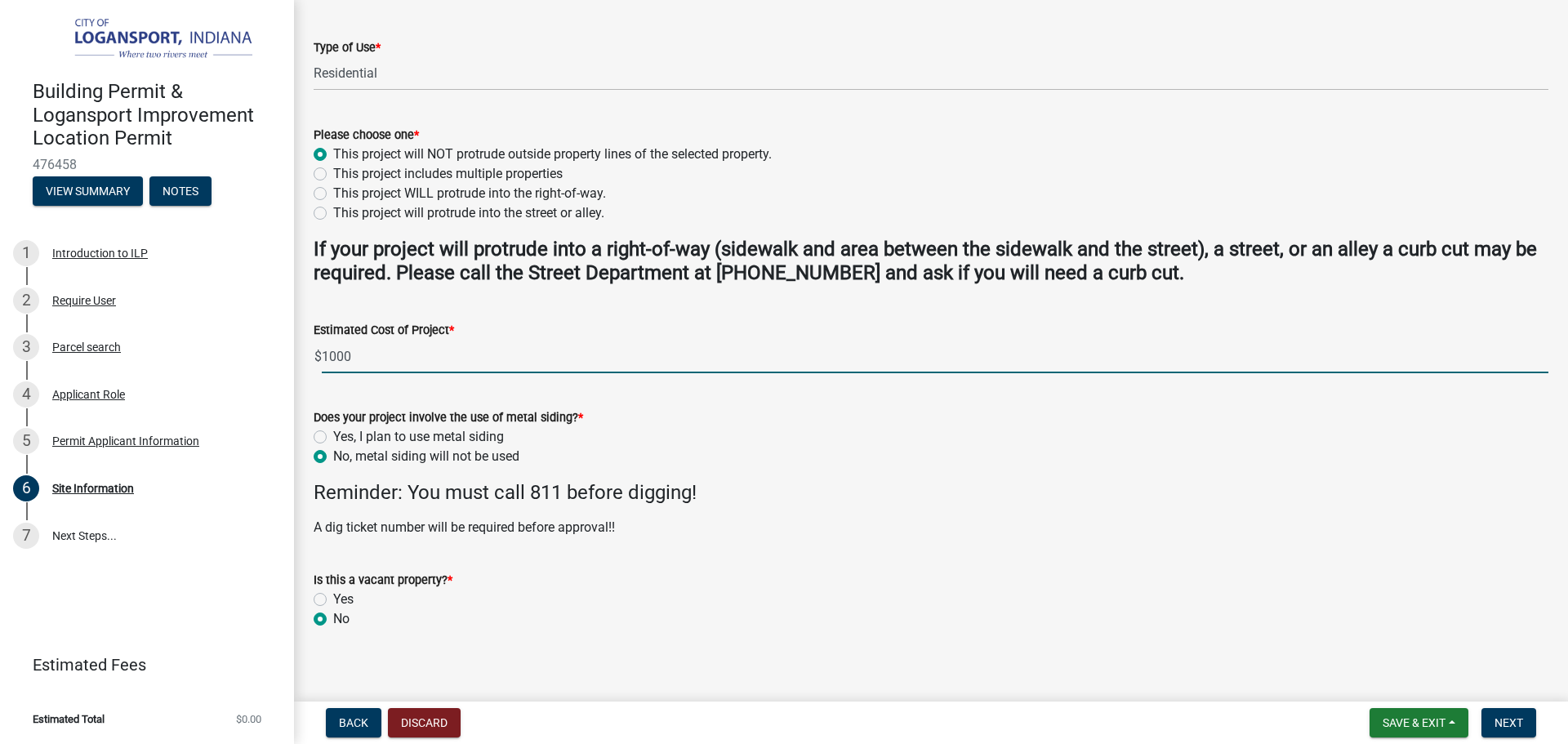
type input "1000"
click at [945, 530] on p "A dig ticket number will be required before approval!!" at bounding box center [931, 528] width 1235 height 20
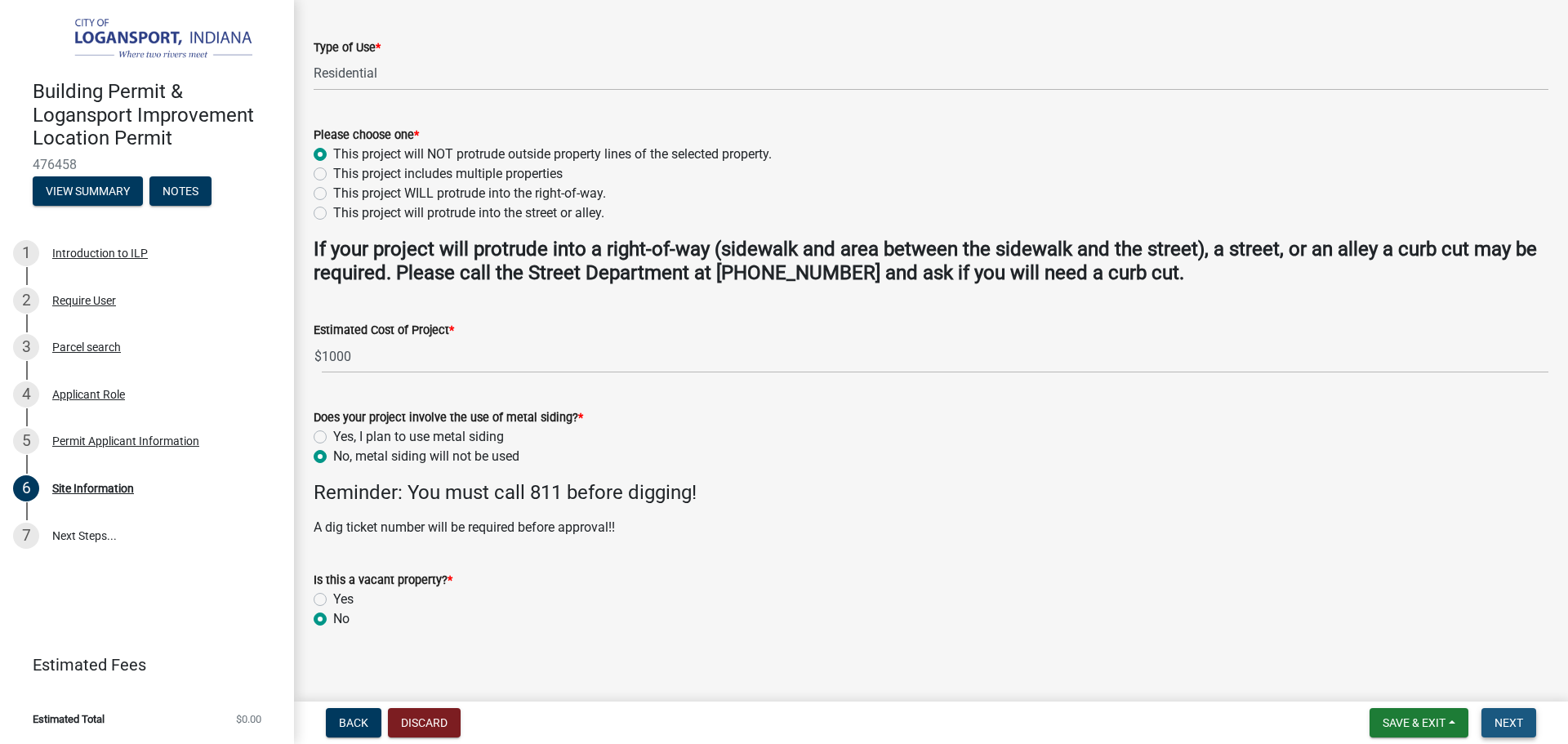
click at [1510, 721] on span "Next" at bounding box center [1509, 723] width 29 height 13
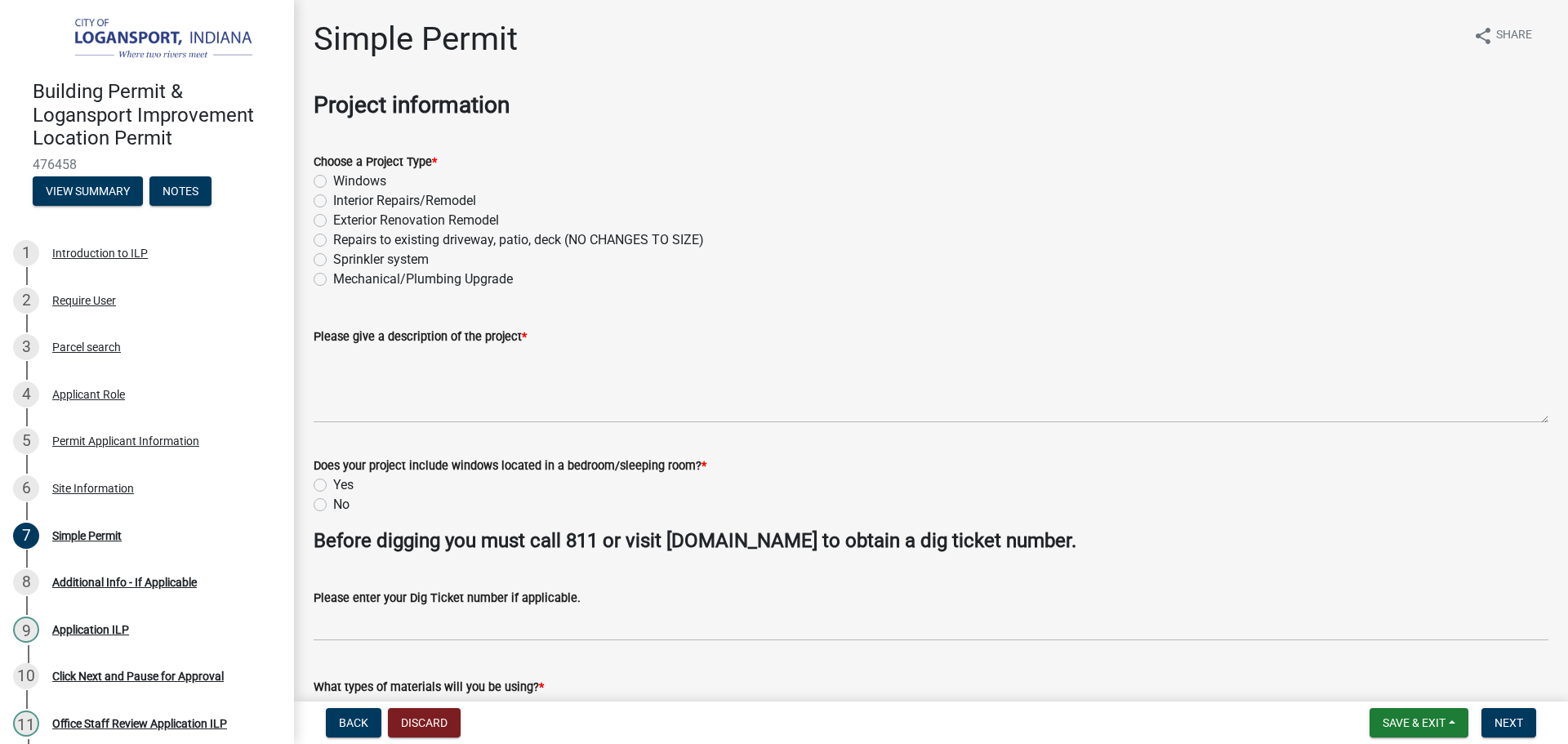
click at [333, 220] on label "Exterior Renovation Remodel" at bounding box center [416, 220] width 166 height 20
click at [333, 220] on input "Exterior Renovation Remodel" at bounding box center [338, 215] width 11 height 11
radio input "true"
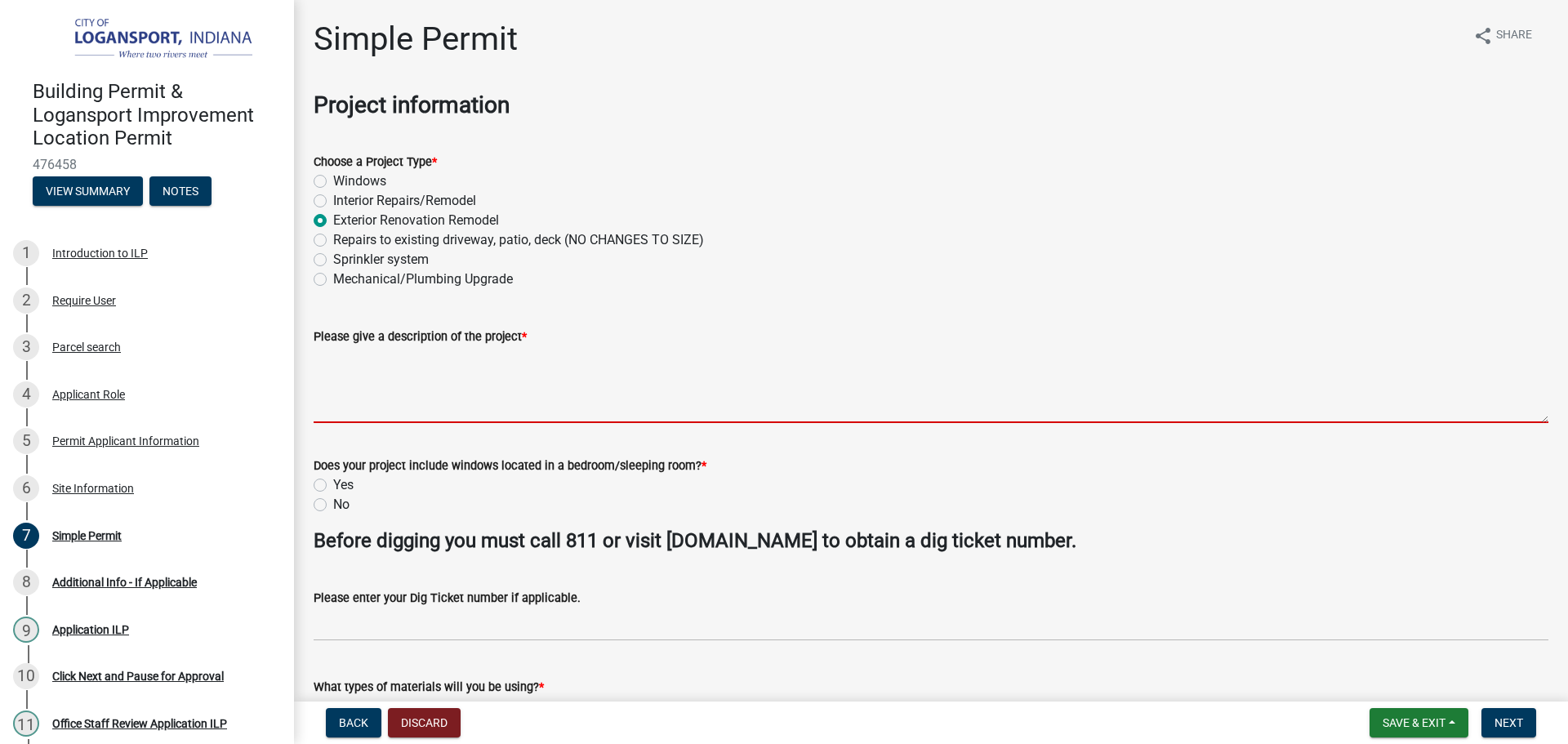
click at [389, 398] on textarea "Please give a description of the project *" at bounding box center [931, 384] width 1235 height 76
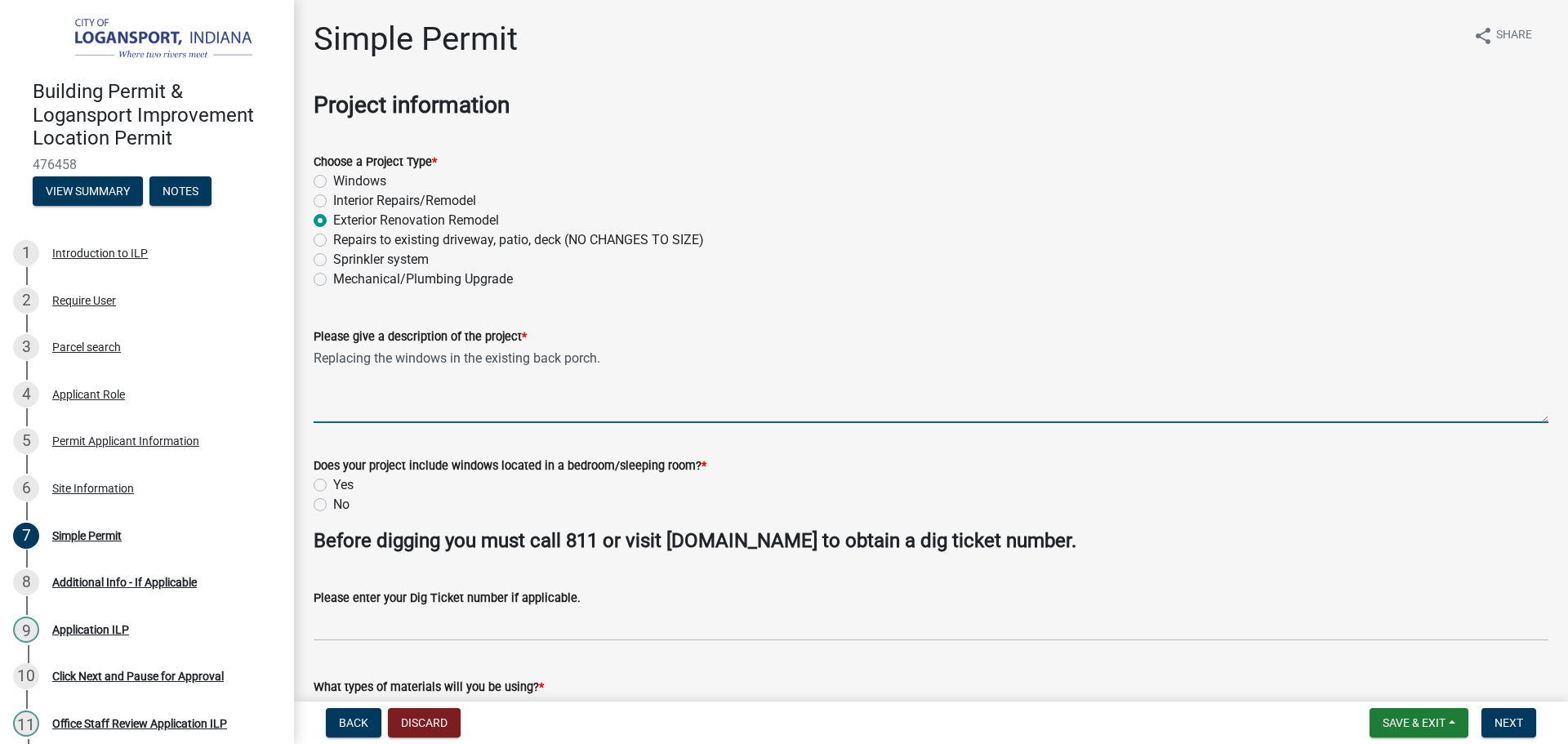
type textarea "Replacing the windows in the existing back porch."
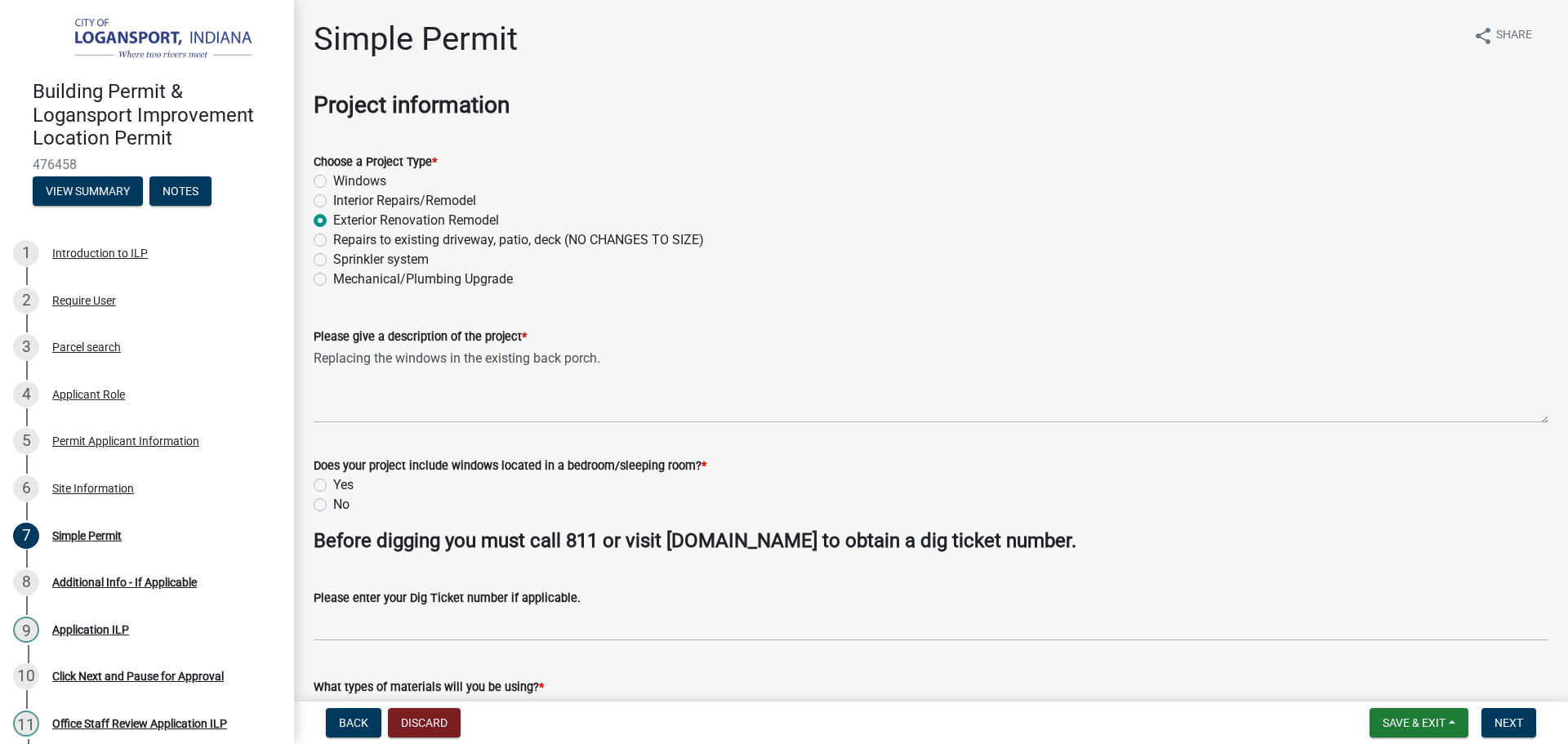
click at [329, 501] on div "No" at bounding box center [931, 505] width 1235 height 20
click at [333, 505] on label "No" at bounding box center [341, 505] width 16 height 20
click at [333, 505] on input "No" at bounding box center [338, 500] width 11 height 11
radio input "true"
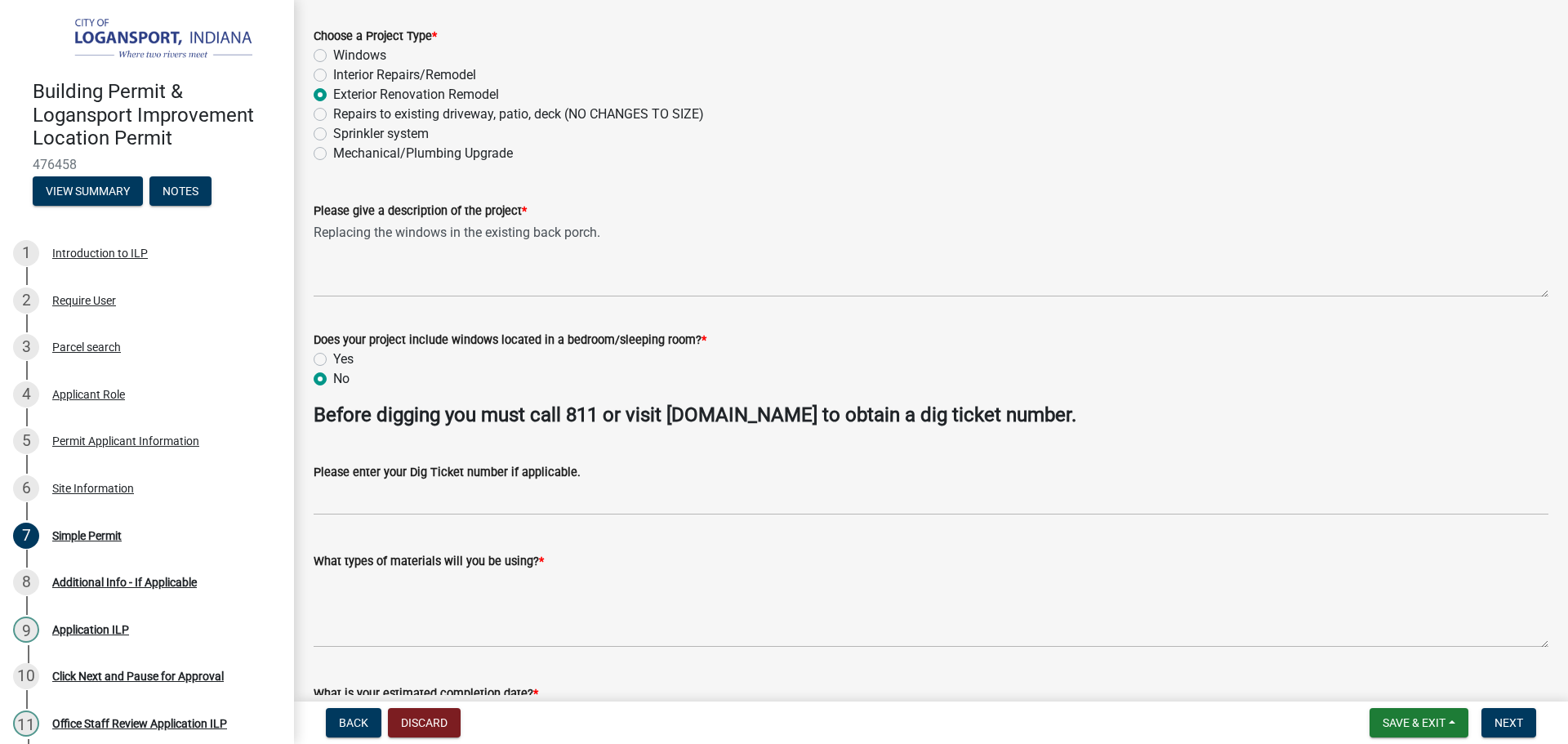
scroll to position [326, 0]
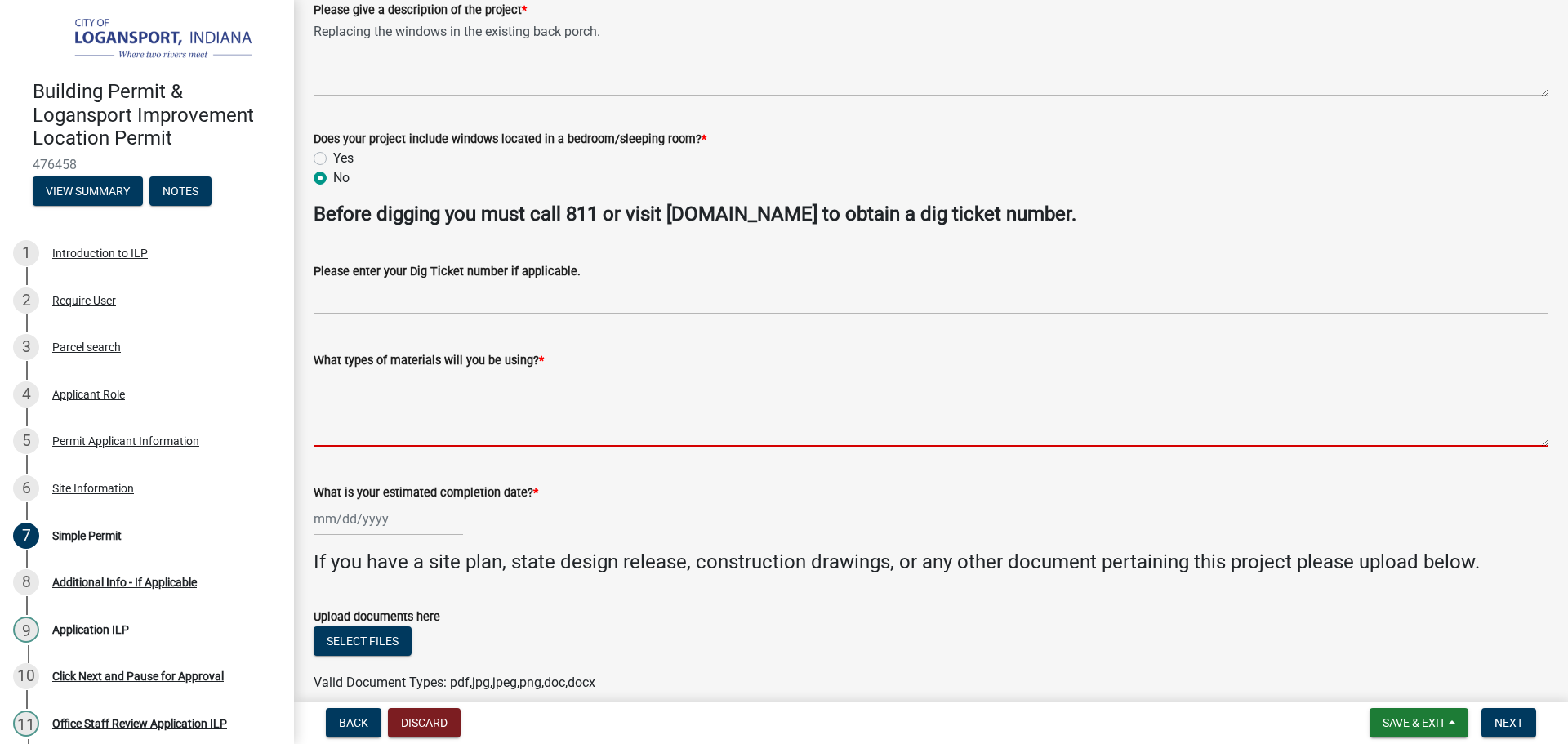
click at [383, 395] on textarea "What types of materials will you be using? *" at bounding box center [931, 408] width 1235 height 76
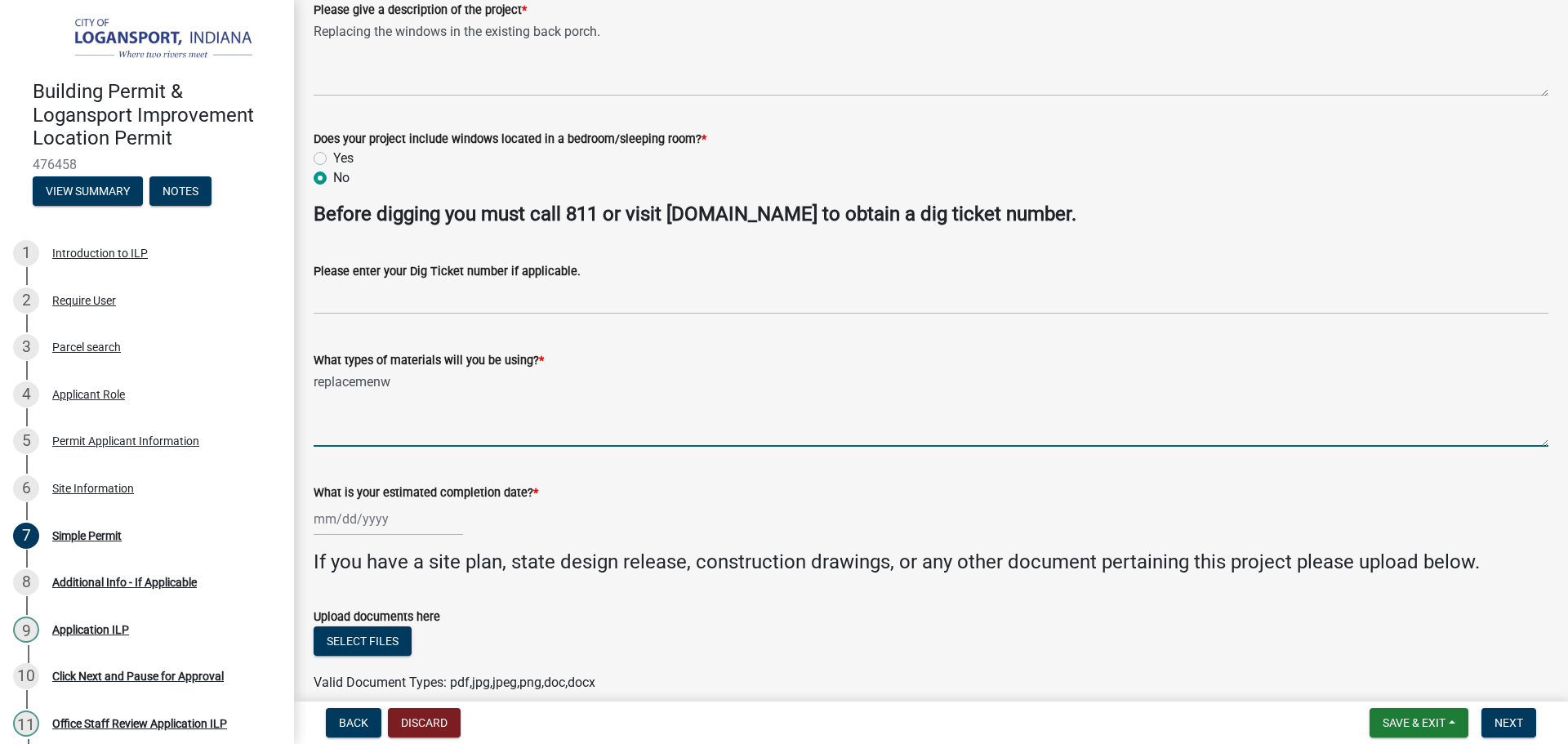
drag, startPoint x: 383, startPoint y: 395, endPoint x: 520, endPoint y: 511, distance: 179.5
click at [520, 511] on wm-data-entity-input-list "Project information Choose a Project Type * Windows Interior Repairs/Remodel Ex…" at bounding box center [931, 236] width 1235 height 942
type textarea "replacement windows single hung"
click at [397, 520] on div at bounding box center [388, 519] width 150 height 34
select select "9"
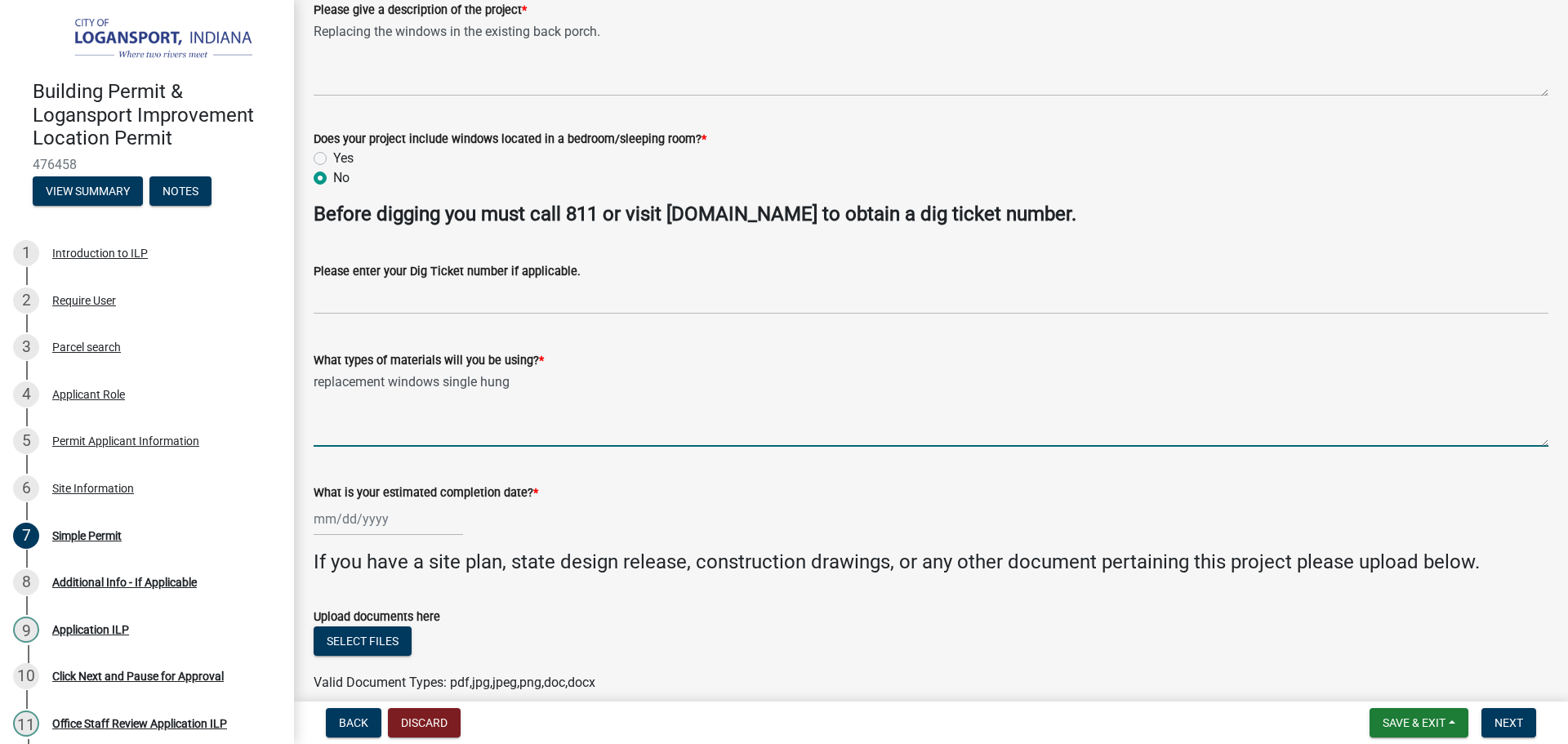
select select "2025"
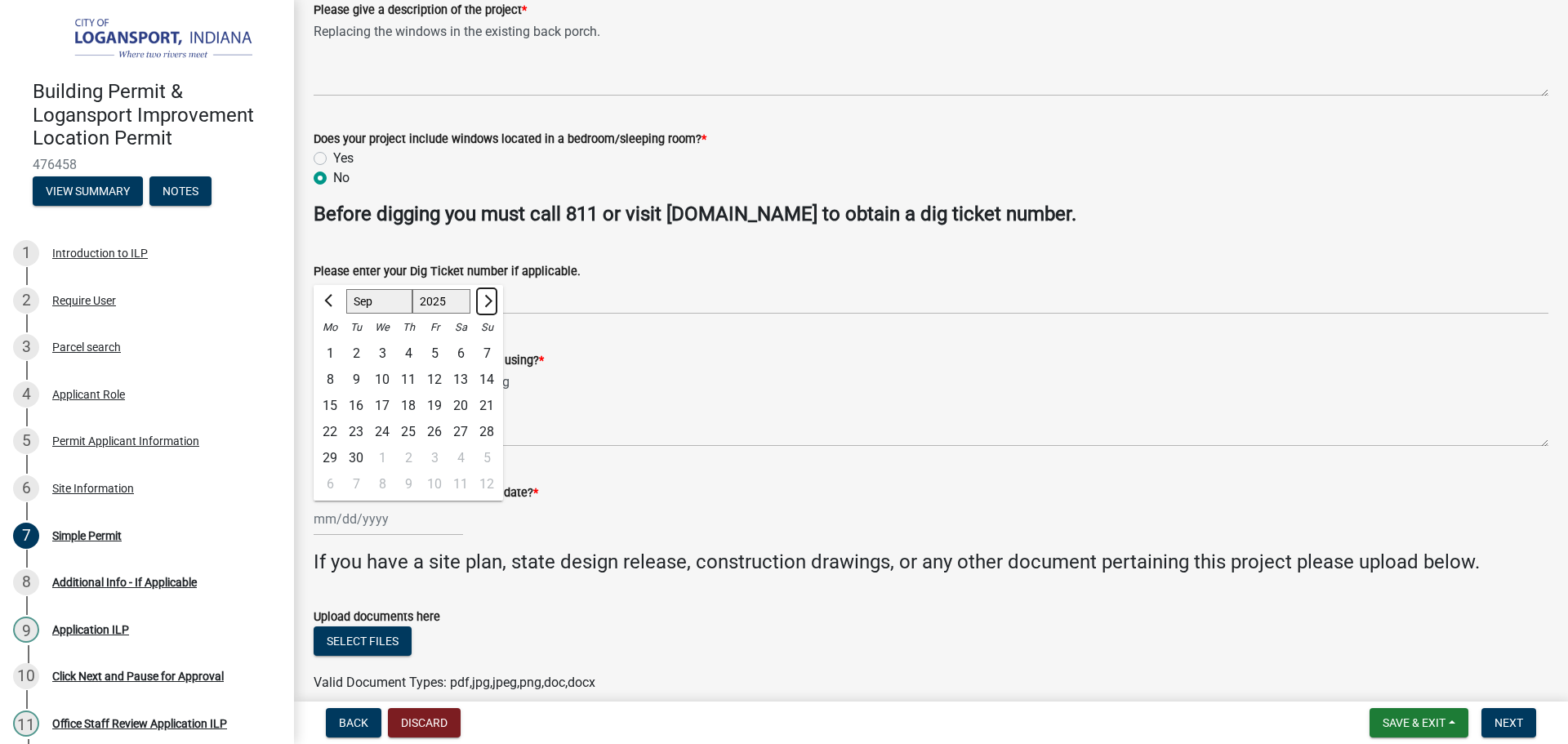
click at [488, 299] on span "Next month" at bounding box center [486, 301] width 12 height 12
select select "10"
click at [414, 460] on div "30" at bounding box center [409, 458] width 26 height 26
type input "[DATE]"
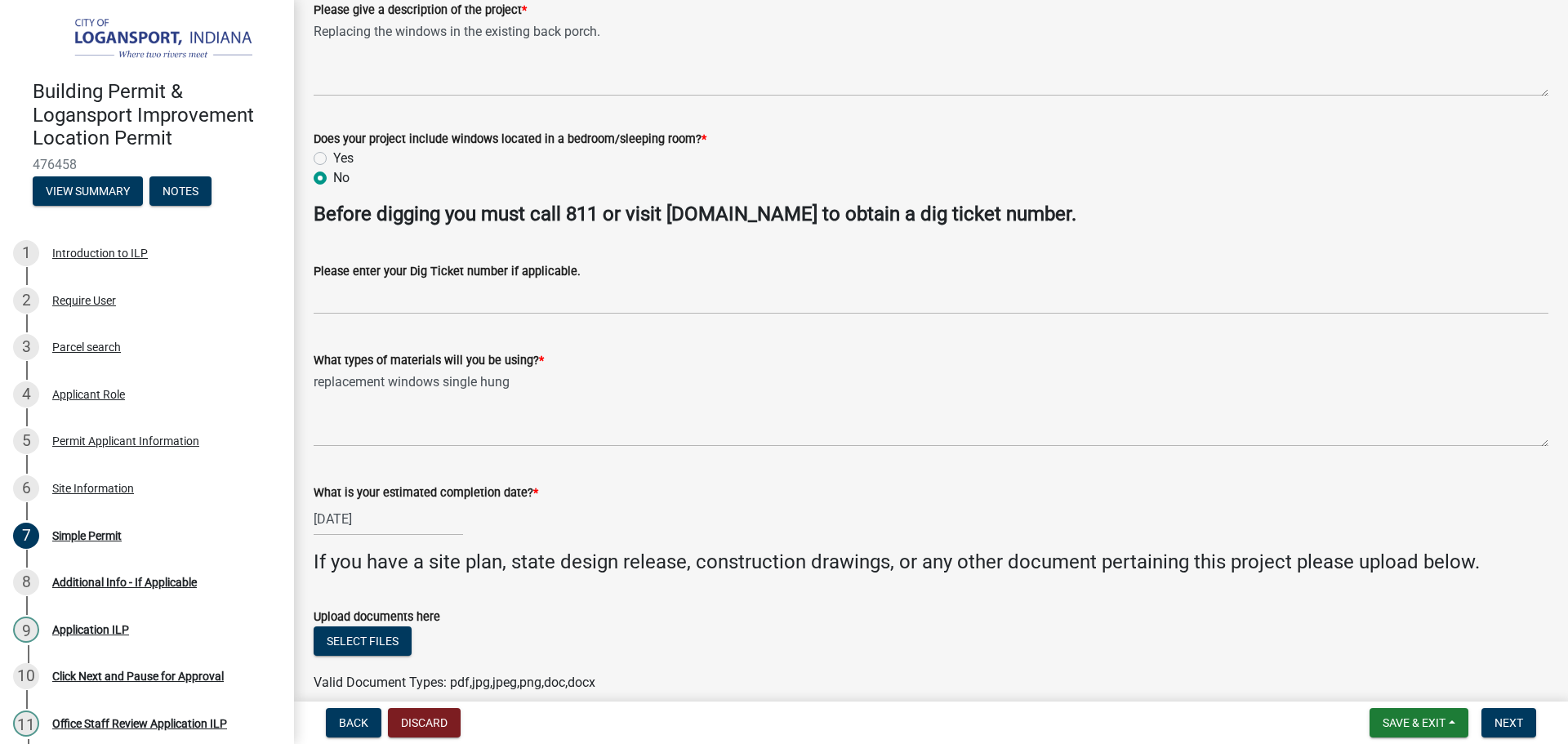
scroll to position [403, 0]
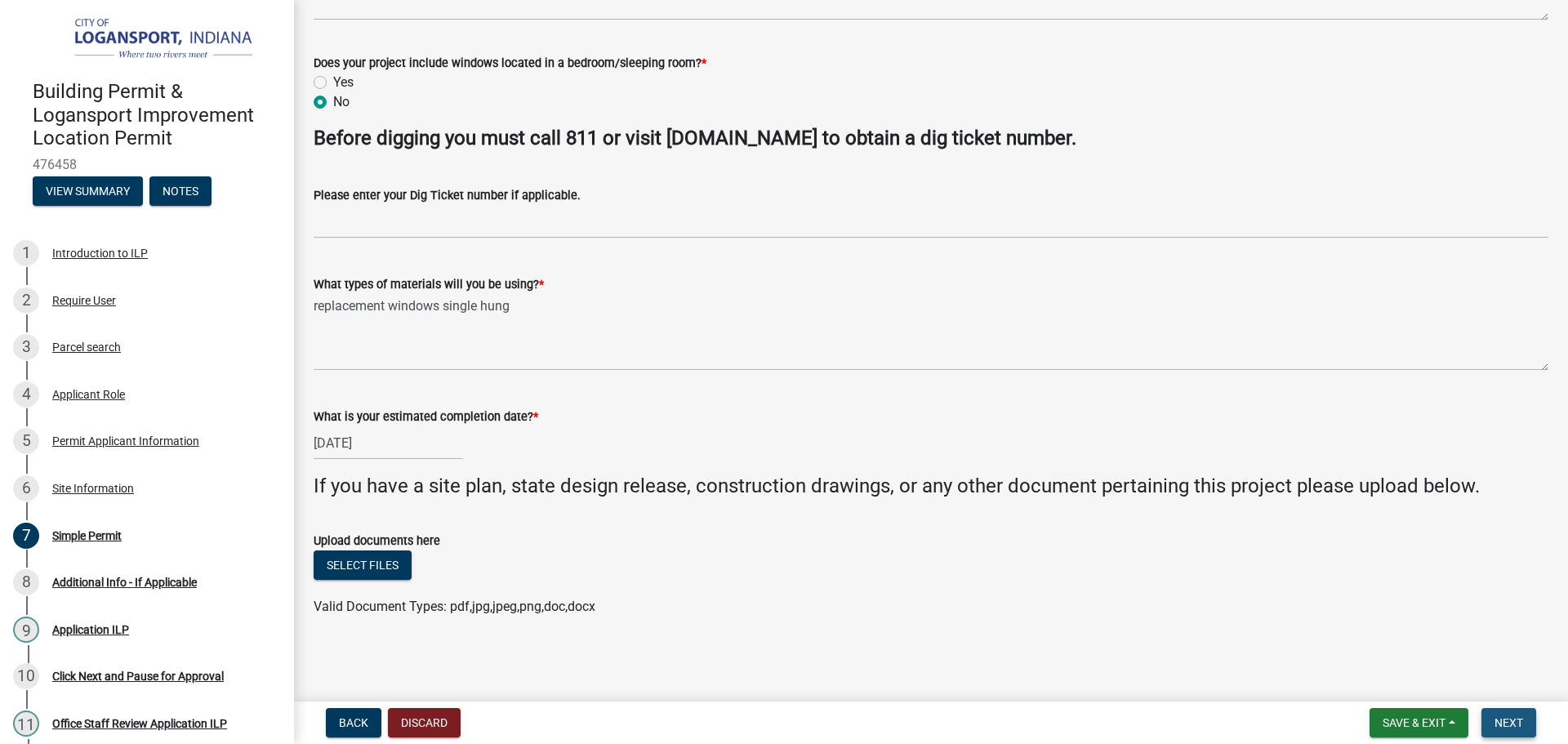
click at [1517, 729] on span "Next" at bounding box center [1509, 723] width 29 height 13
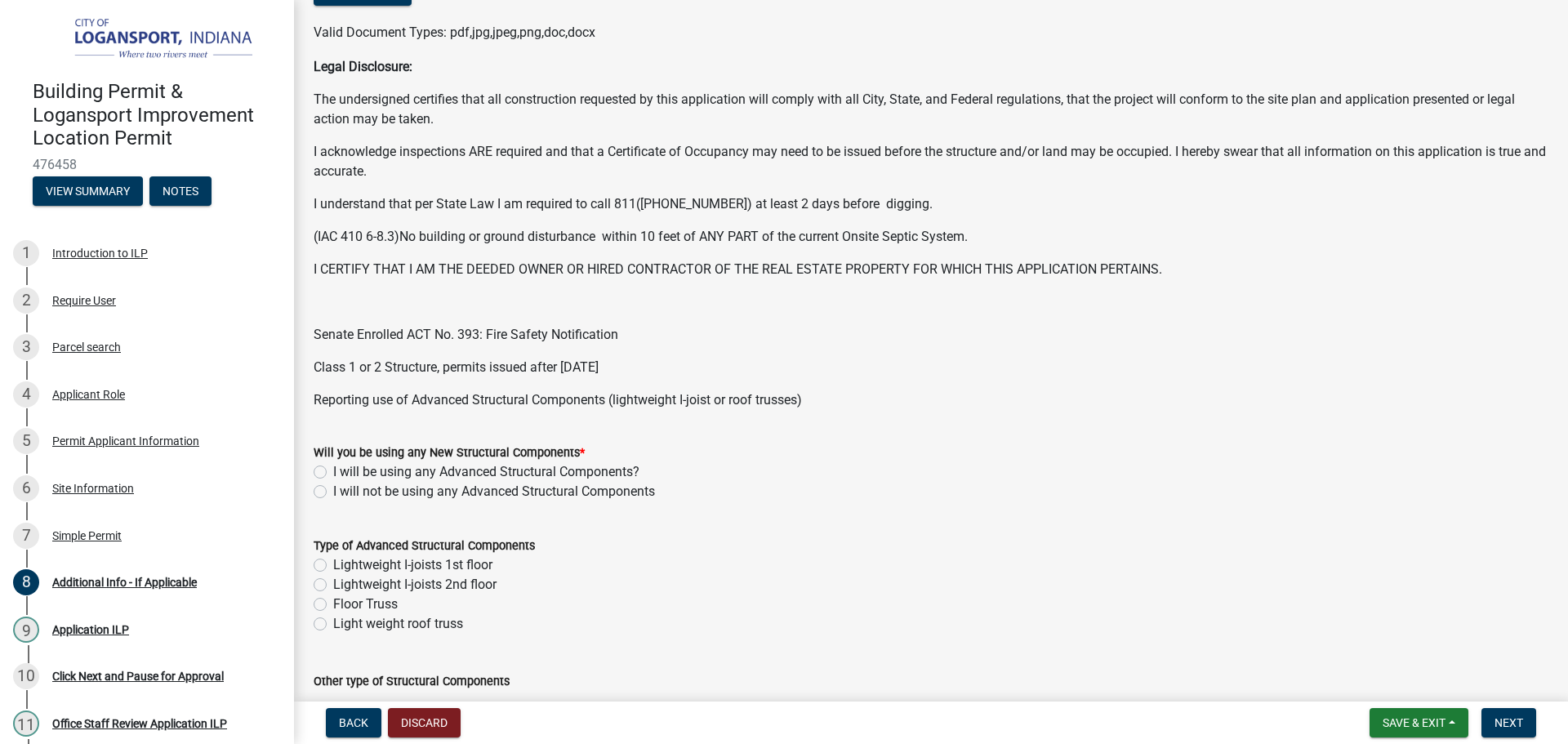
scroll to position [326, 0]
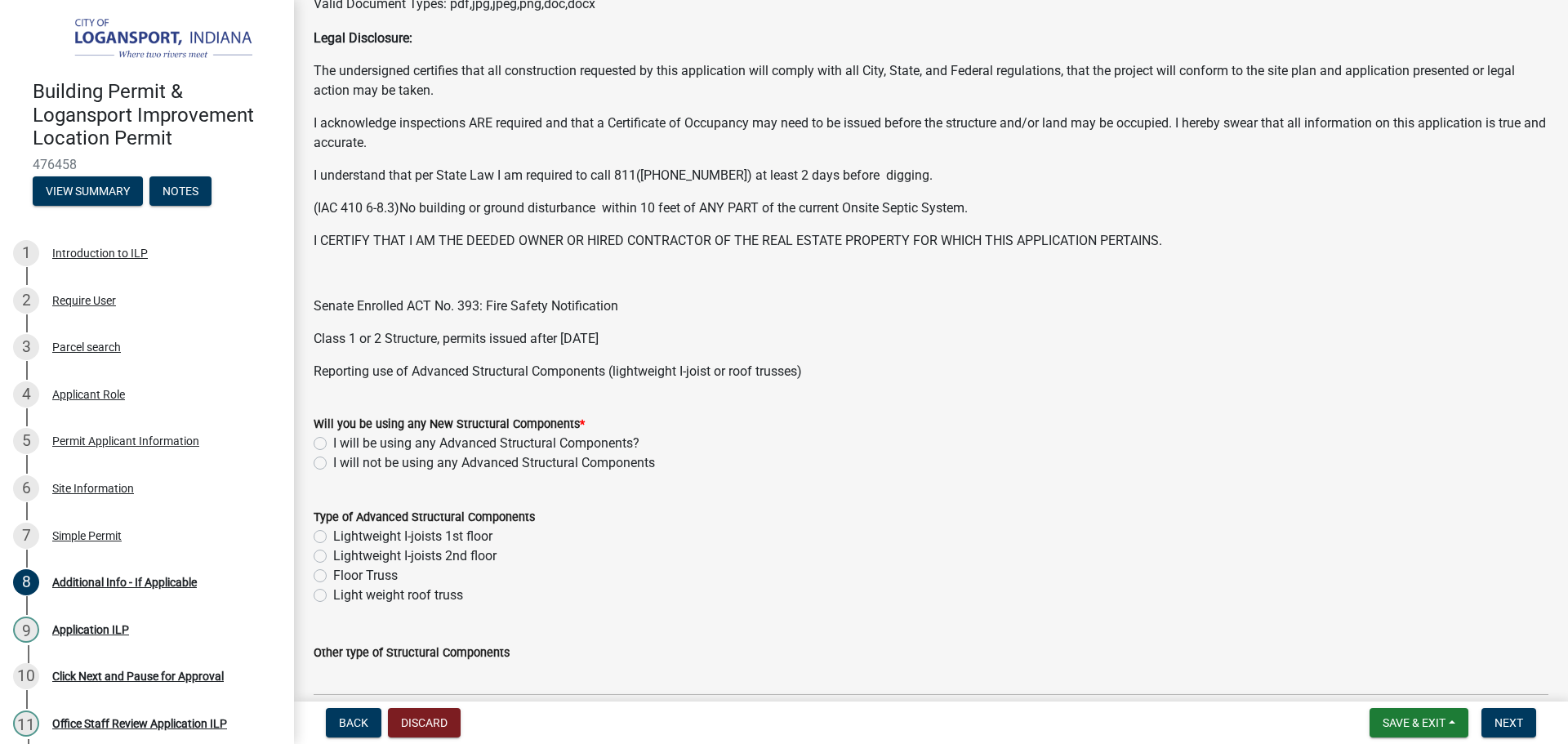
click at [333, 467] on label "I will not be using any Advanced Structural Components" at bounding box center [493, 463] width 321 height 20
click at [333, 464] on input "I will not be using any Advanced Structural Components" at bounding box center [338, 458] width 11 height 11
radio input "true"
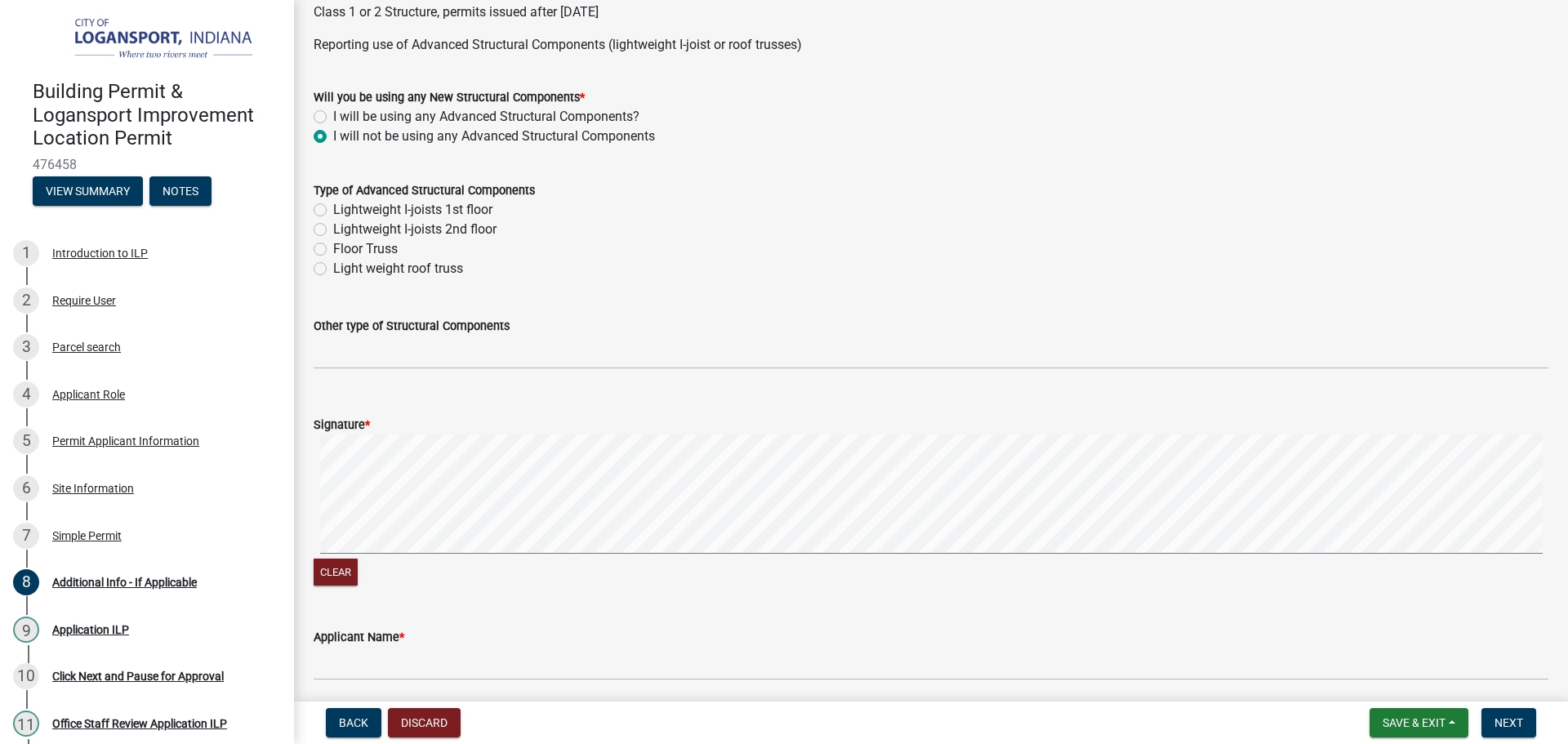
scroll to position [735, 0]
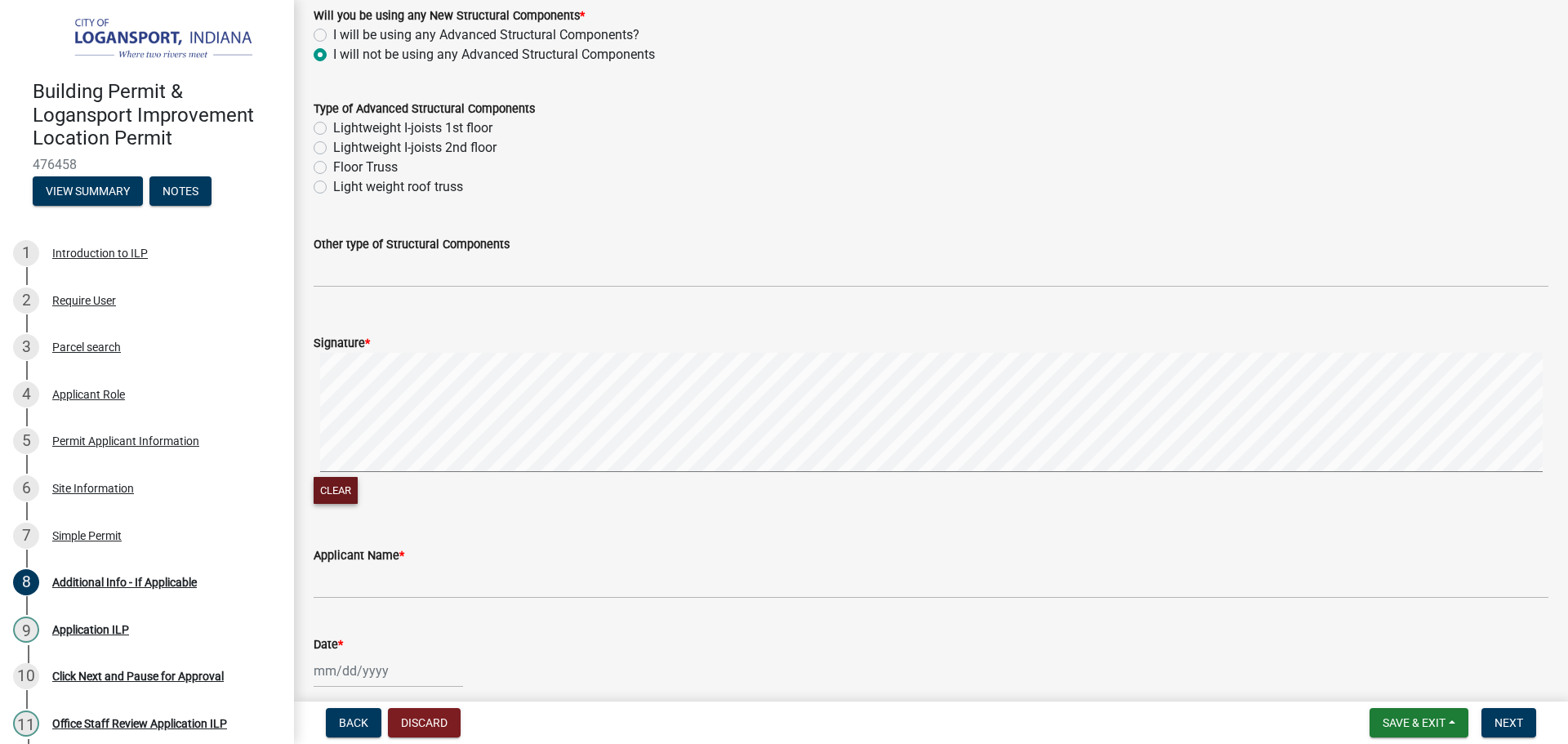
click at [317, 479] on button "Clear" at bounding box center [335, 490] width 44 height 27
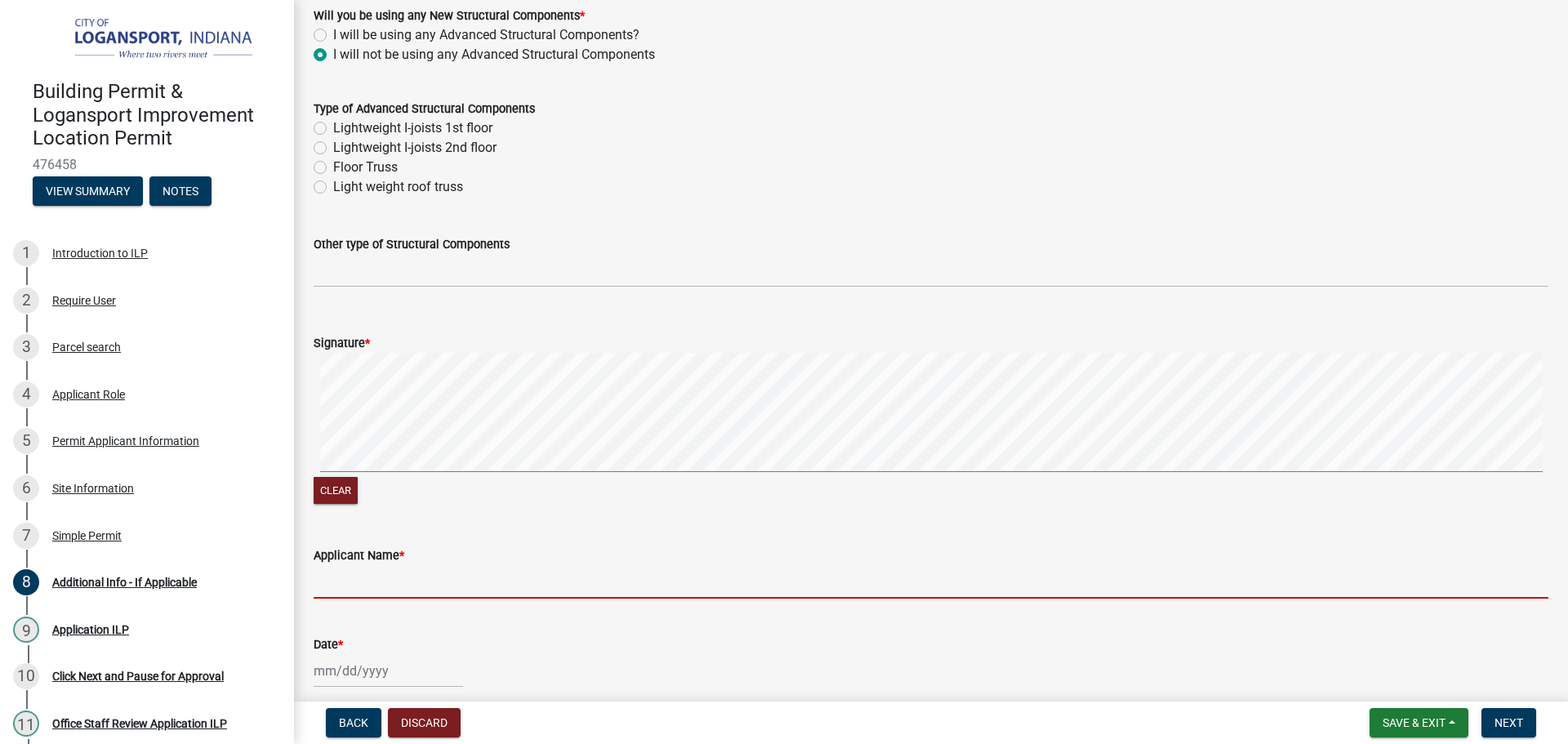
click at [319, 581] on input "Applicant Name *" at bounding box center [931, 581] width 1235 height 34
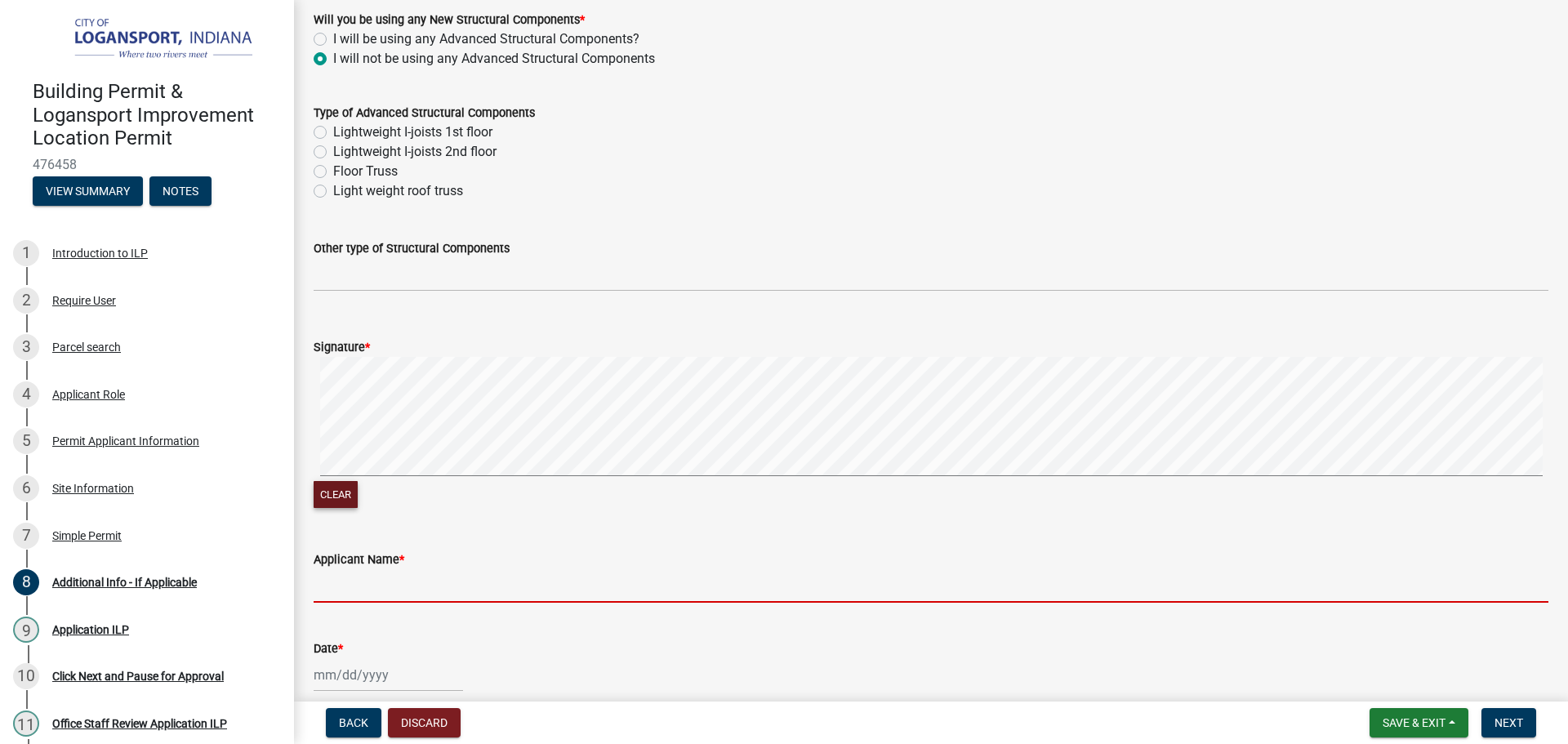
click at [319, 484] on button "Clear" at bounding box center [335, 494] width 44 height 27
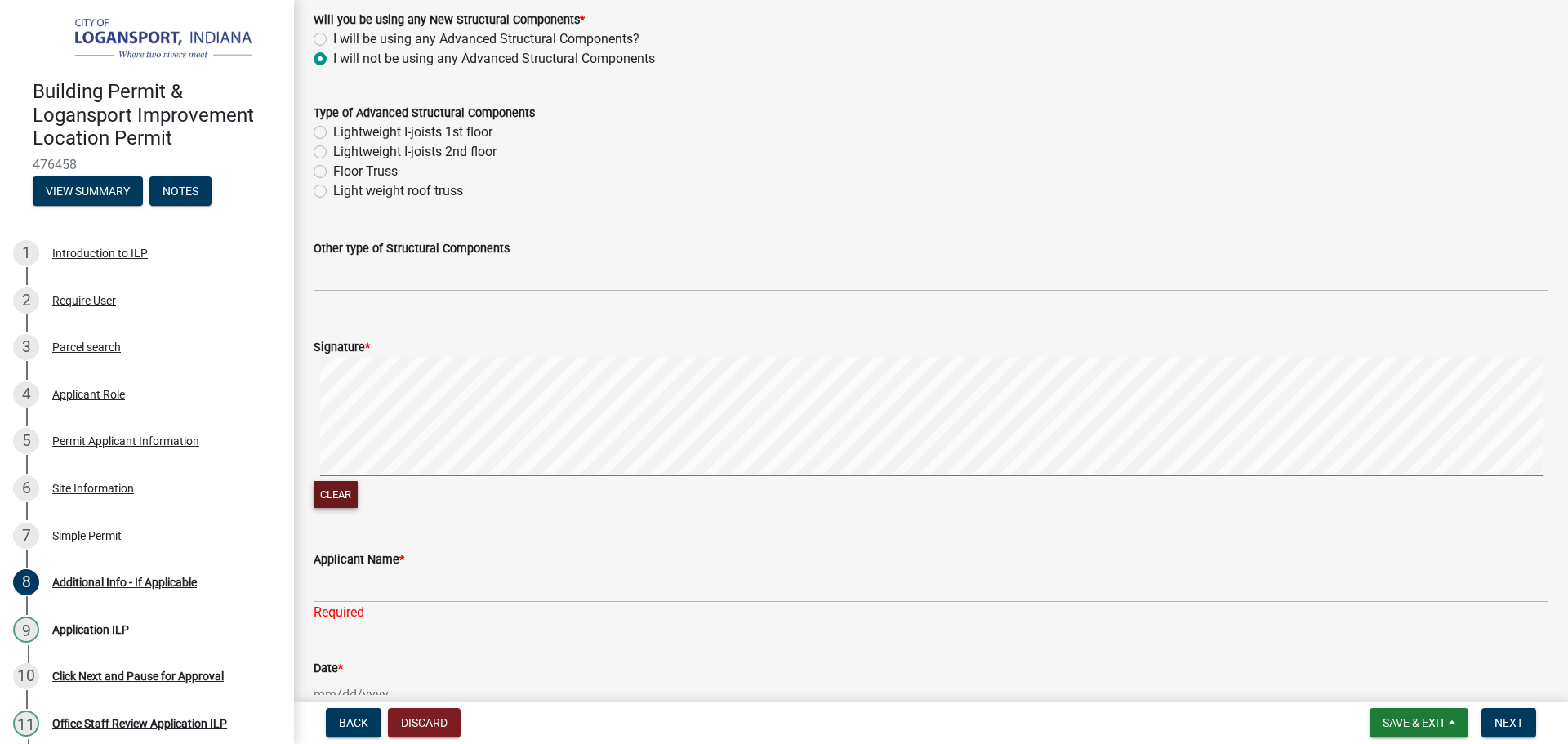
click at [318, 493] on button "Clear" at bounding box center [335, 494] width 44 height 27
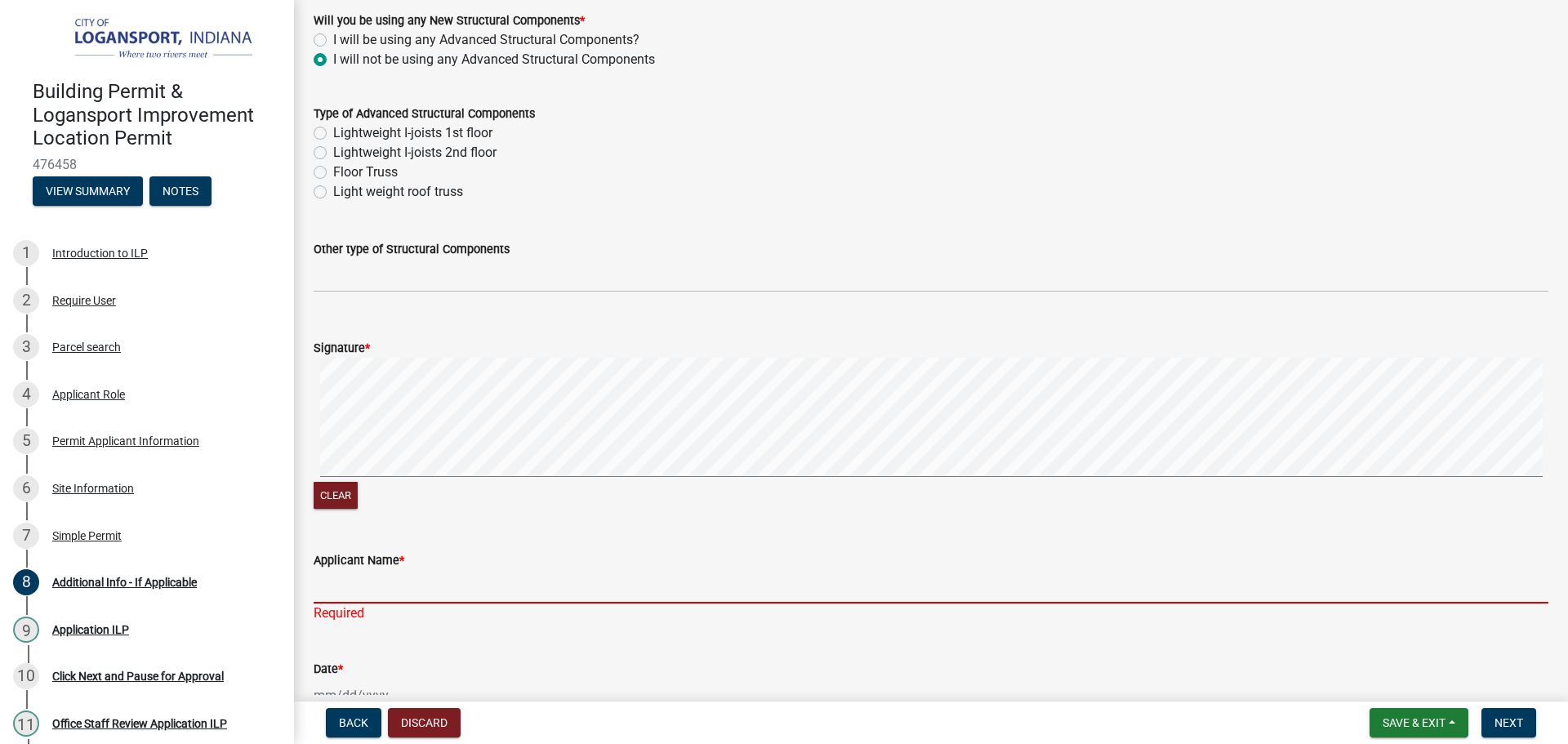
click at [340, 573] on input "Applicant Name *" at bounding box center [931, 586] width 1235 height 34
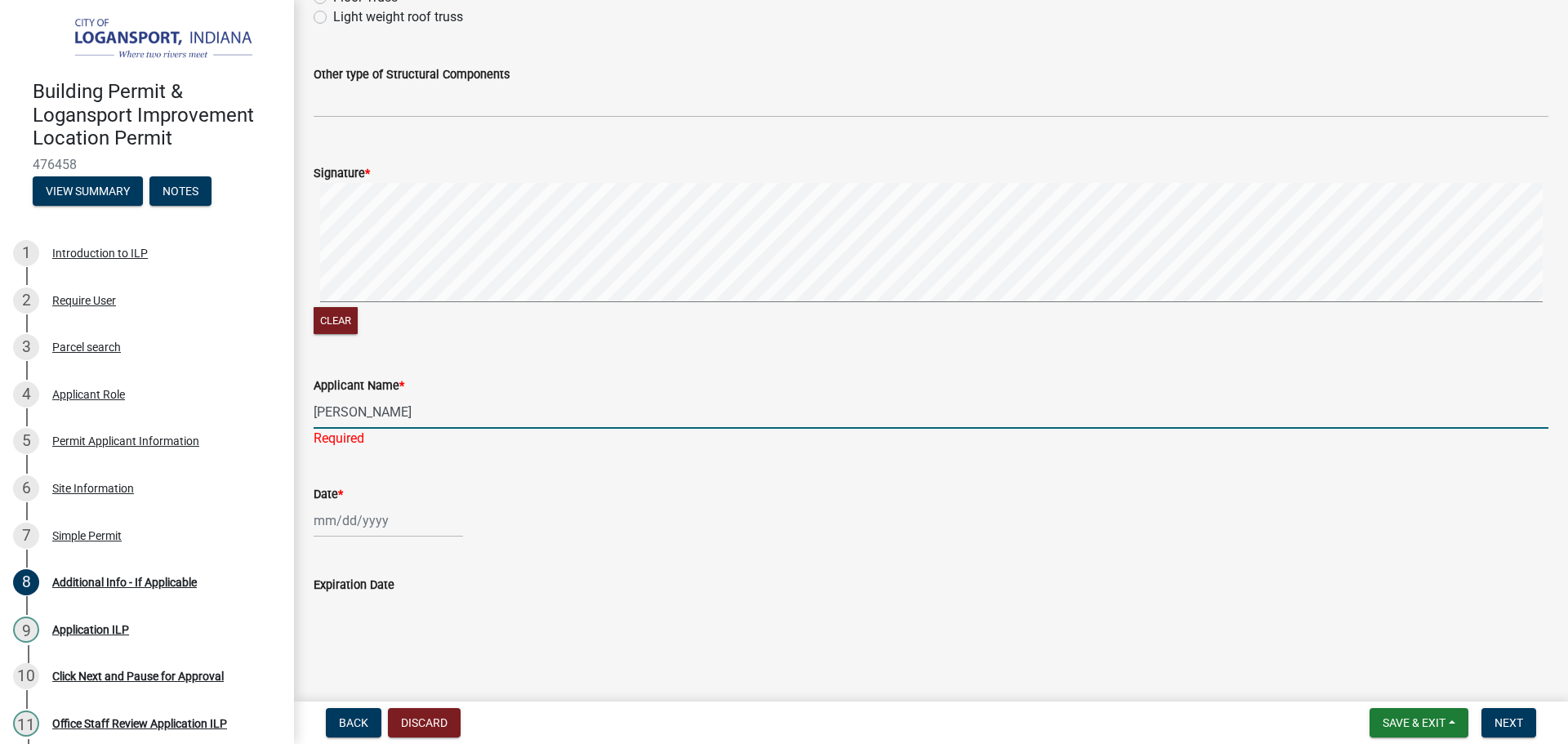
scroll to position [915, 0]
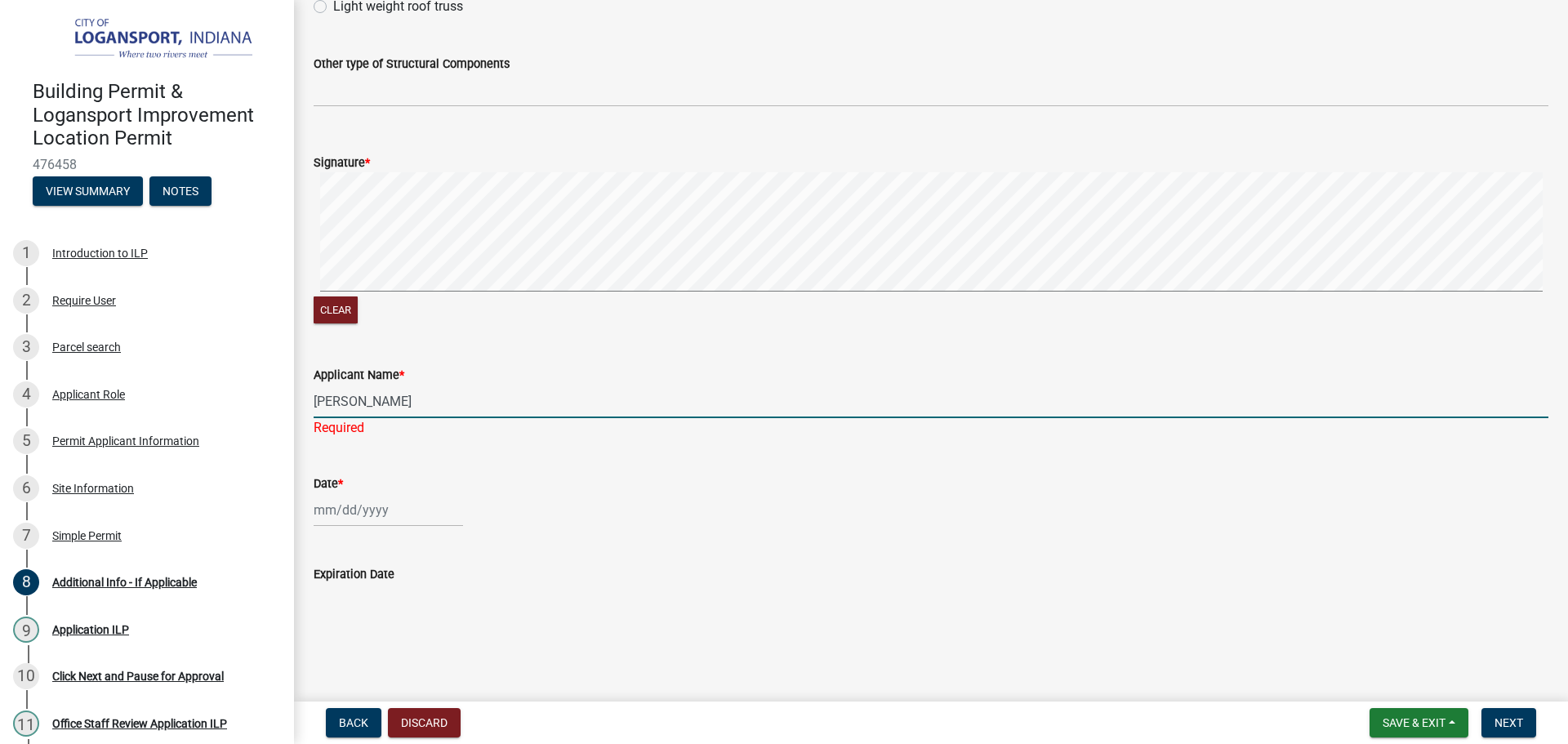
type input "[PERSON_NAME]"
click at [331, 515] on div at bounding box center [388, 510] width 150 height 34
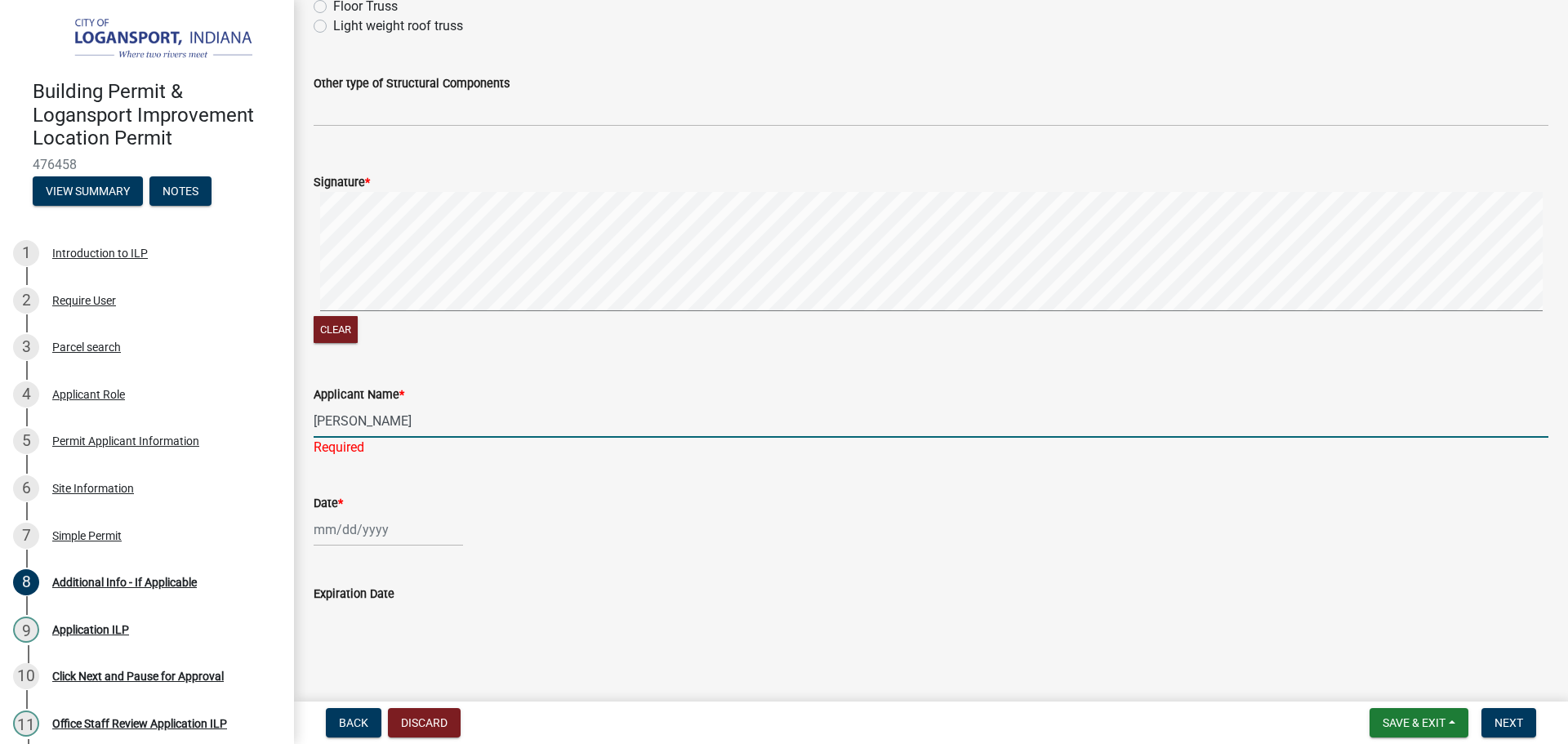
select select "9"
select select "2025"
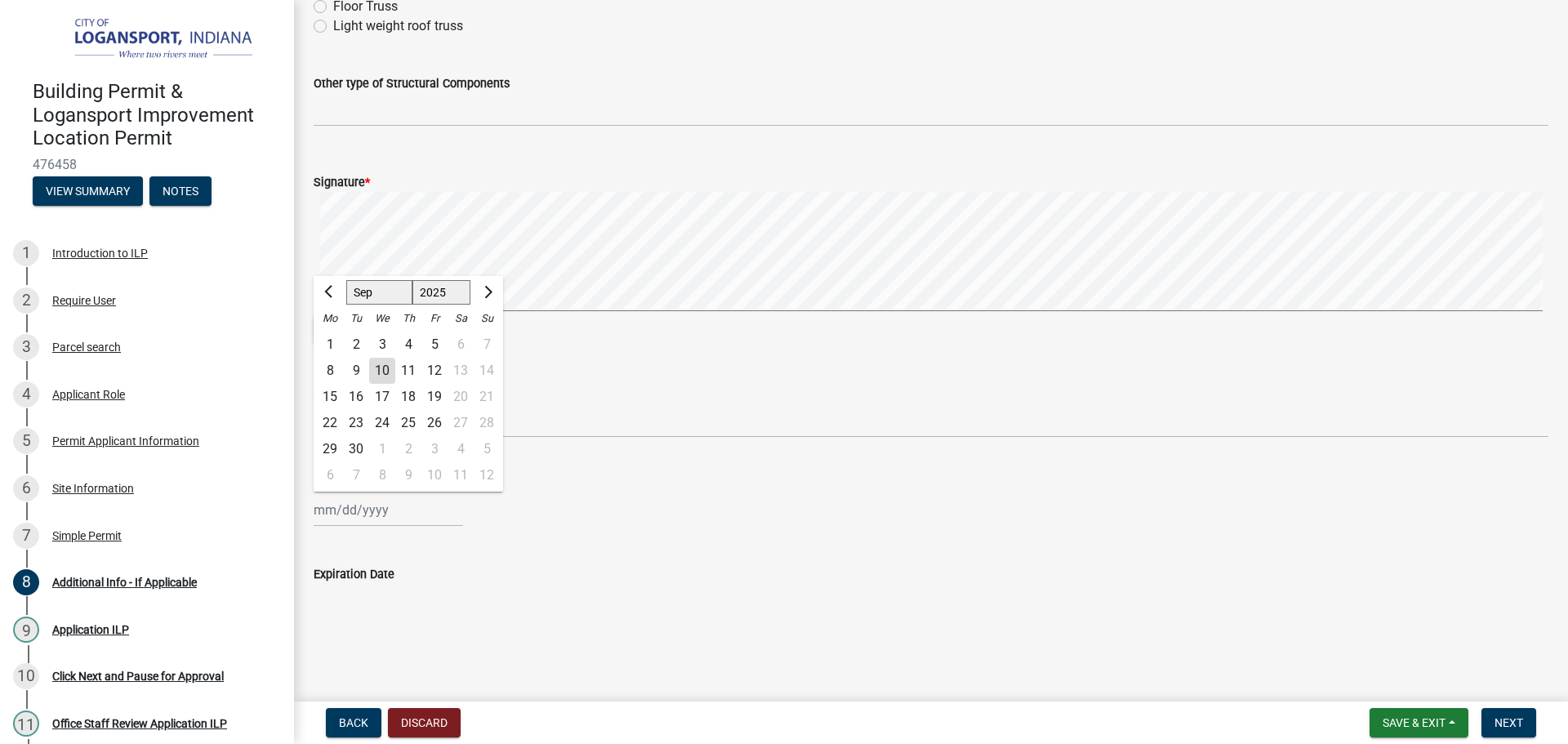
click at [393, 376] on div "10" at bounding box center [382, 371] width 26 height 26
type input "[DATE]"
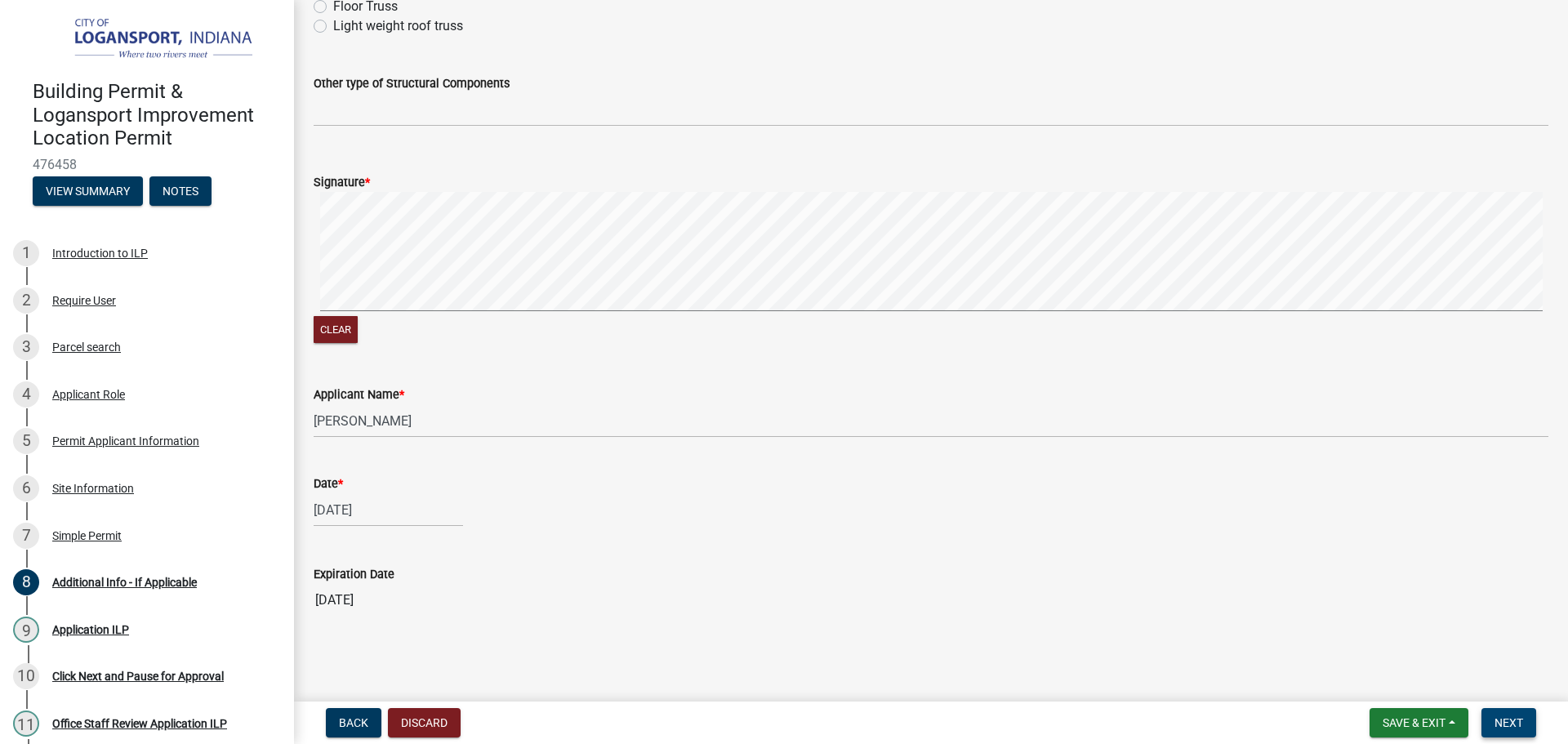
click at [1502, 730] on button "Next" at bounding box center [1509, 723] width 55 height 30
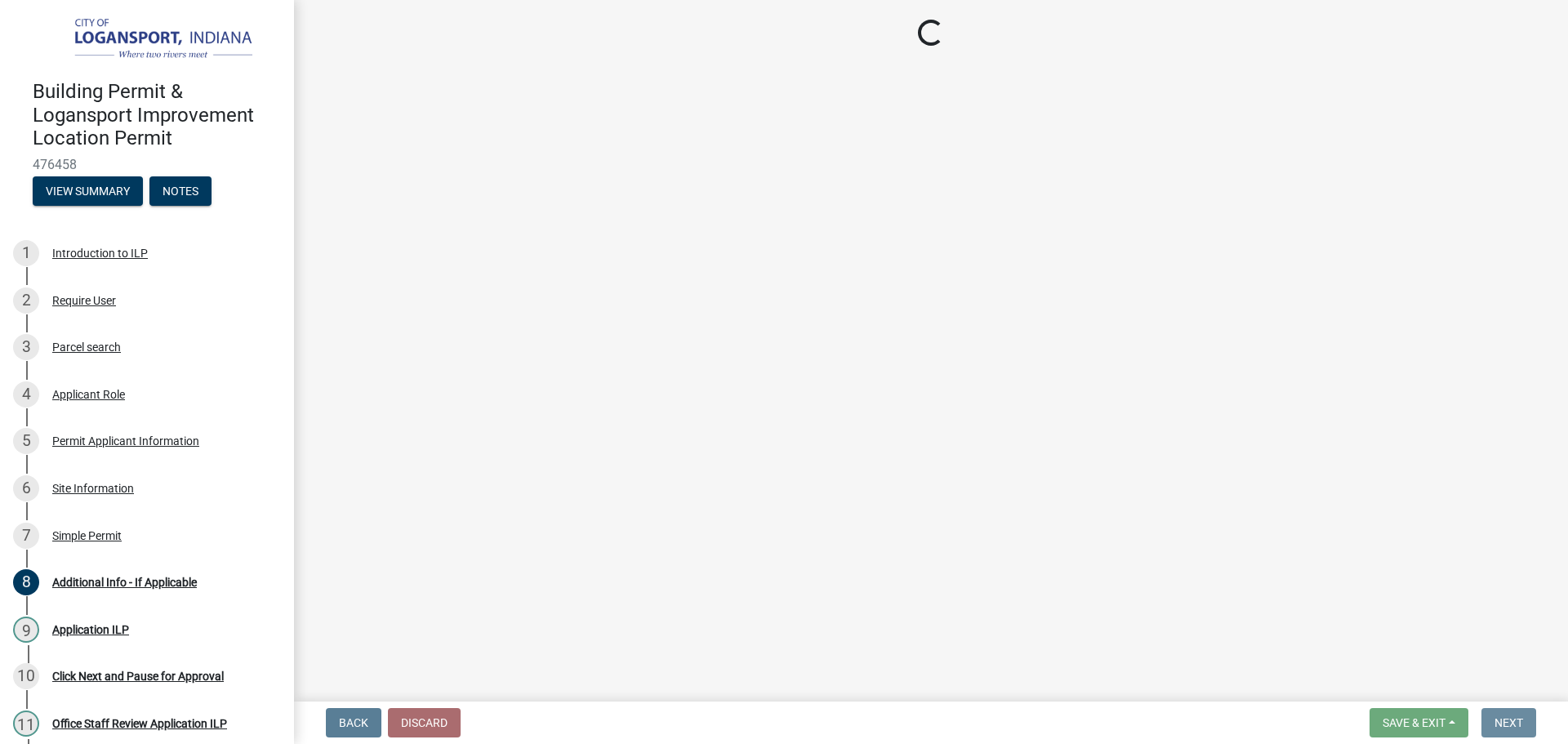
scroll to position [0, 0]
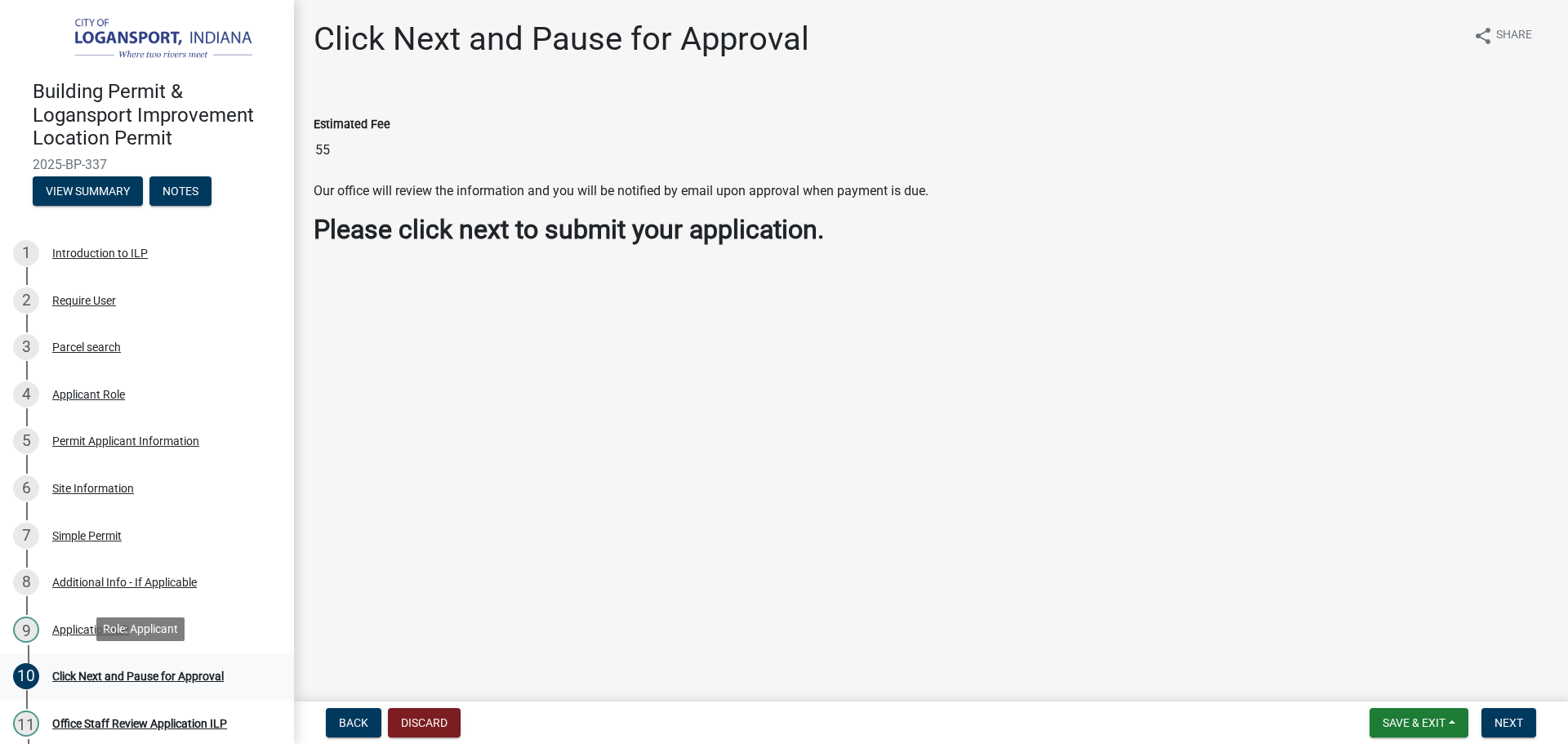
click at [208, 672] on div "Click Next and Pause for Approval" at bounding box center [138, 676] width 172 height 12
drag, startPoint x: 1508, startPoint y: 729, endPoint x: 1353, endPoint y: 739, distance: 155.3
click at [1509, 729] on span "Next" at bounding box center [1509, 723] width 29 height 13
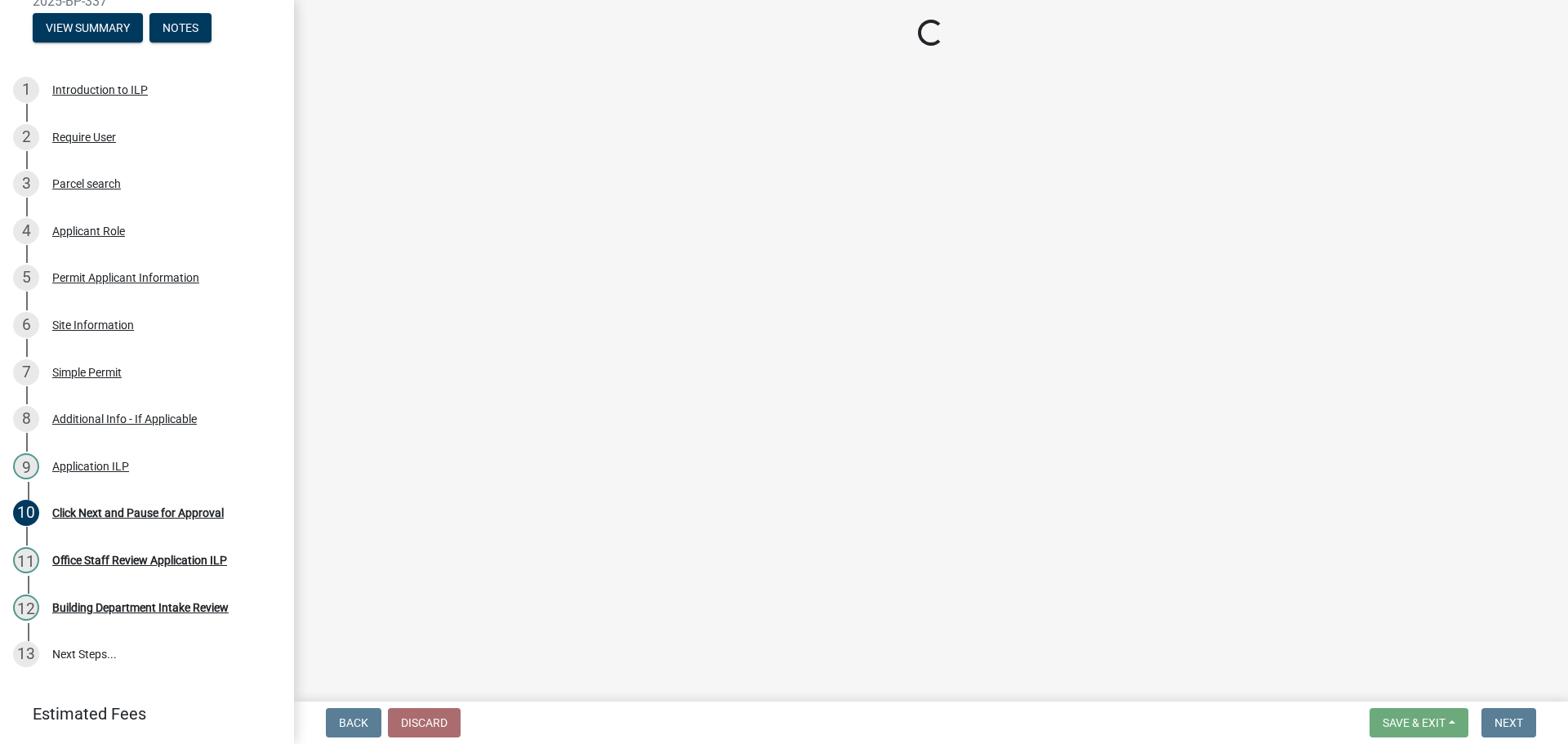
scroll to position [210, 0]
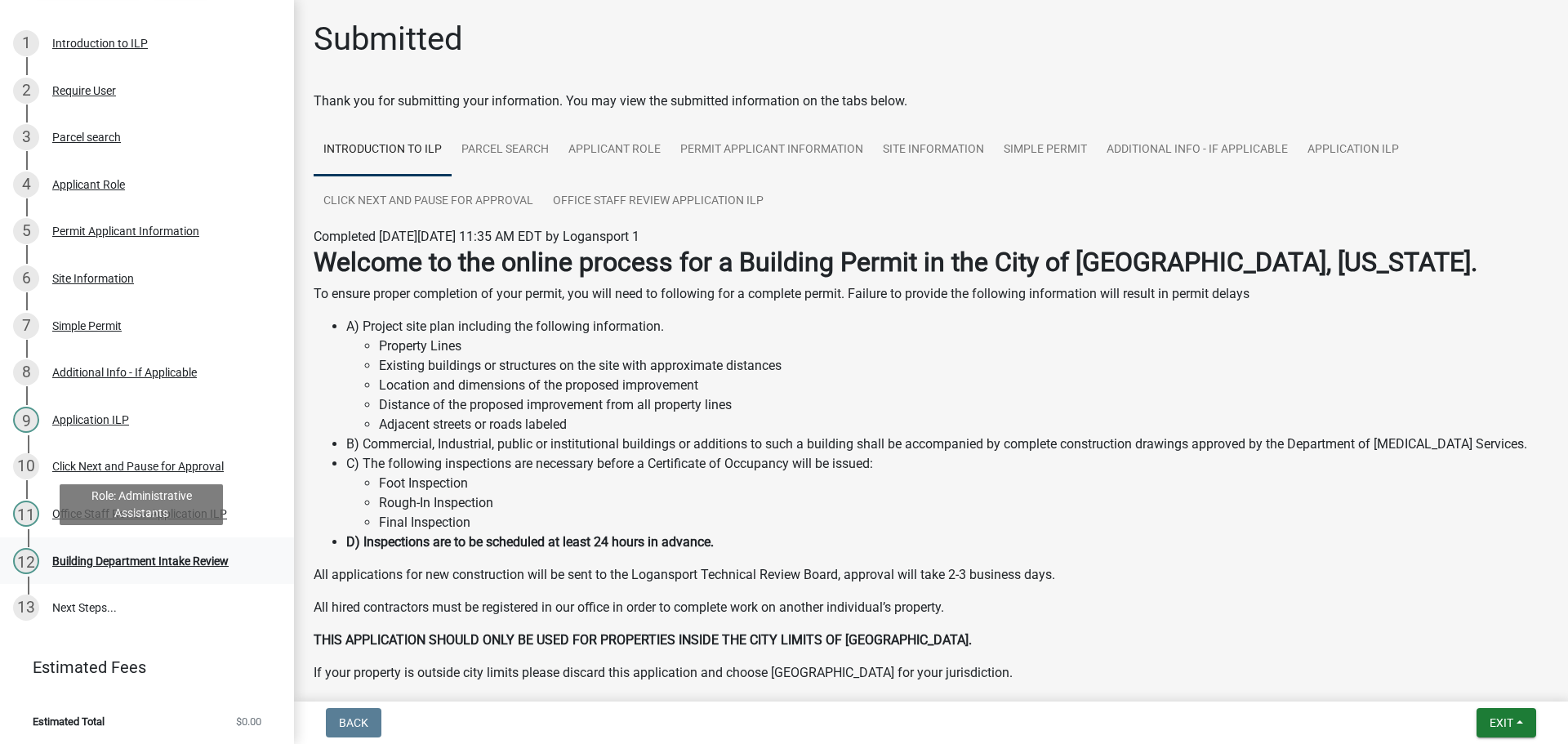
click at [177, 564] on div "Building Department Intake Review" at bounding box center [141, 561] width 177 height 12
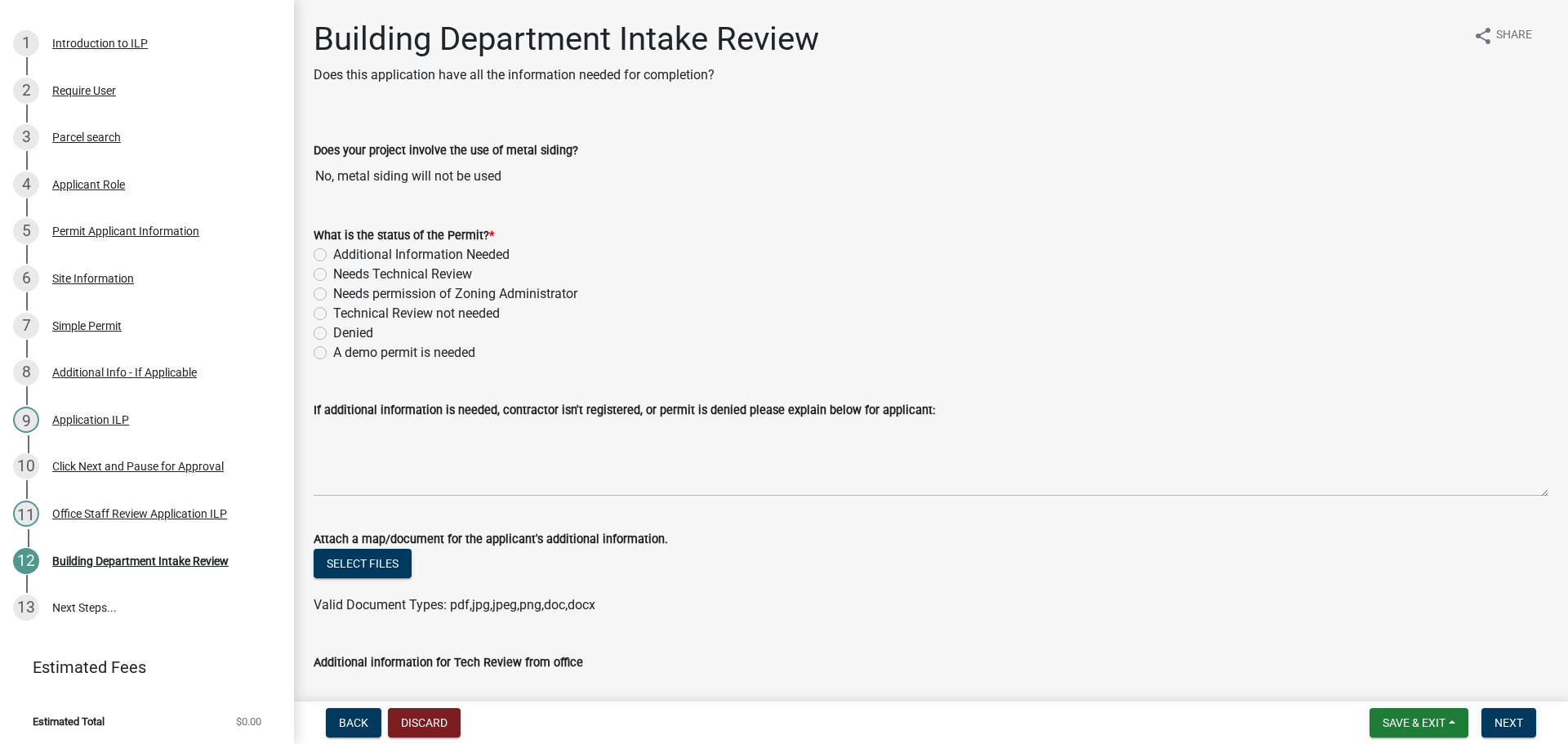
click at [333, 308] on label "Technical Review not needed" at bounding box center [416, 314] width 167 height 20
click at [333, 308] on input "Technical Review not needed" at bounding box center [338, 309] width 11 height 11
radio input "true"
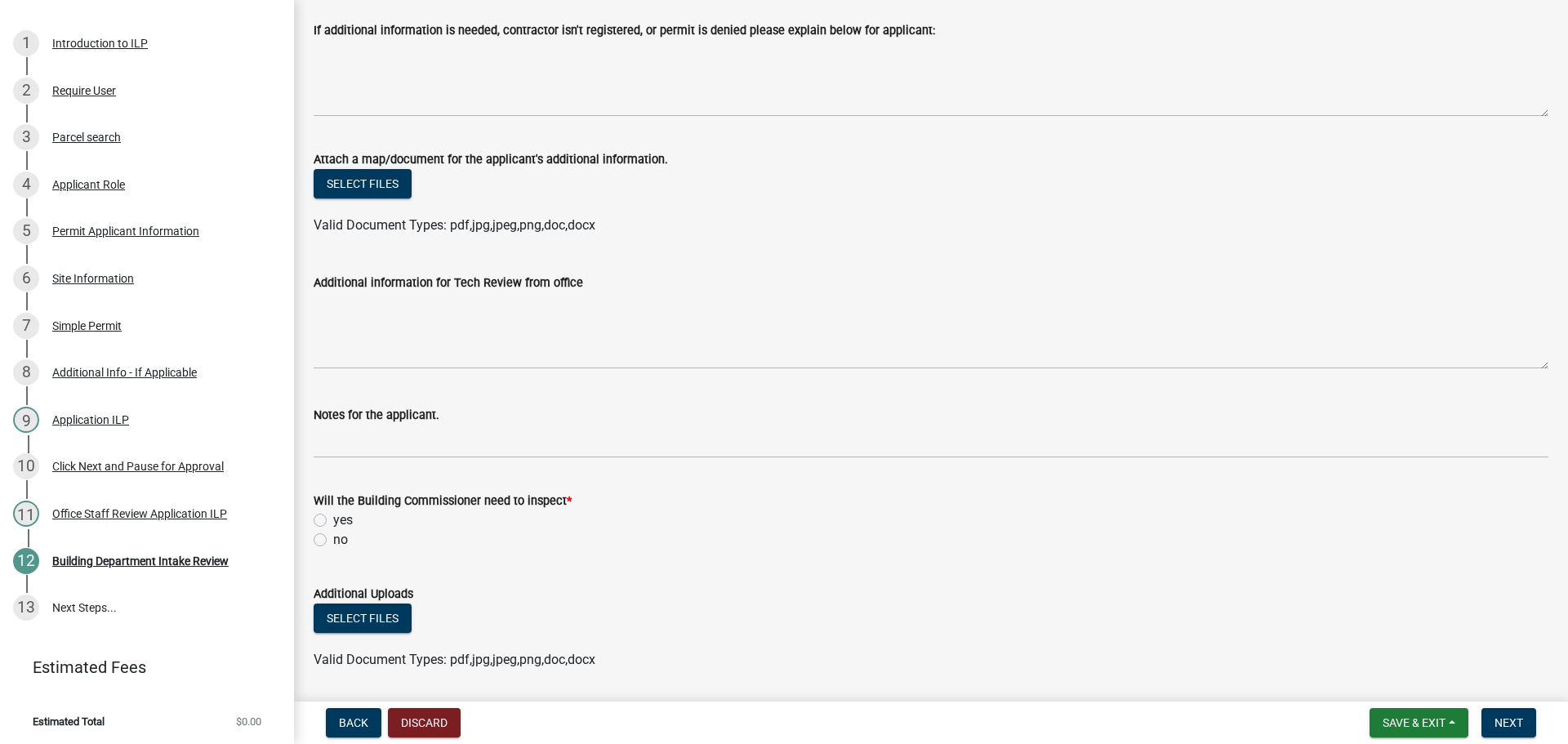
scroll to position [409, 0]
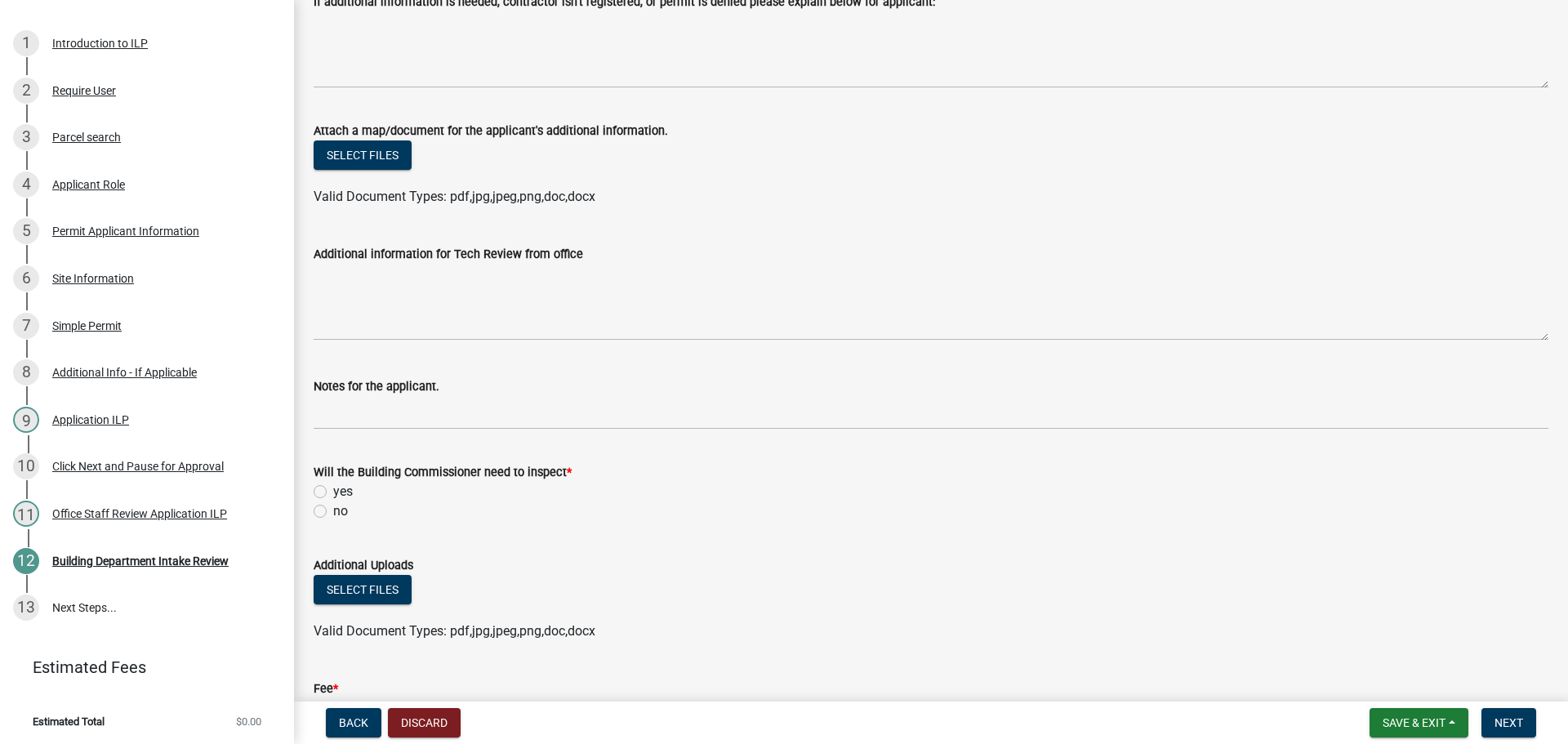
click at [333, 506] on label "no" at bounding box center [340, 511] width 15 height 20
click at [333, 506] on input "no" at bounding box center [338, 506] width 11 height 11
radio input "true"
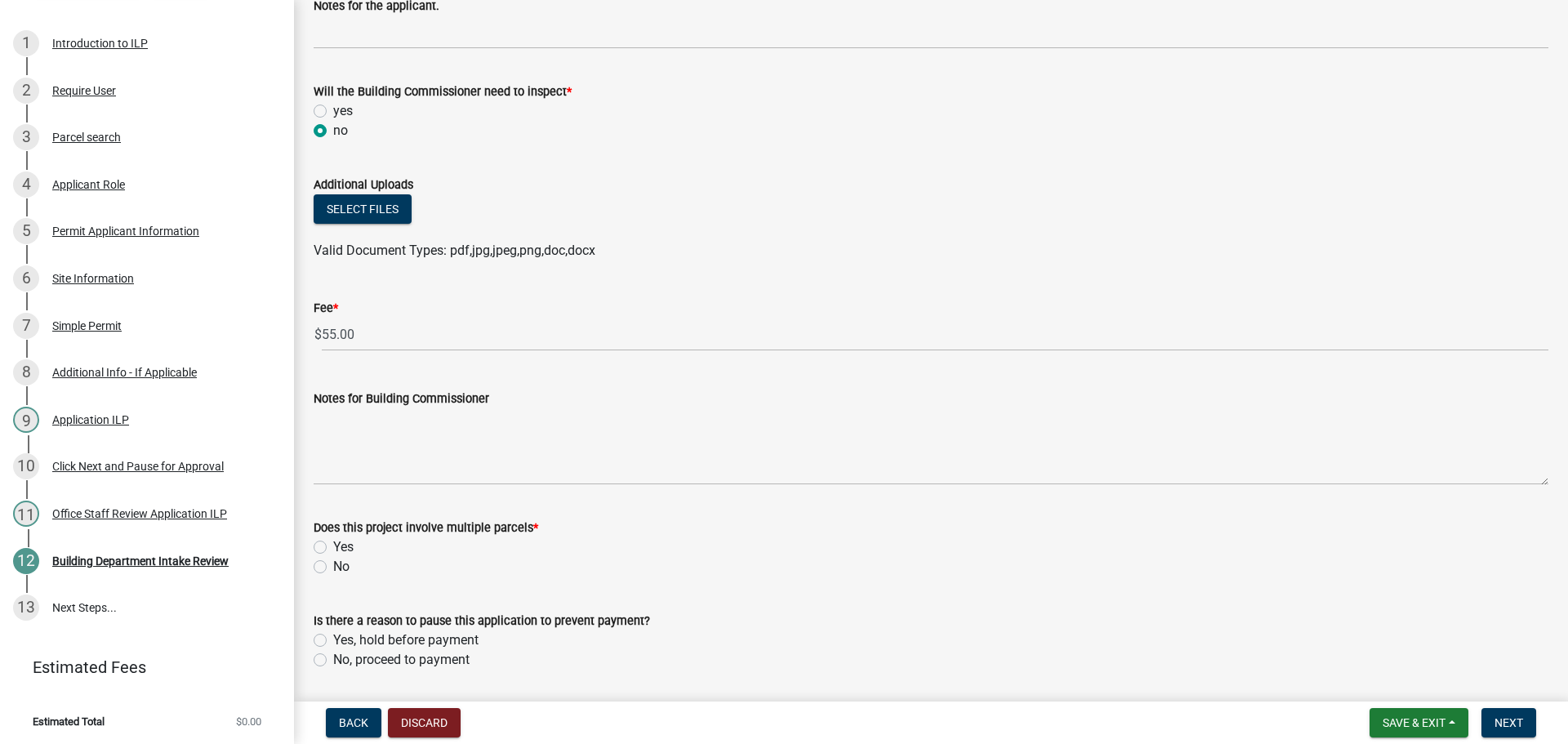
scroll to position [816, 0]
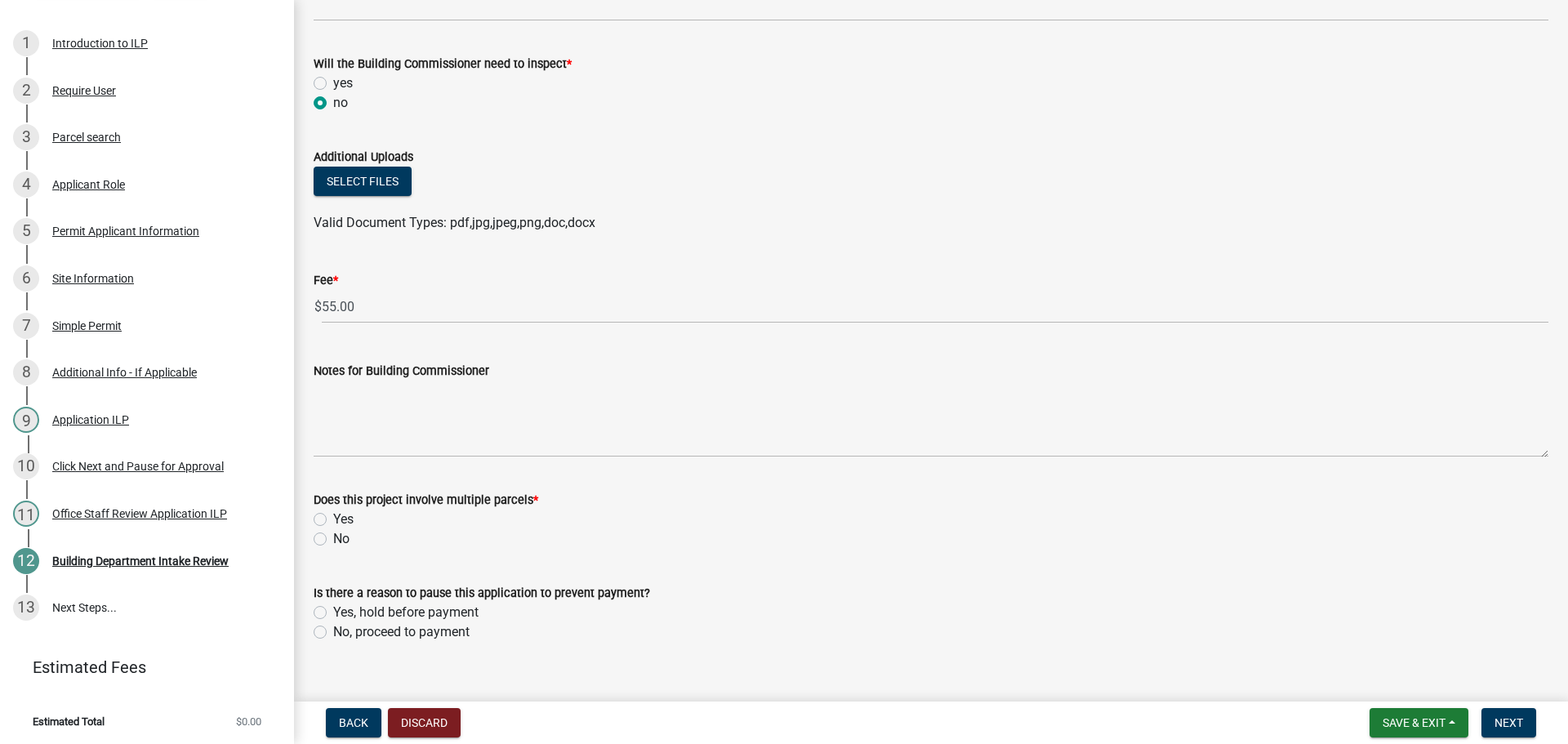
click at [333, 534] on label "No" at bounding box center [341, 539] width 16 height 20
click at [333, 534] on input "No" at bounding box center [338, 534] width 11 height 11
radio input "true"
click at [333, 636] on label "No, proceed to payment" at bounding box center [401, 632] width 136 height 20
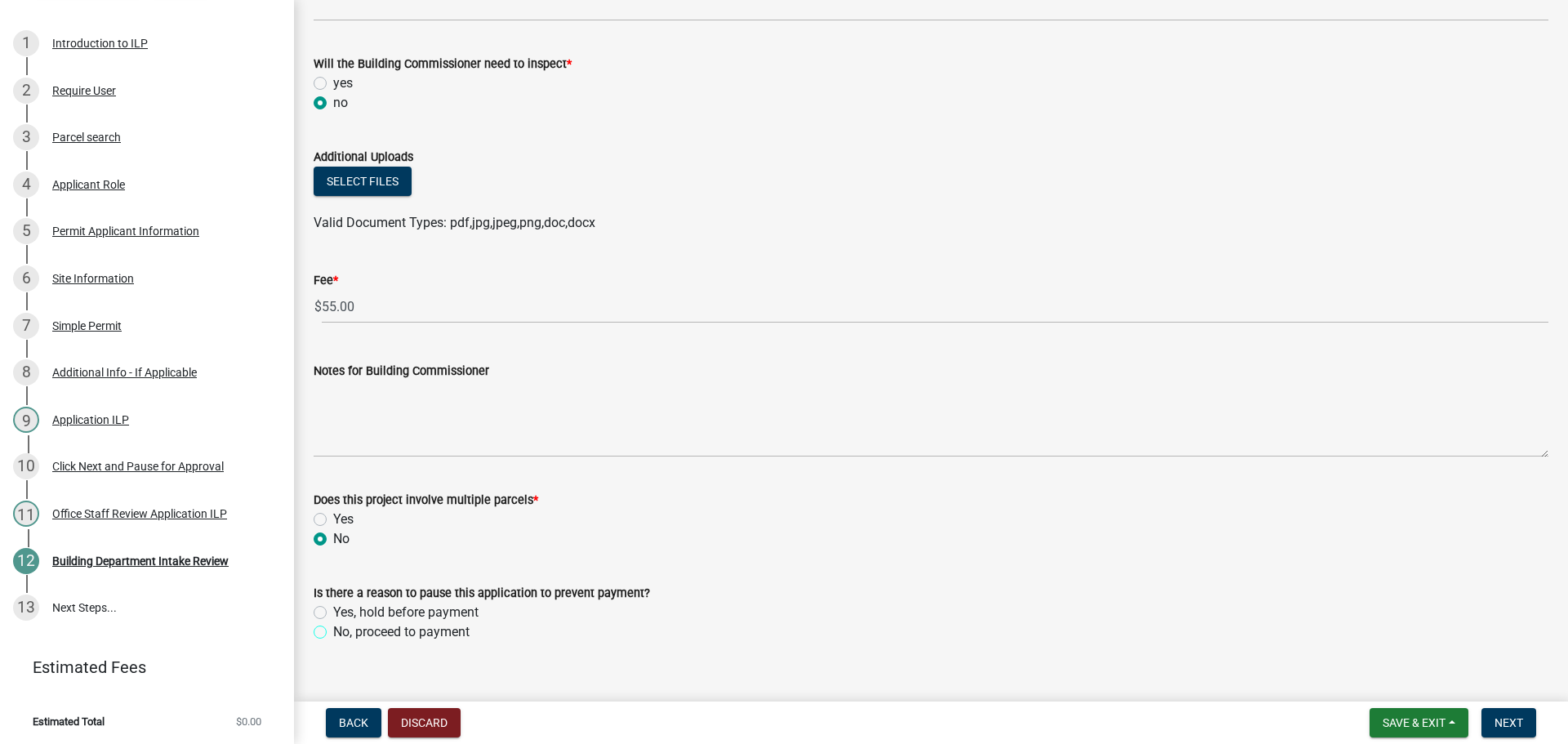
click at [333, 633] on input "No, proceed to payment" at bounding box center [338, 627] width 11 height 11
radio input "true"
click at [333, 630] on label "No, proceed to payment" at bounding box center [401, 632] width 136 height 20
click at [333, 630] on input "No, proceed to payment" at bounding box center [338, 627] width 11 height 11
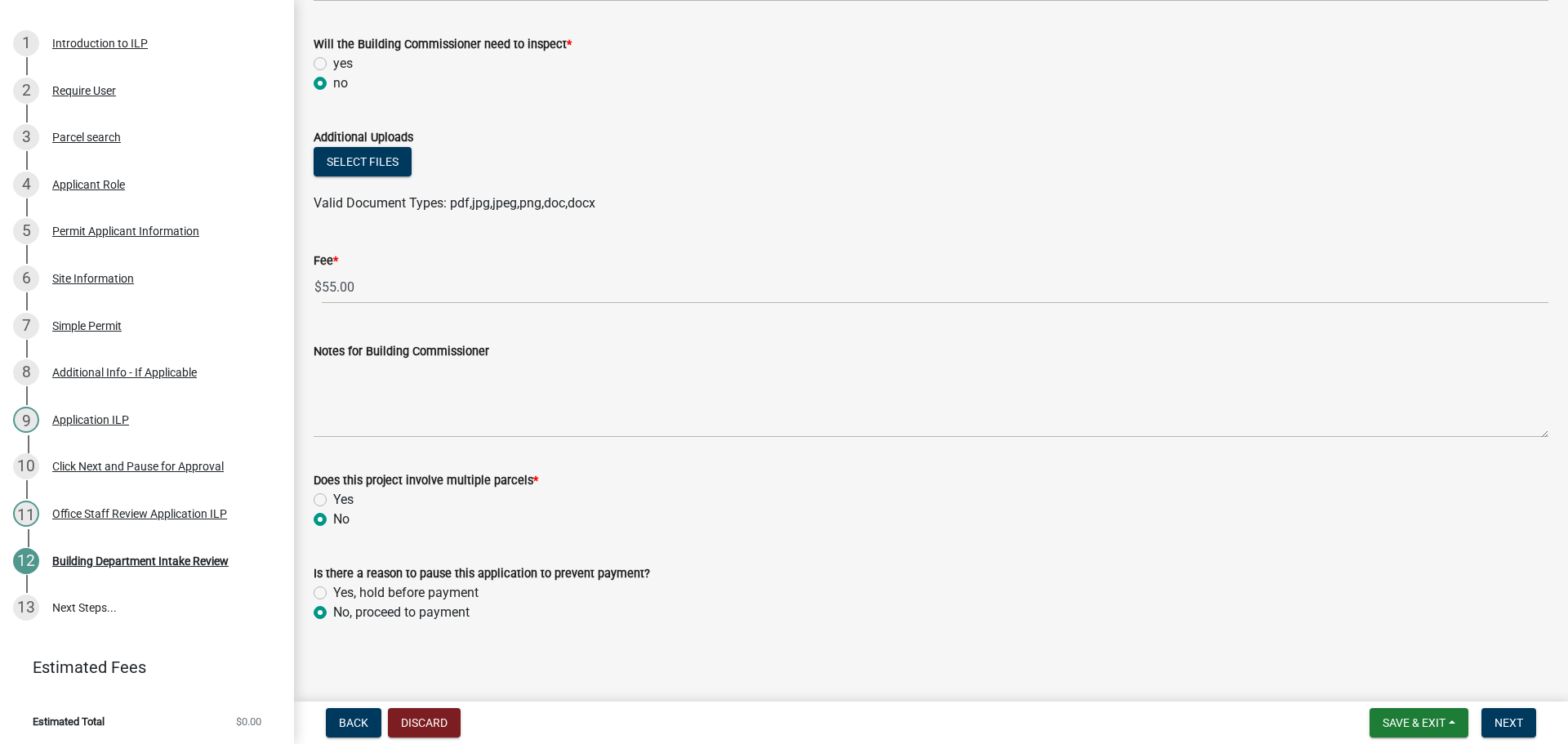
scroll to position [842, 0]
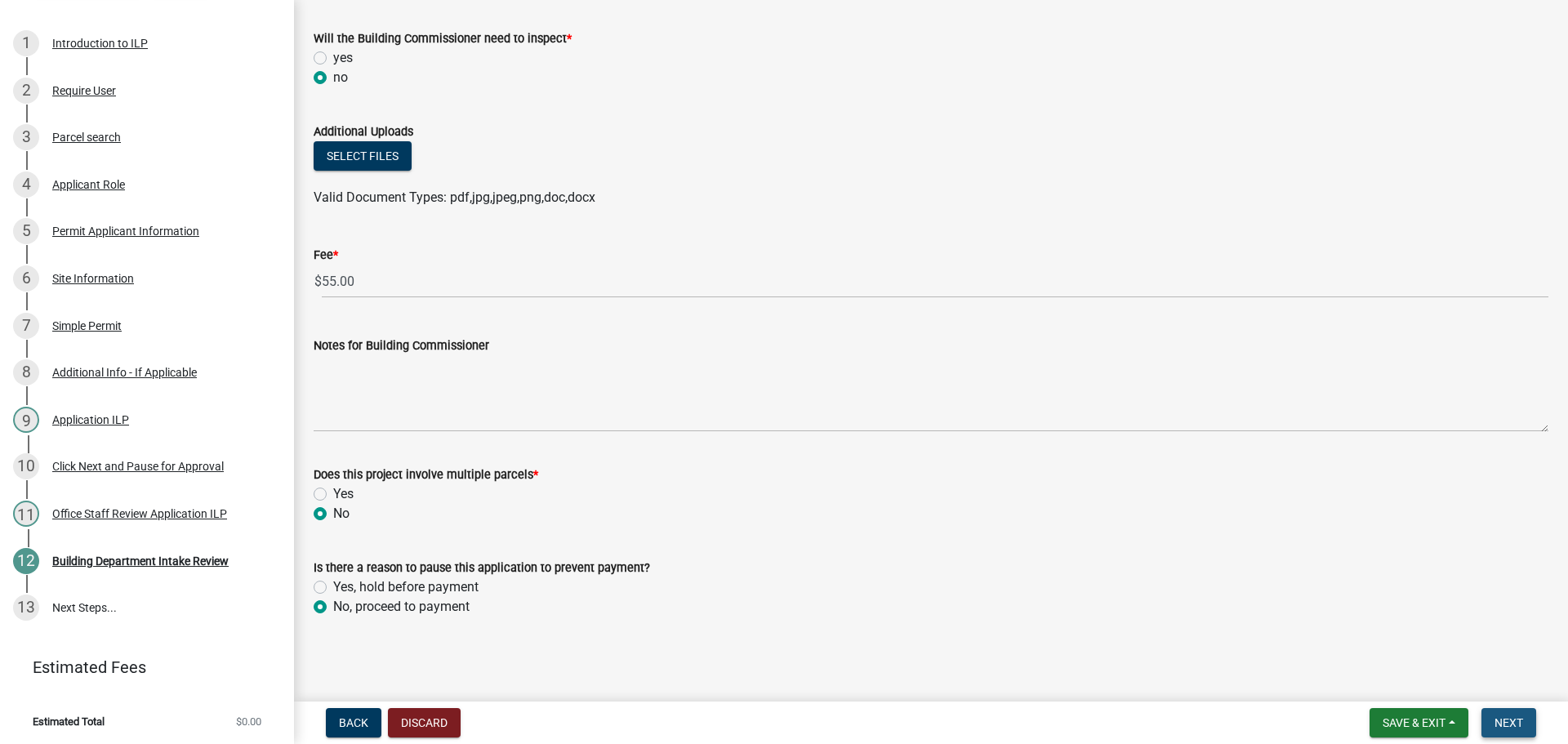
click at [1496, 724] on span "Next" at bounding box center [1509, 723] width 29 height 13
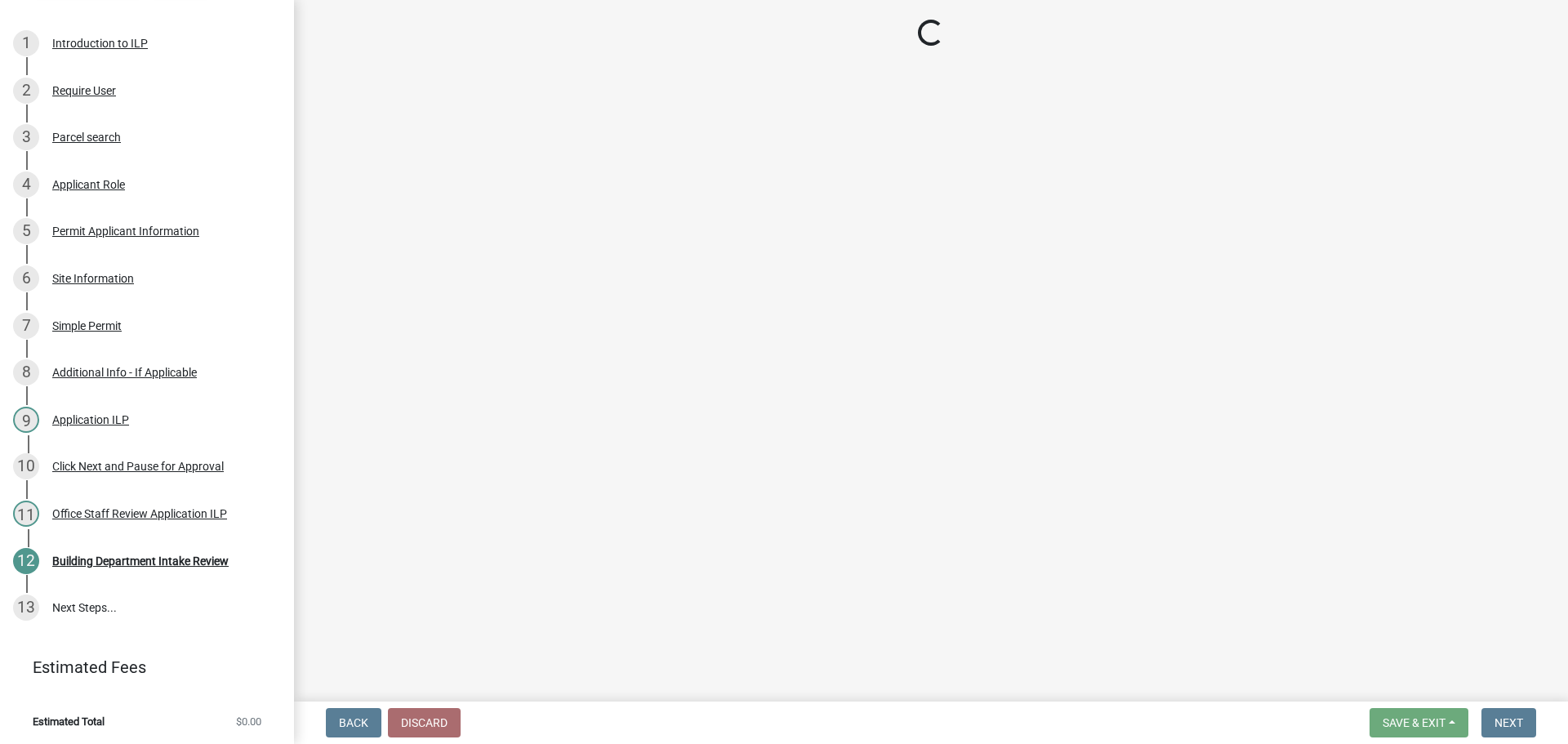
select select "3: 3"
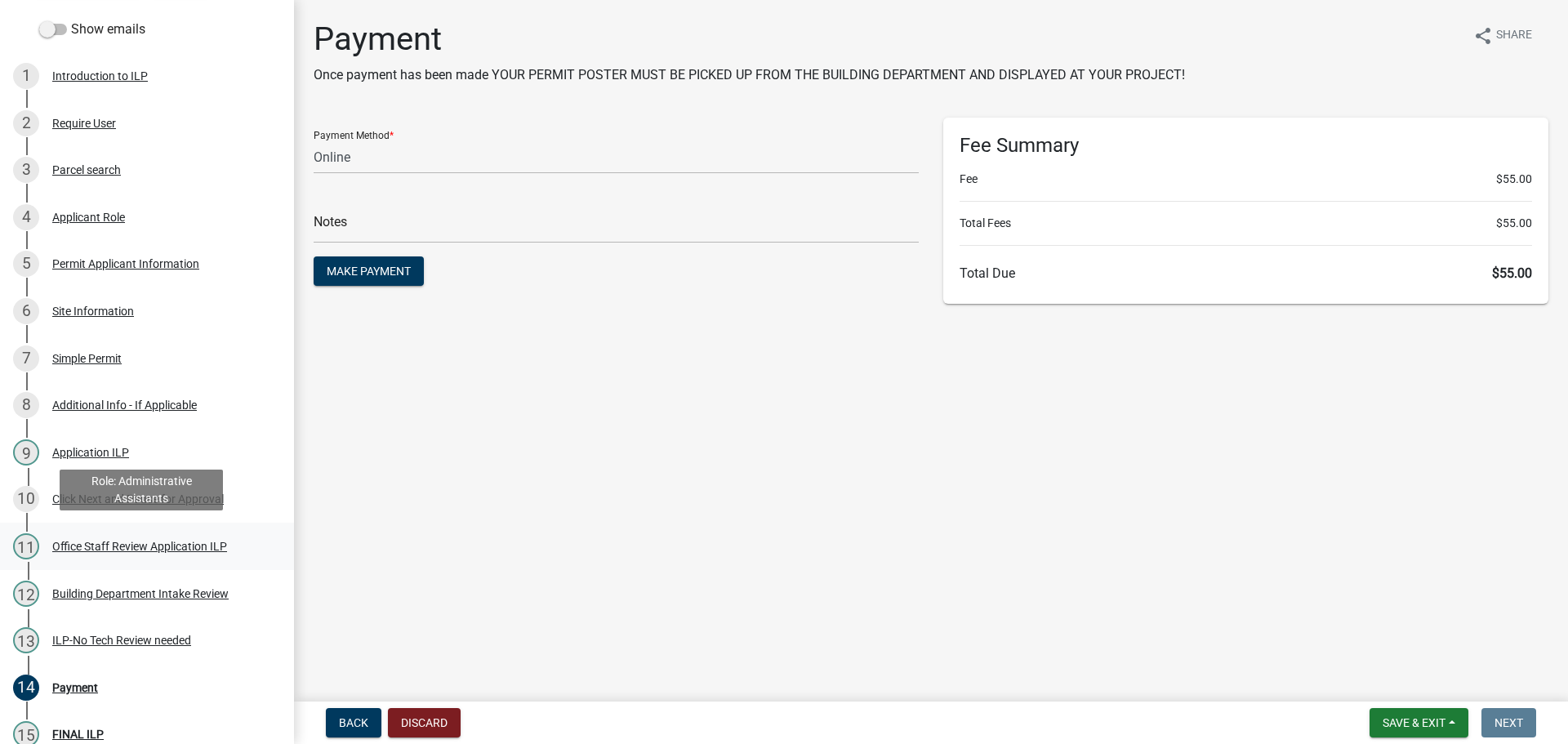
click at [123, 545] on div "Office Staff Review Application ILP" at bounding box center [140, 547] width 175 height 12
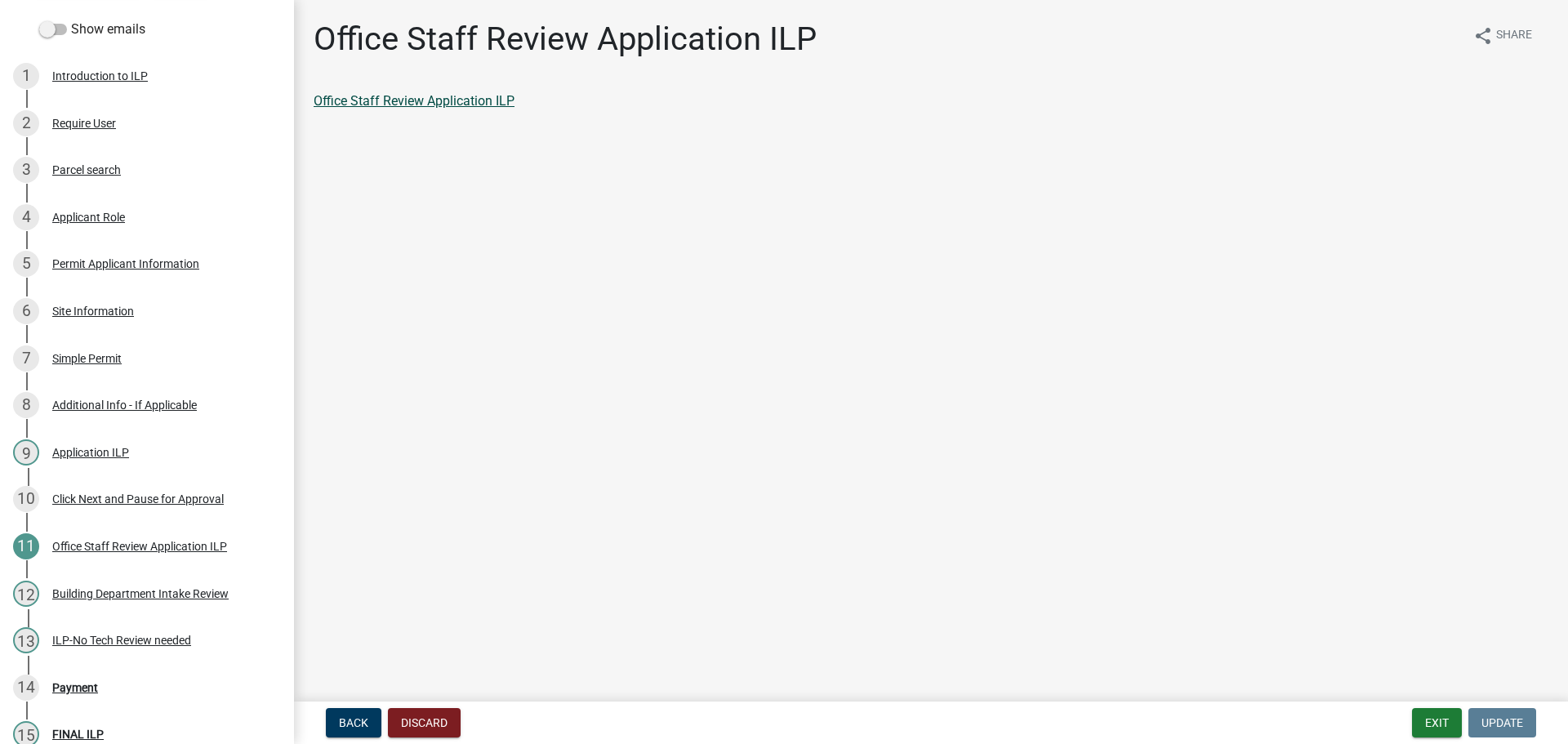
click at [475, 106] on link "Office Staff Review Application ILP" at bounding box center [414, 100] width 201 height 16
click at [75, 682] on div "Payment" at bounding box center [76, 687] width 46 height 12
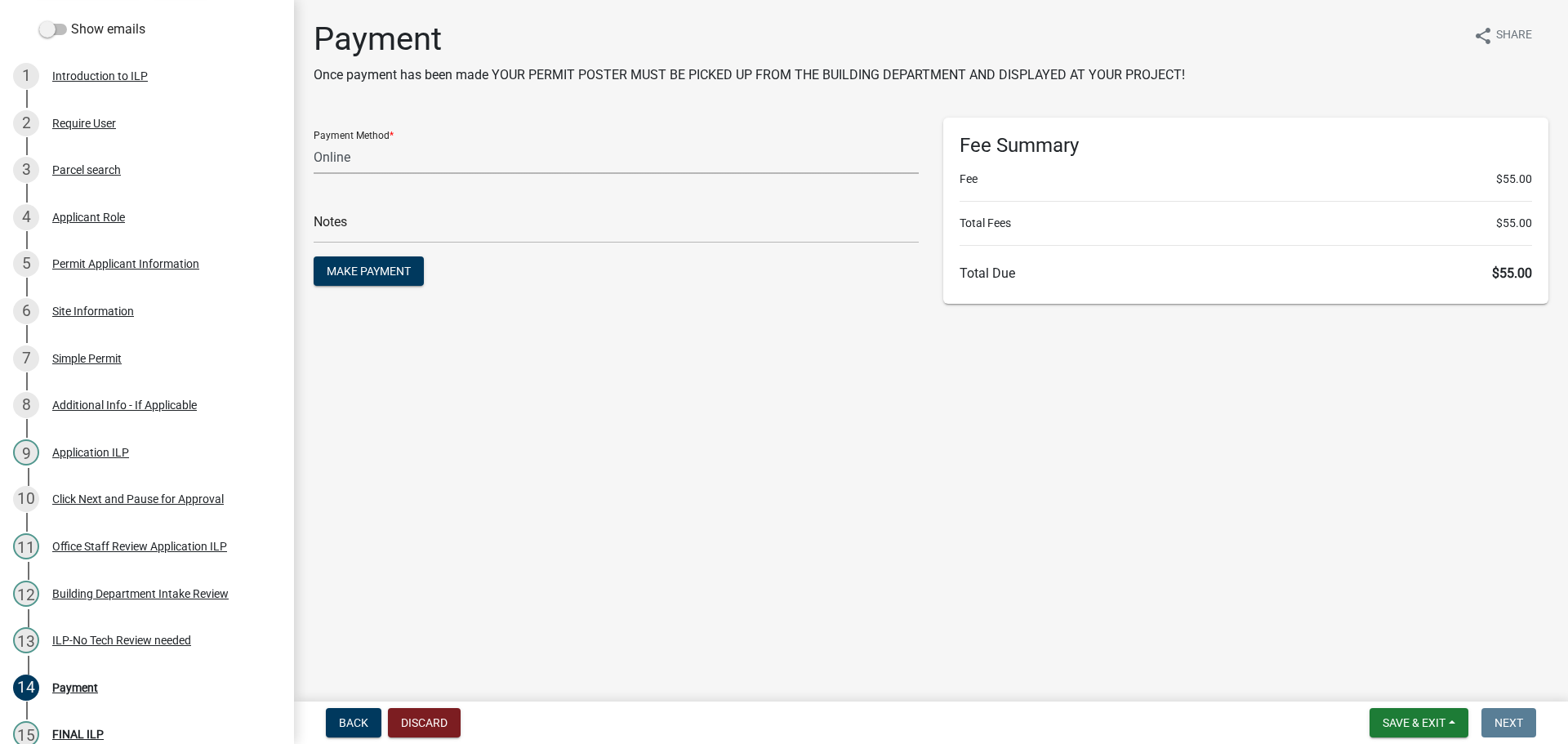
click at [371, 154] on select "Credit Card POS Check Cash Online" at bounding box center [616, 157] width 605 height 34
select select "2: 1"
click at [313, 141] on select "Credit Card POS Check Cash Online" at bounding box center [616, 157] width 605 height 34
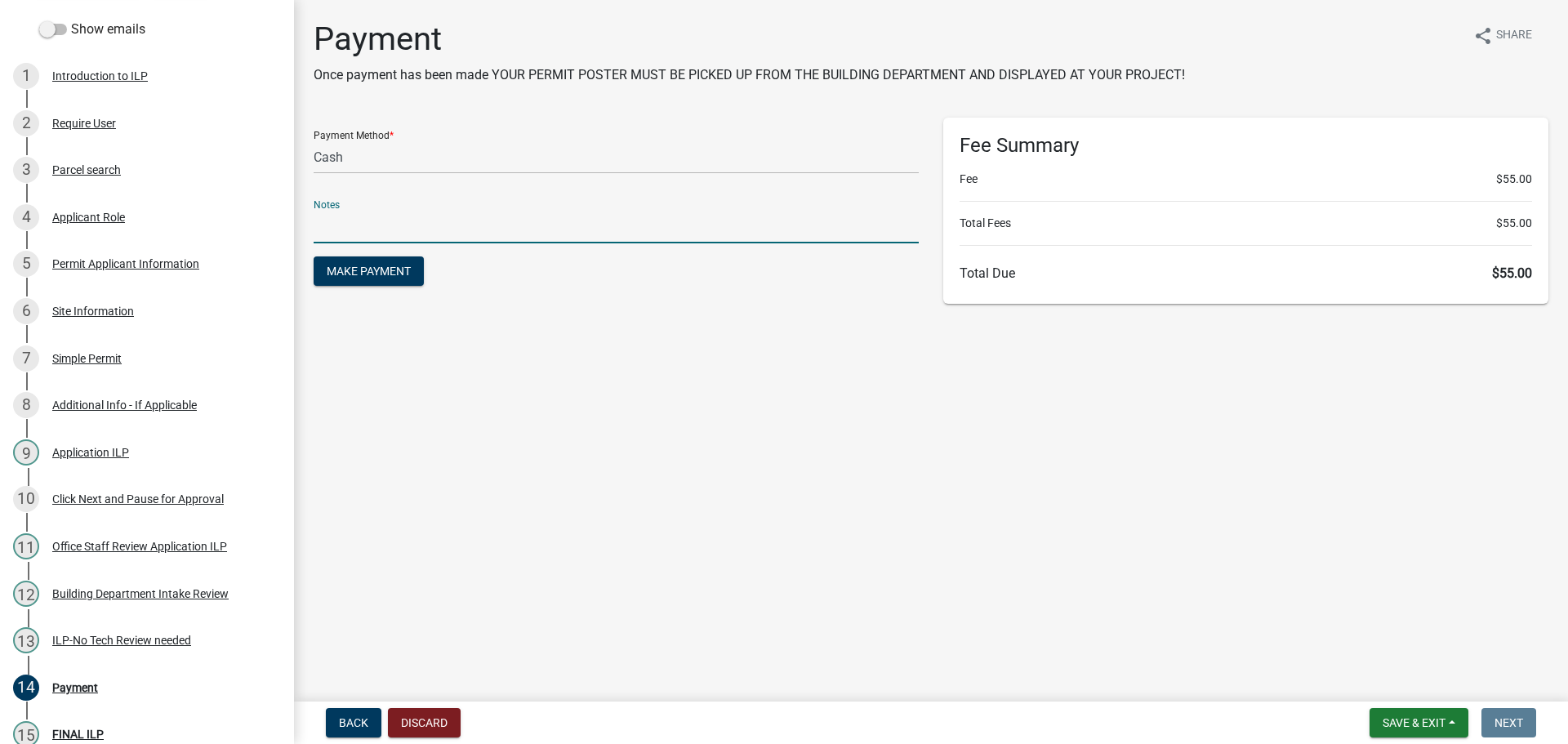
click at [366, 223] on input "text" at bounding box center [616, 226] width 605 height 34
type input "117888"
click at [313, 256] on button "Make Payment" at bounding box center [368, 271] width 110 height 30
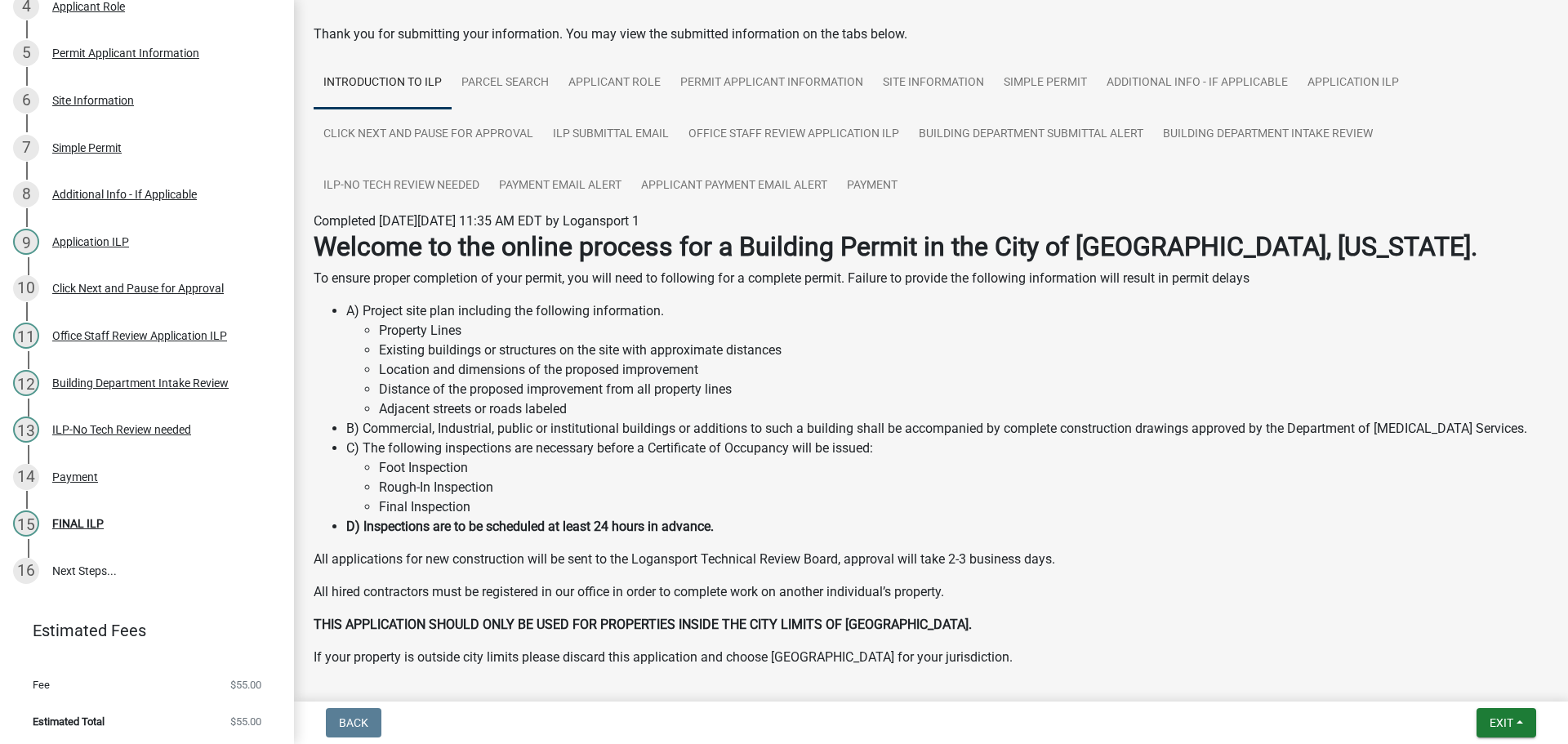
scroll to position [136, 0]
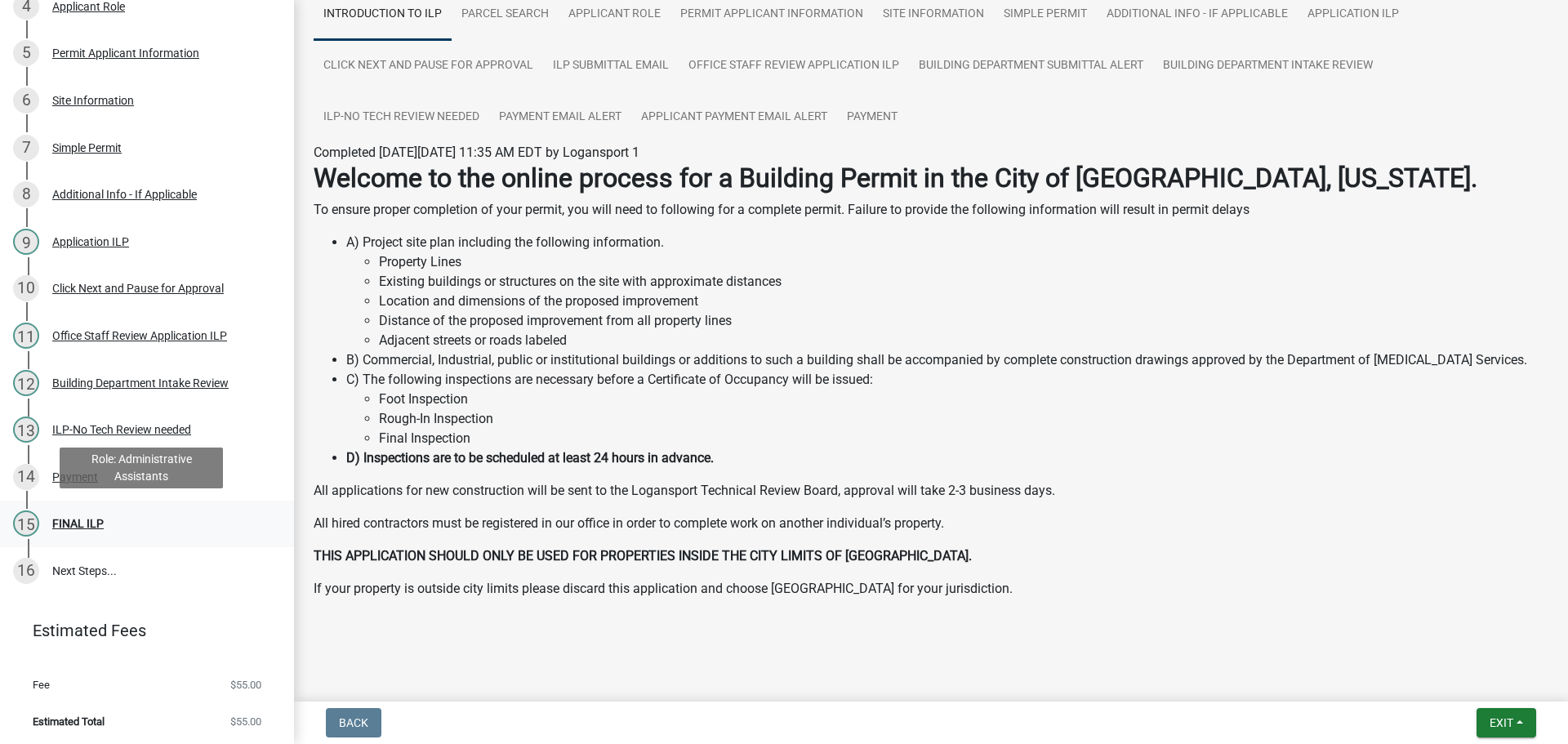
click at [69, 520] on div "FINAL ILP" at bounding box center [78, 524] width 52 height 12
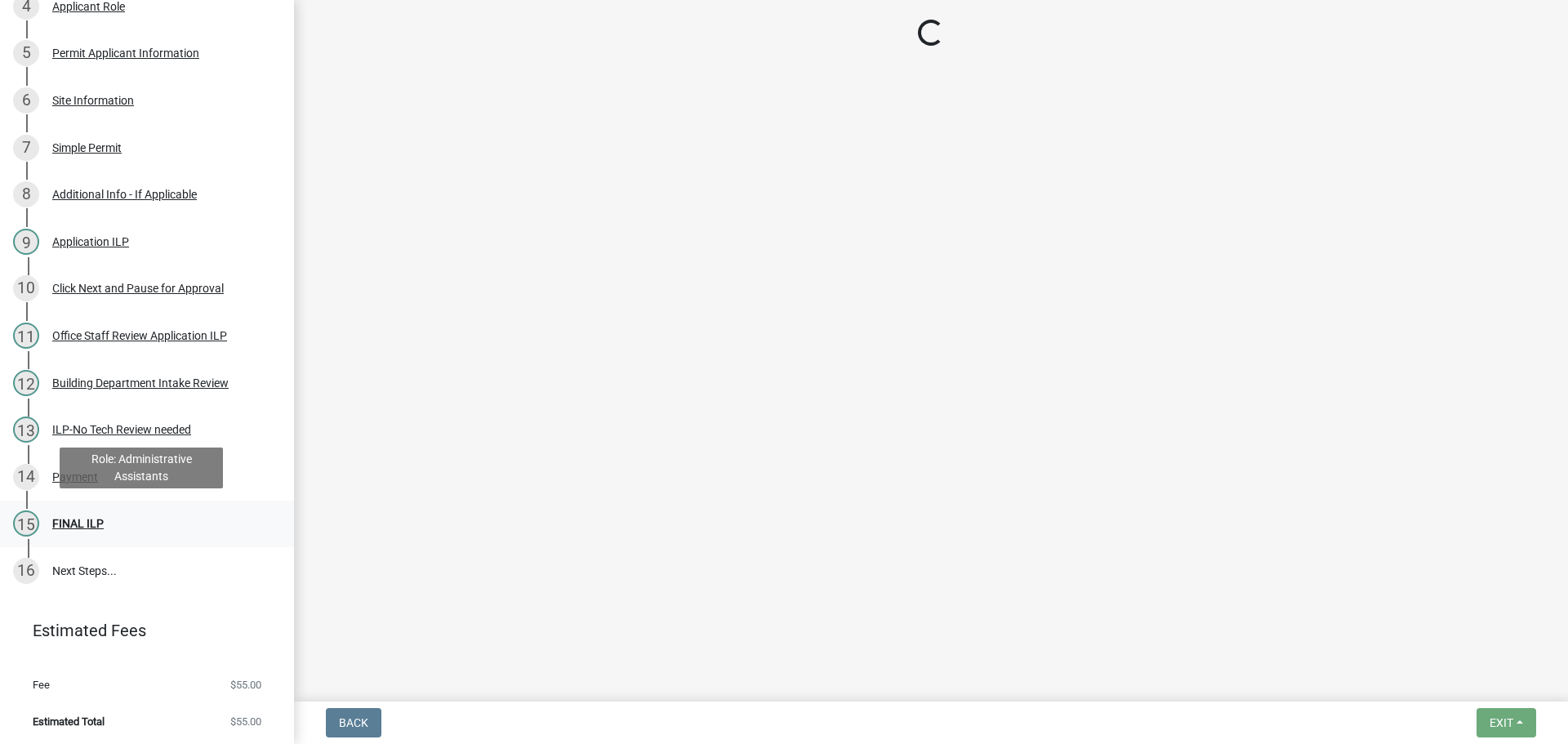
scroll to position [0, 0]
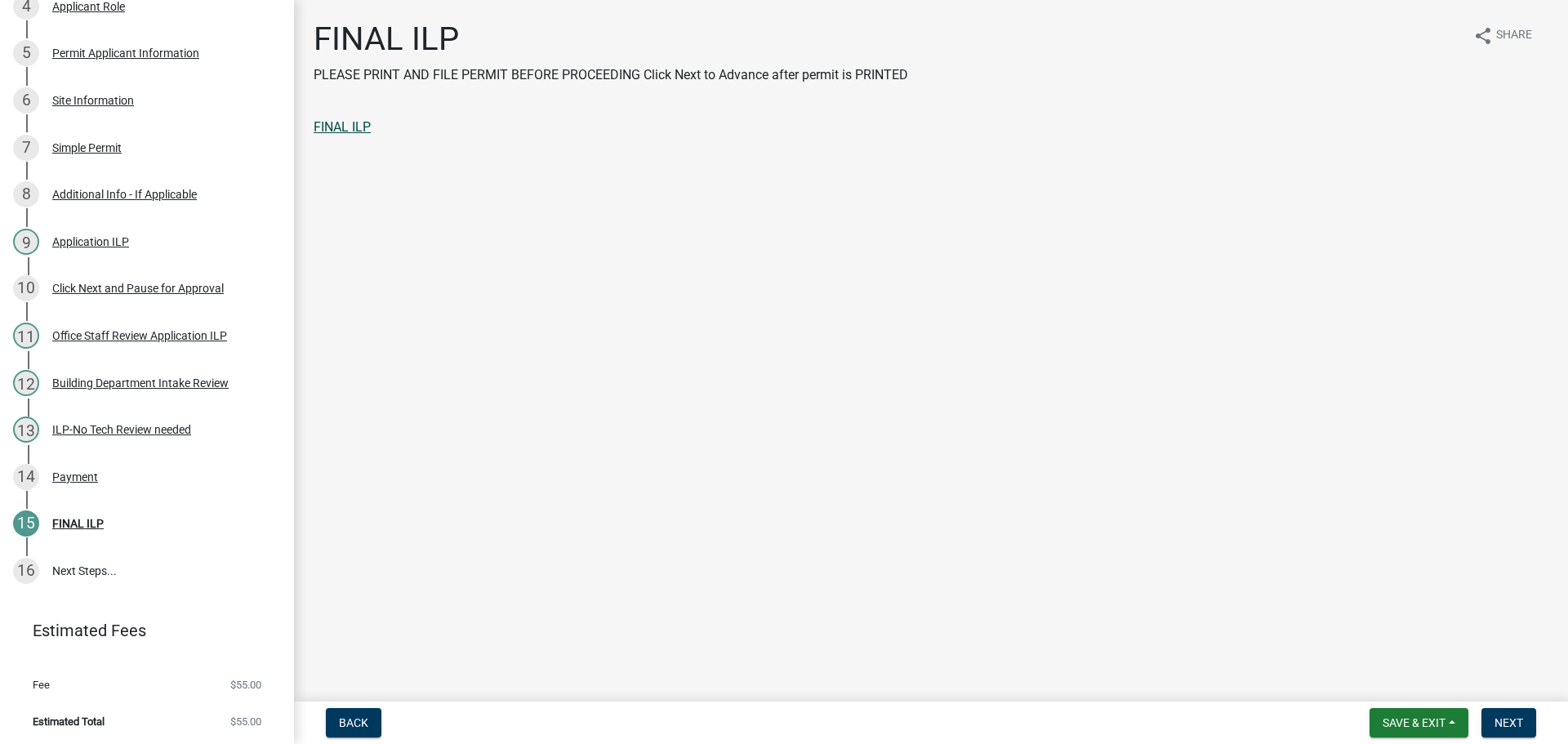
click at [340, 134] on link "FINAL ILP" at bounding box center [342, 127] width 58 height 16
click at [1518, 723] on span "Next" at bounding box center [1509, 723] width 29 height 13
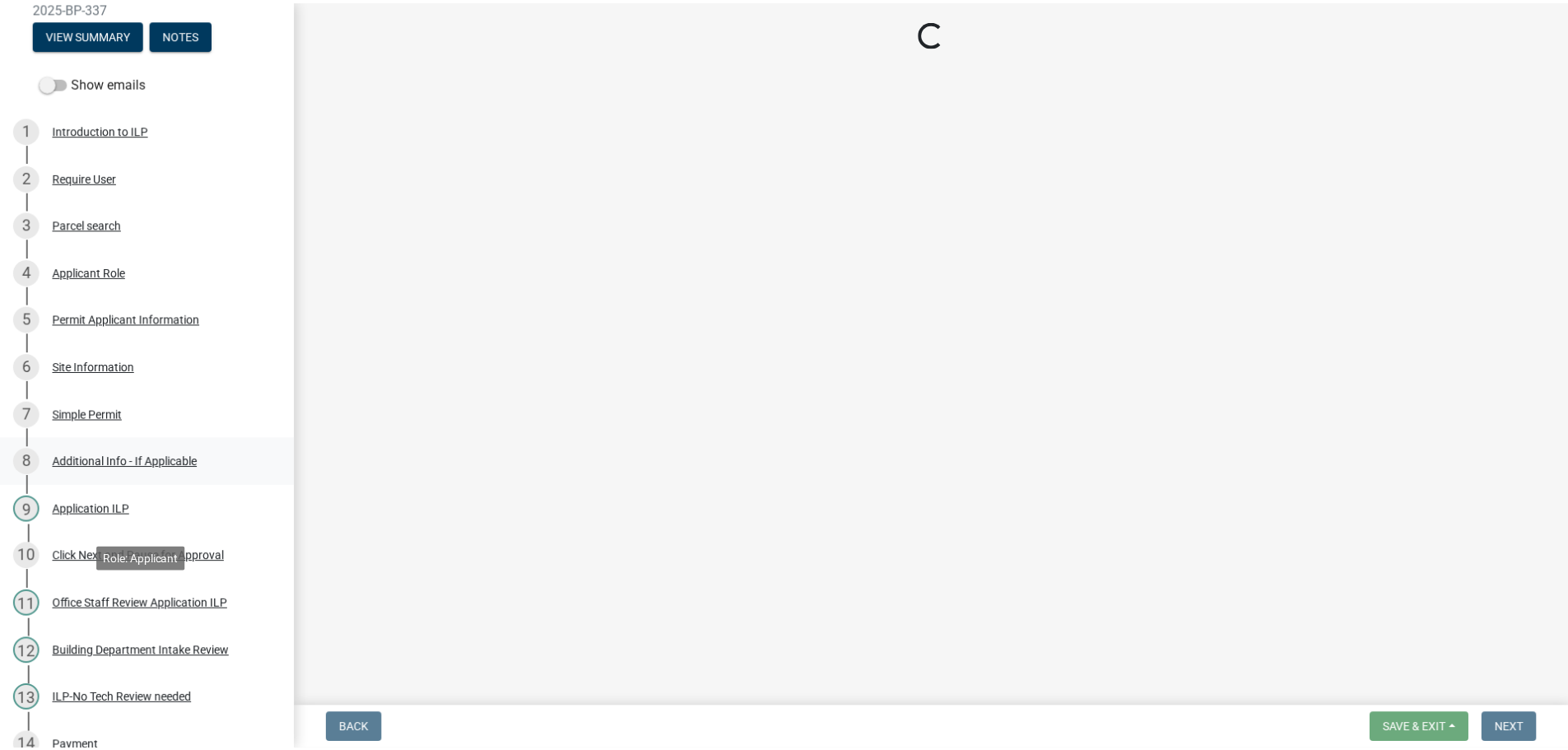
scroll to position [12, 0]
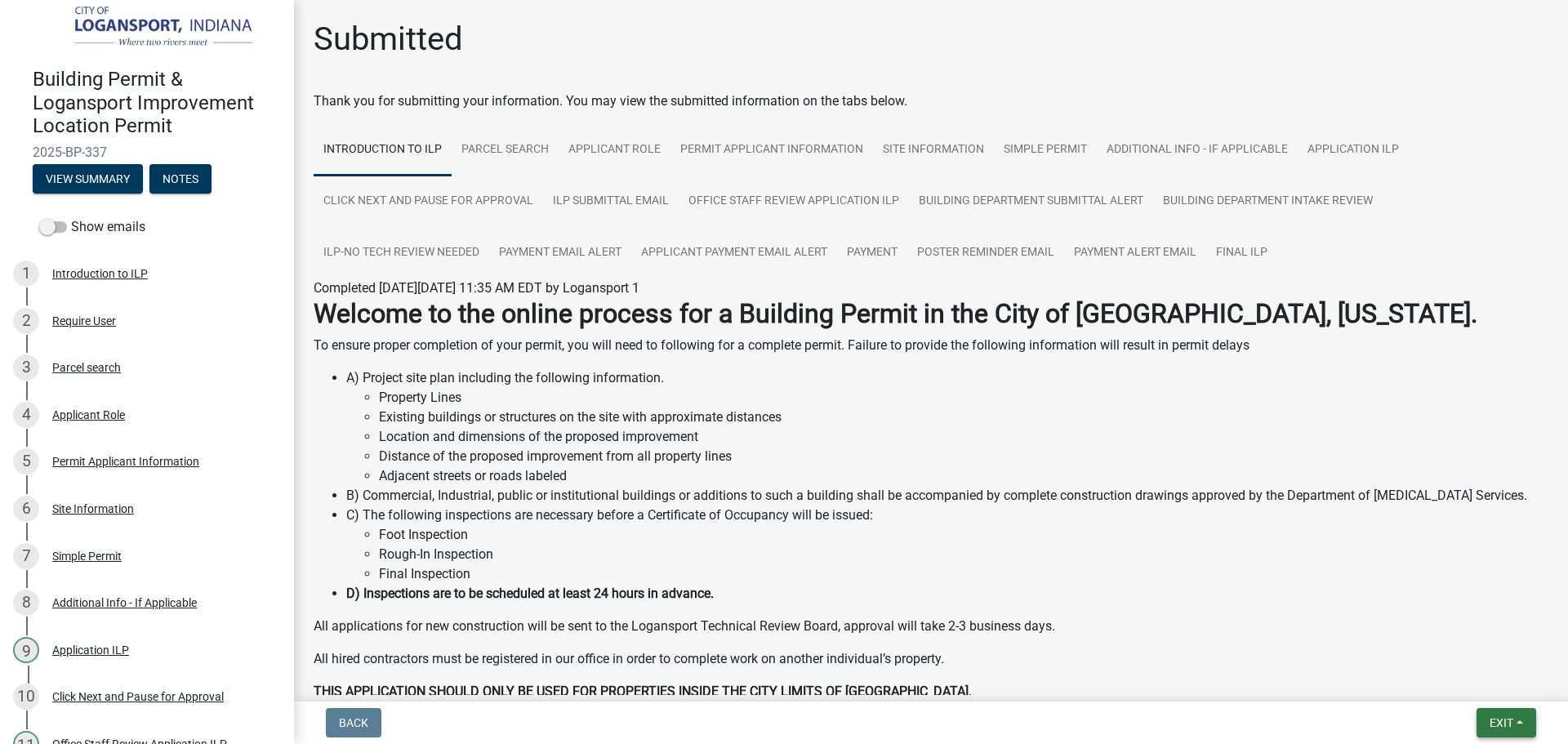
click at [1508, 727] on span "Exit" at bounding box center [1501, 723] width 24 height 13
click at [1441, 672] on button "Save & Exit" at bounding box center [1470, 681] width 131 height 39
